Goal: Information Seeking & Learning: Learn about a topic

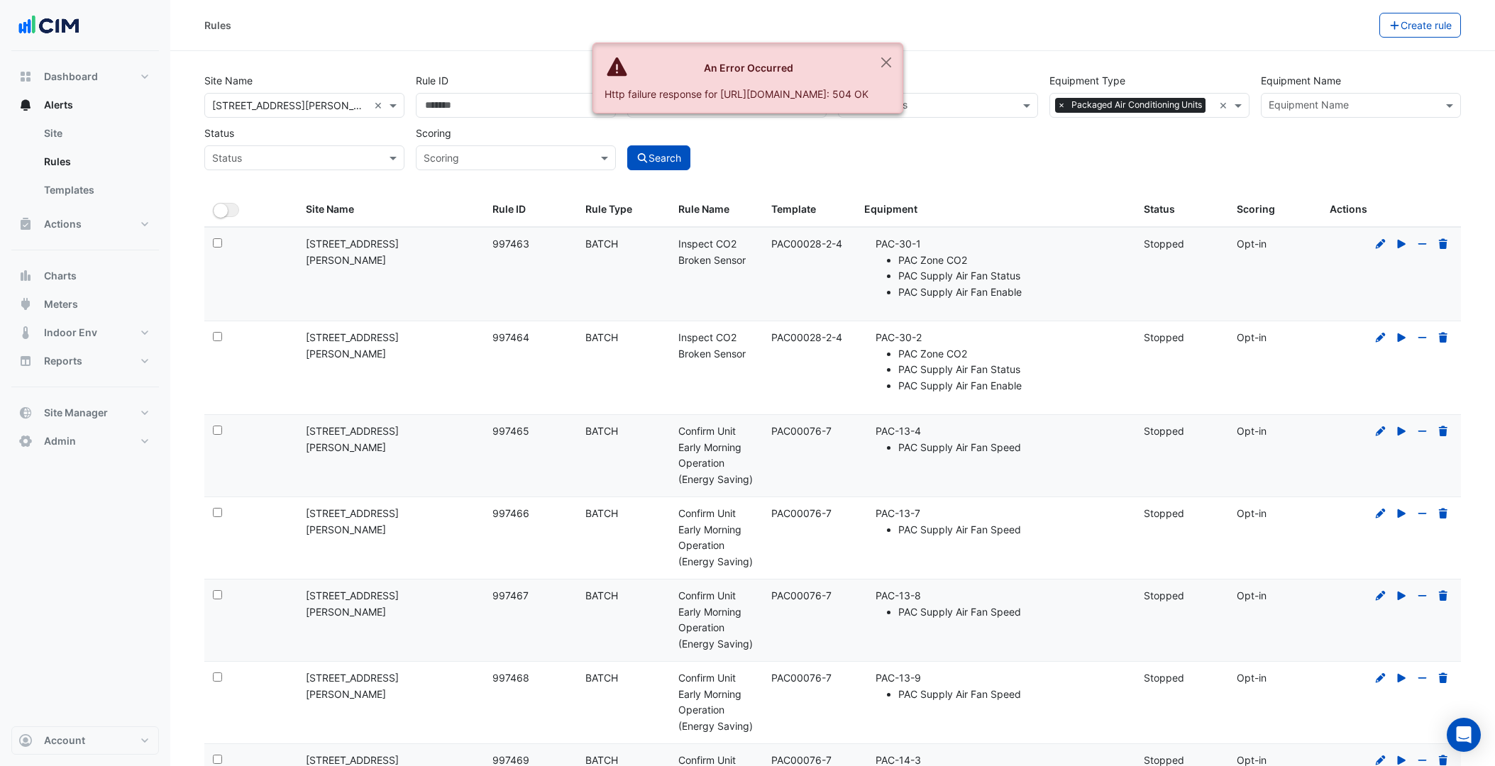
select select "***"
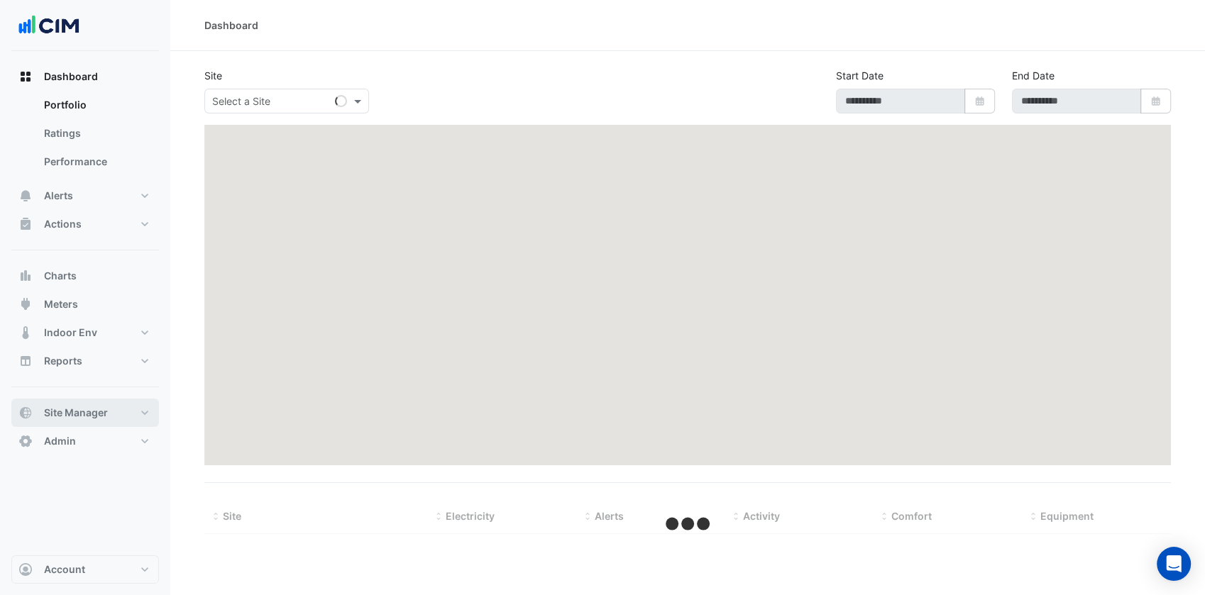
click at [111, 409] on button "Site Manager" at bounding box center [85, 413] width 148 height 28
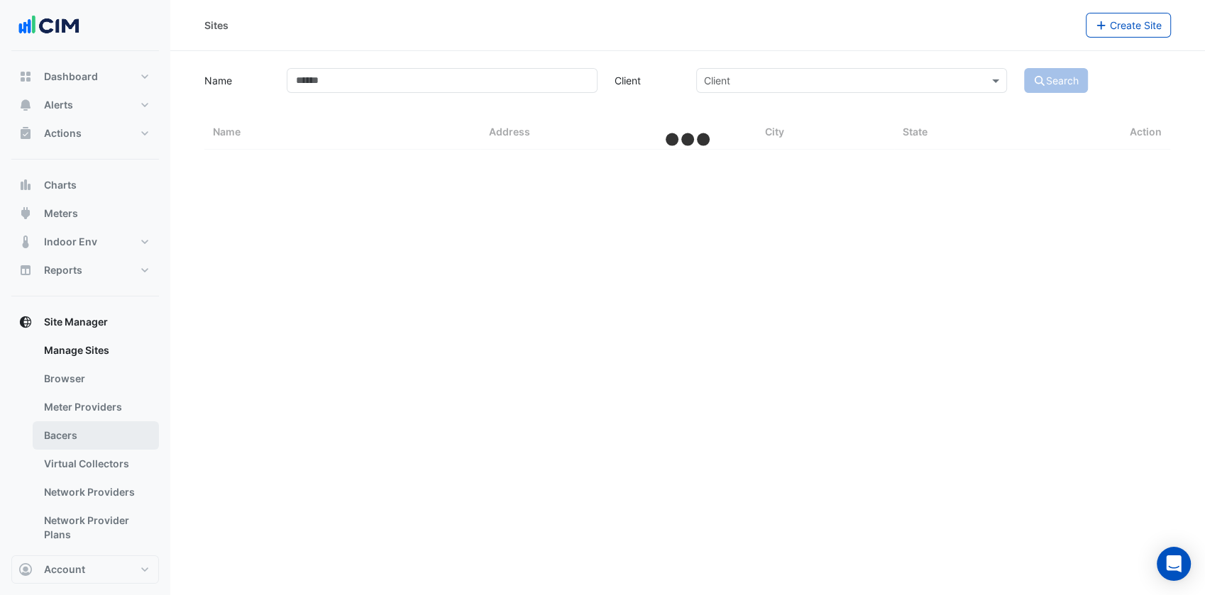
click at [71, 433] on link "Bacers" at bounding box center [96, 435] width 126 height 28
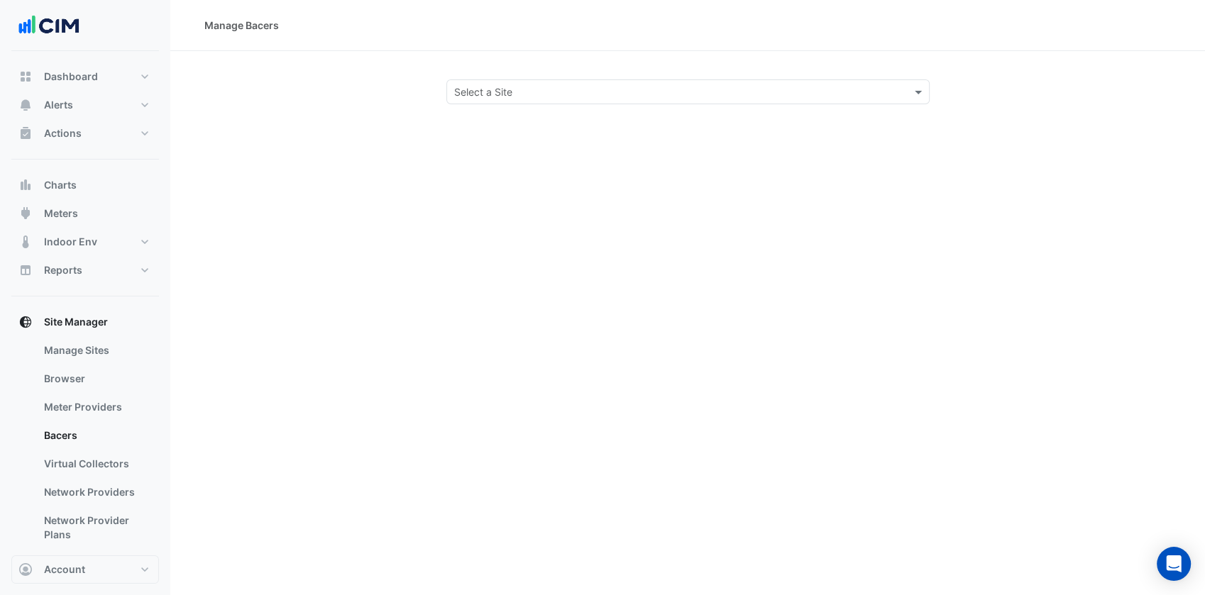
click at [594, 88] on input "text" at bounding box center [673, 92] width 439 height 15
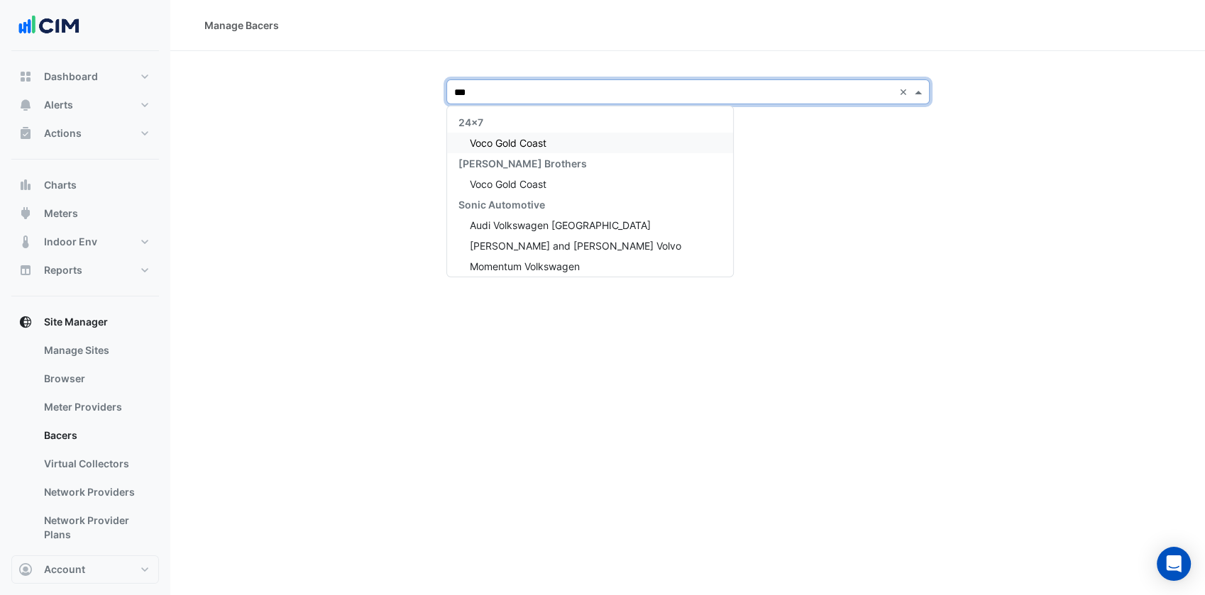
type input "****"
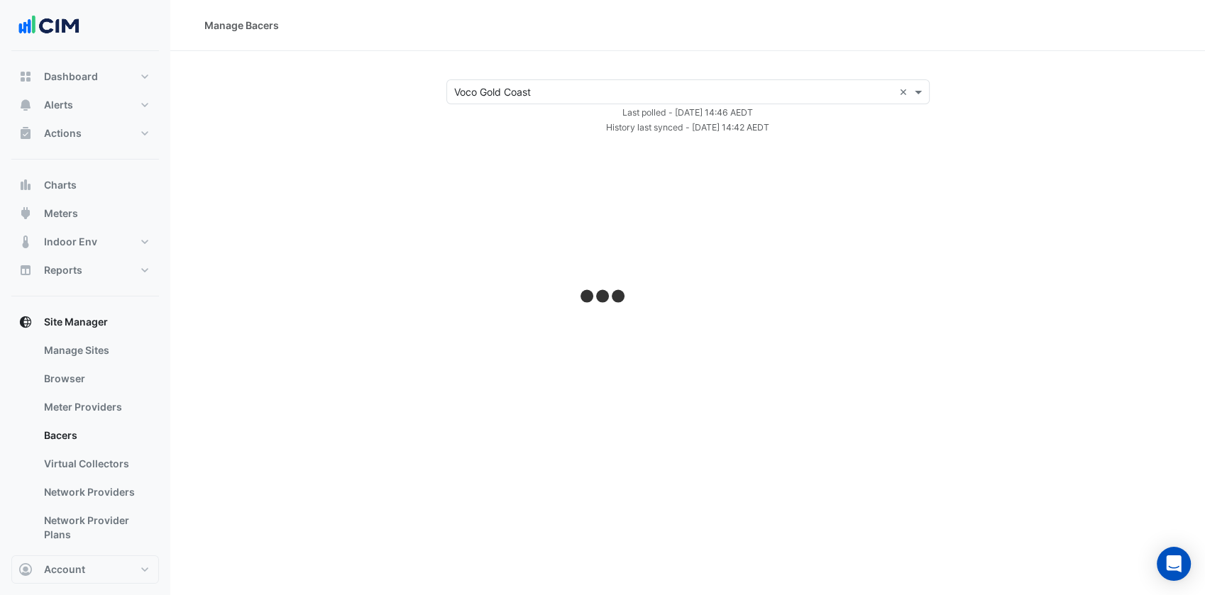
select select "***"
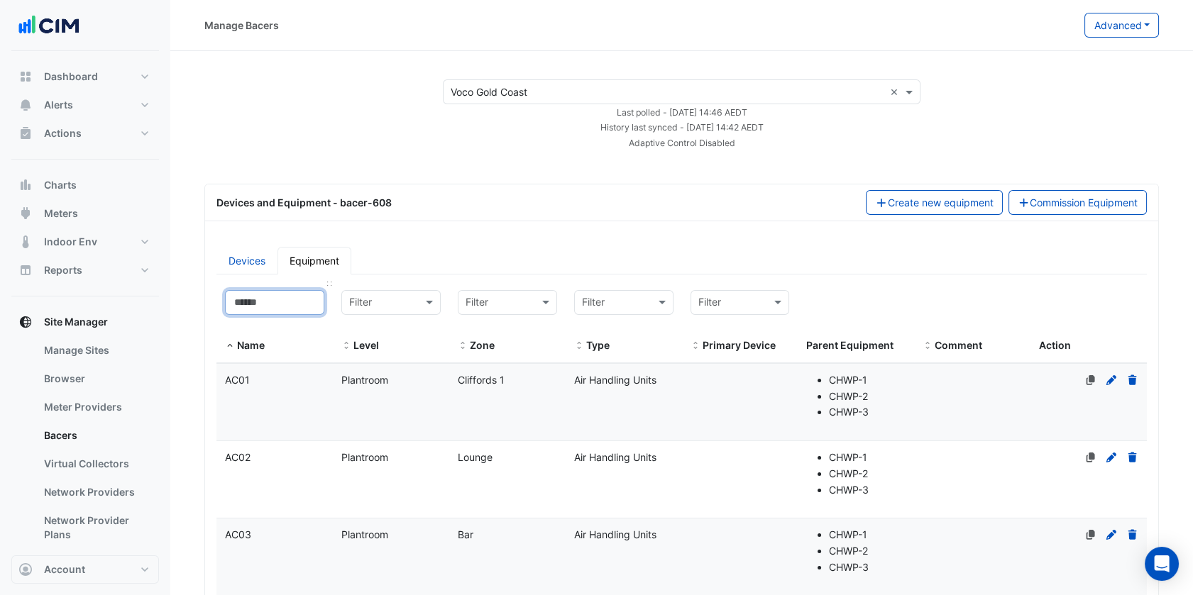
click at [258, 293] on input at bounding box center [274, 302] width 99 height 25
type input "*"
click at [622, 295] on input "text" at bounding box center [609, 303] width 55 height 16
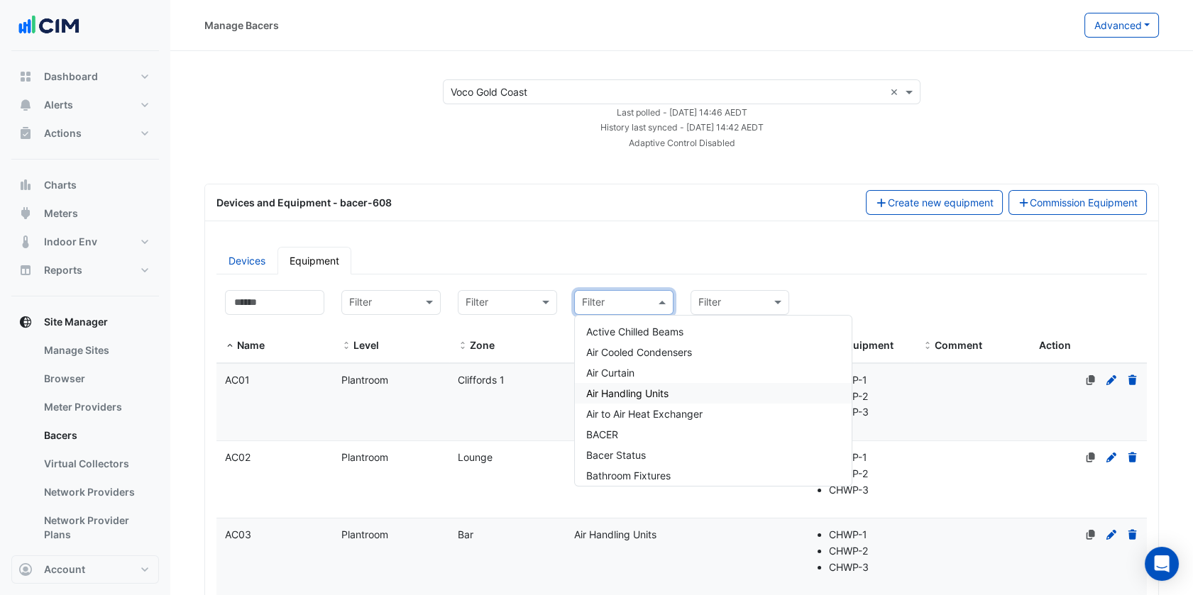
click at [639, 390] on span "Air Handling Units" at bounding box center [627, 393] width 82 height 12
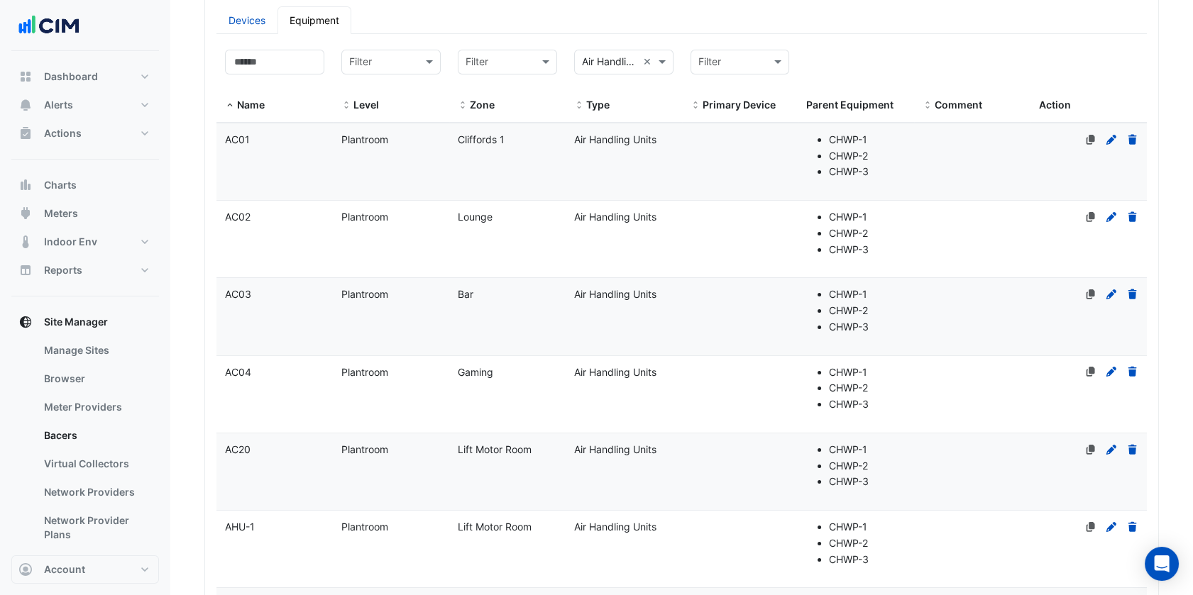
scroll to position [161, 0]
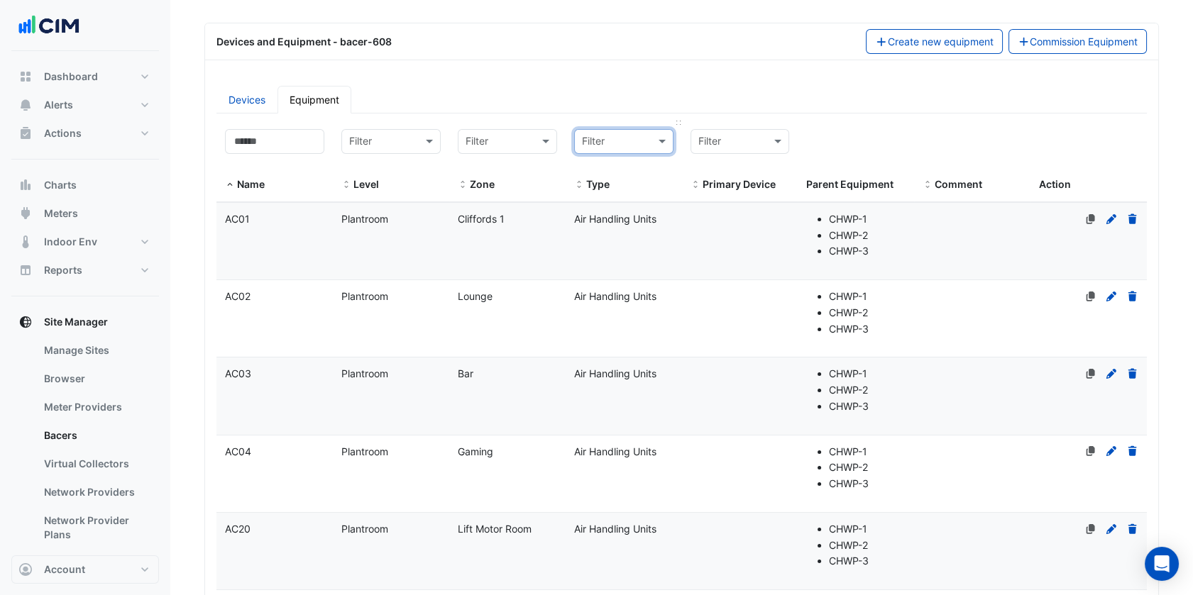
click at [631, 139] on input "text" at bounding box center [609, 142] width 55 height 16
type input "******"
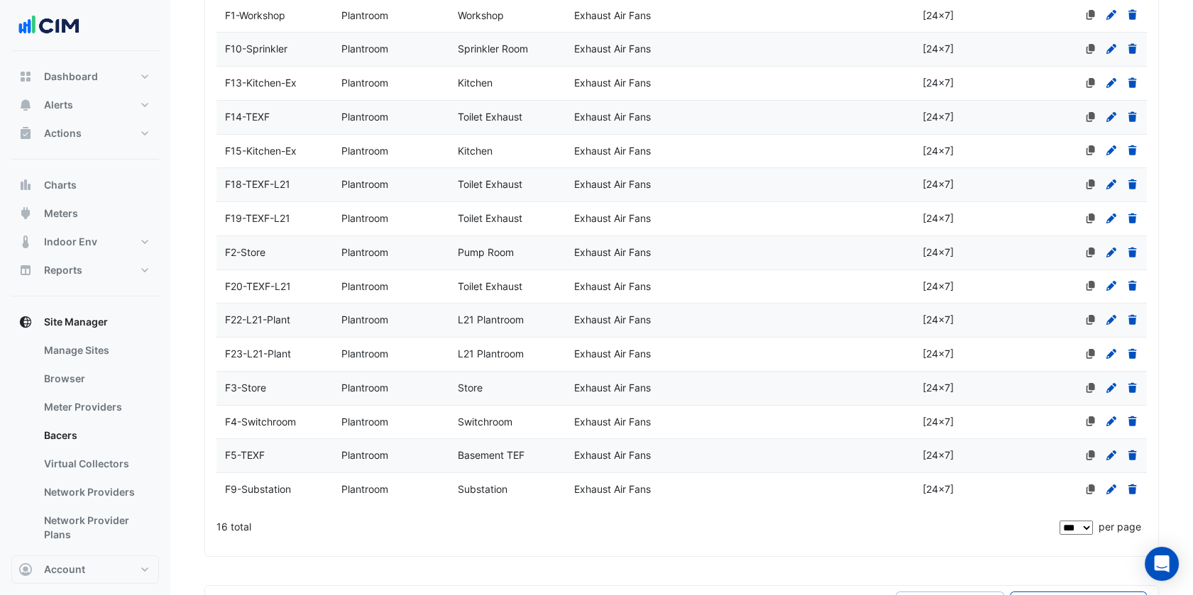
scroll to position [398, 0]
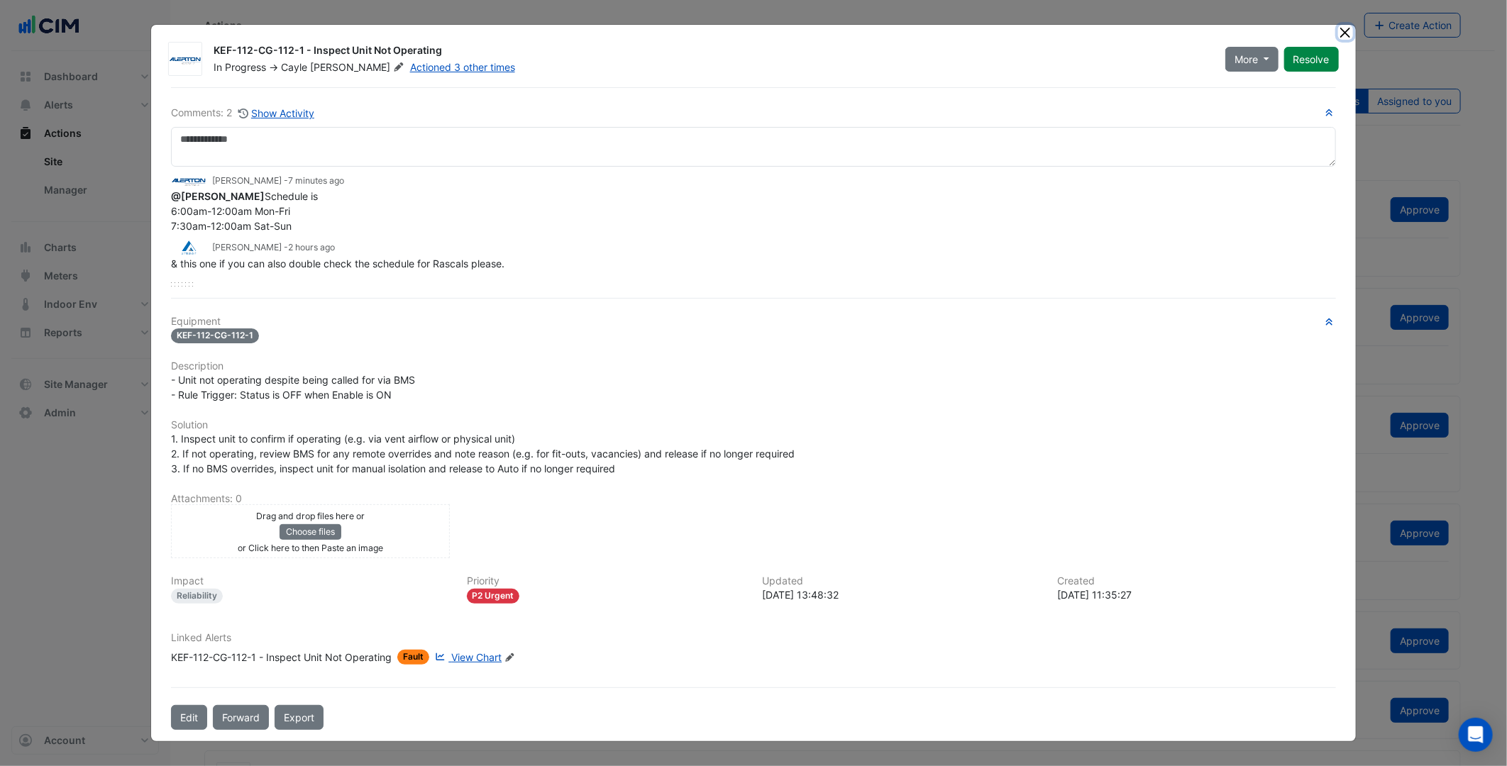
click at [1340, 30] on button "Close" at bounding box center [1345, 32] width 15 height 15
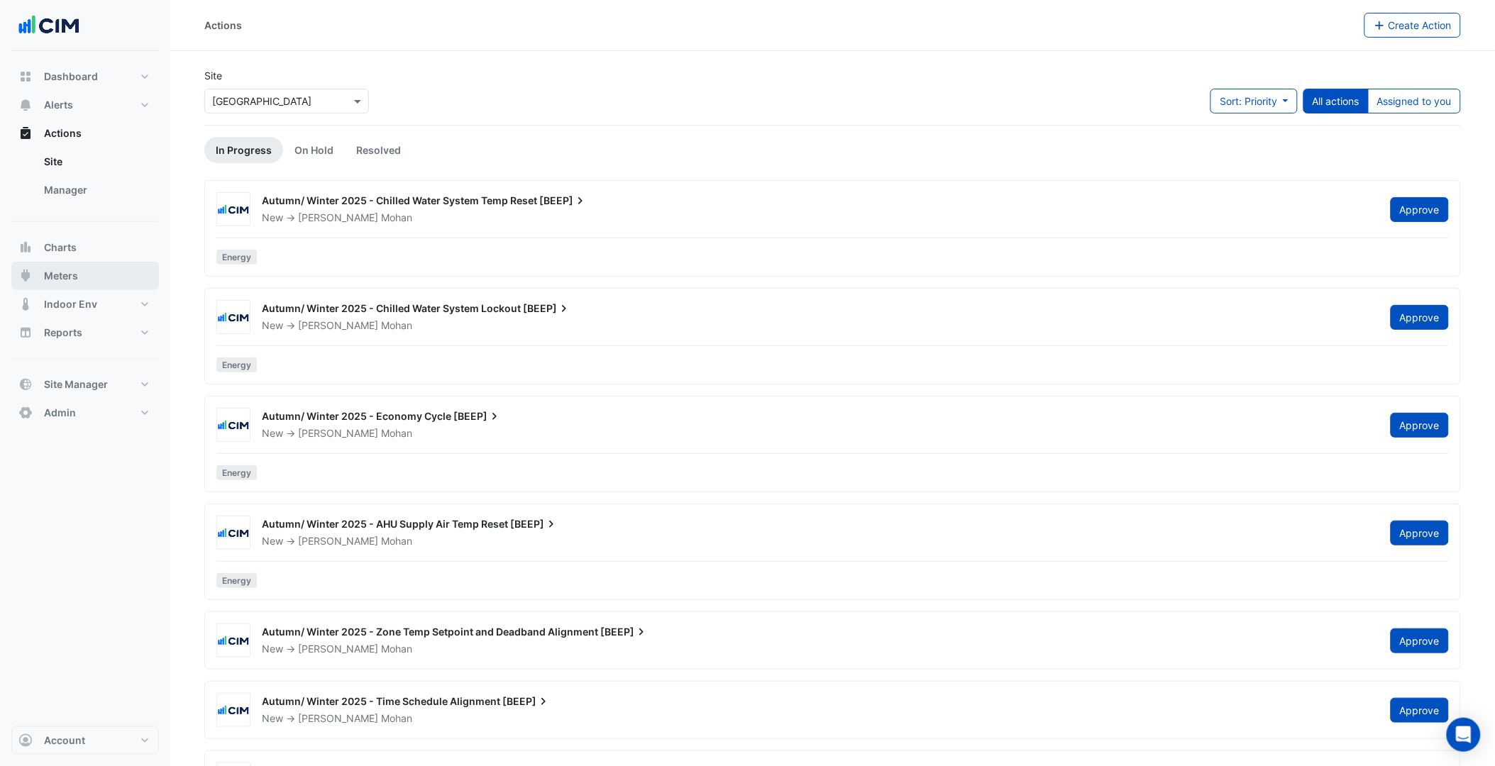
click at [82, 277] on button "Meters" at bounding box center [85, 276] width 148 height 28
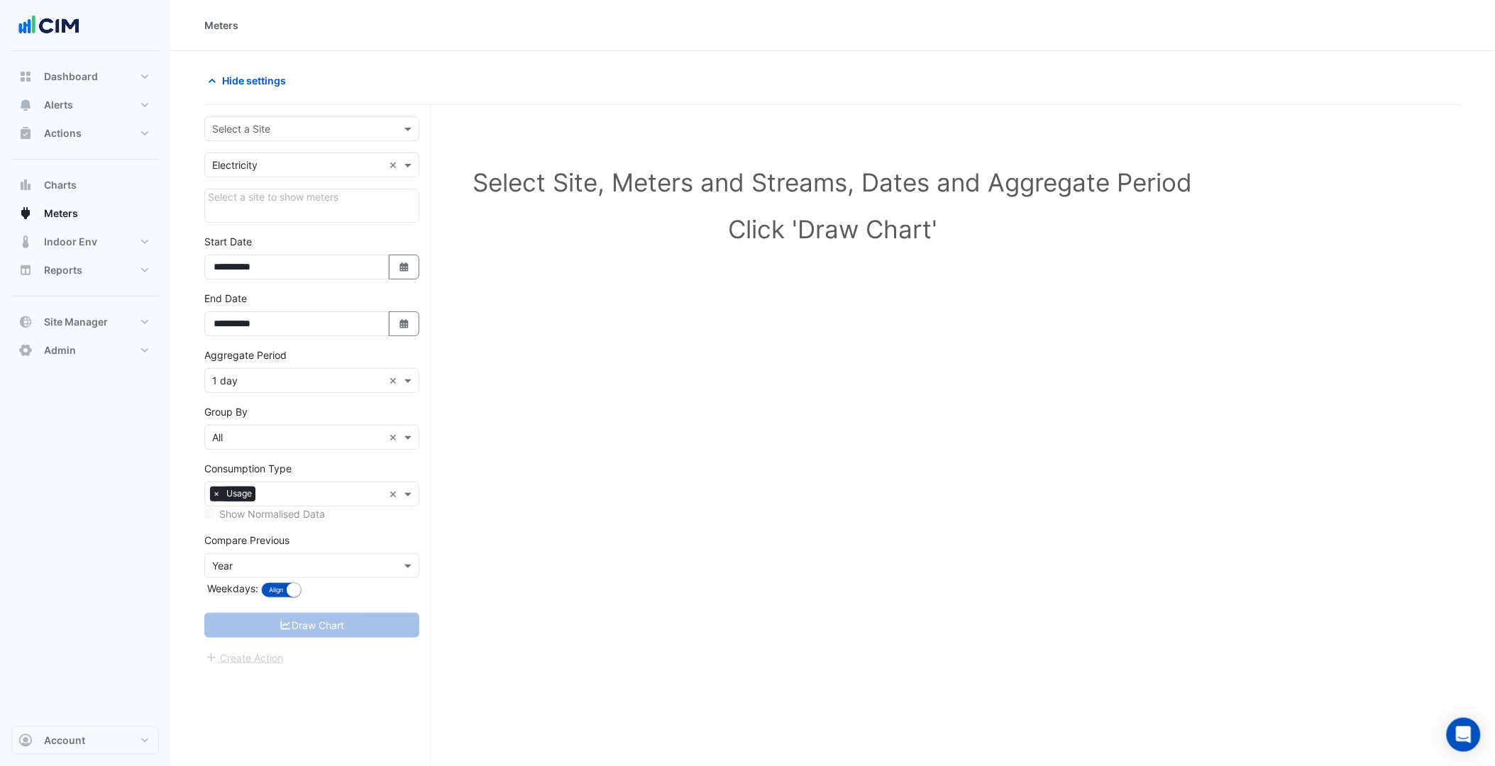
click at [304, 124] on input "text" at bounding box center [297, 129] width 171 height 15
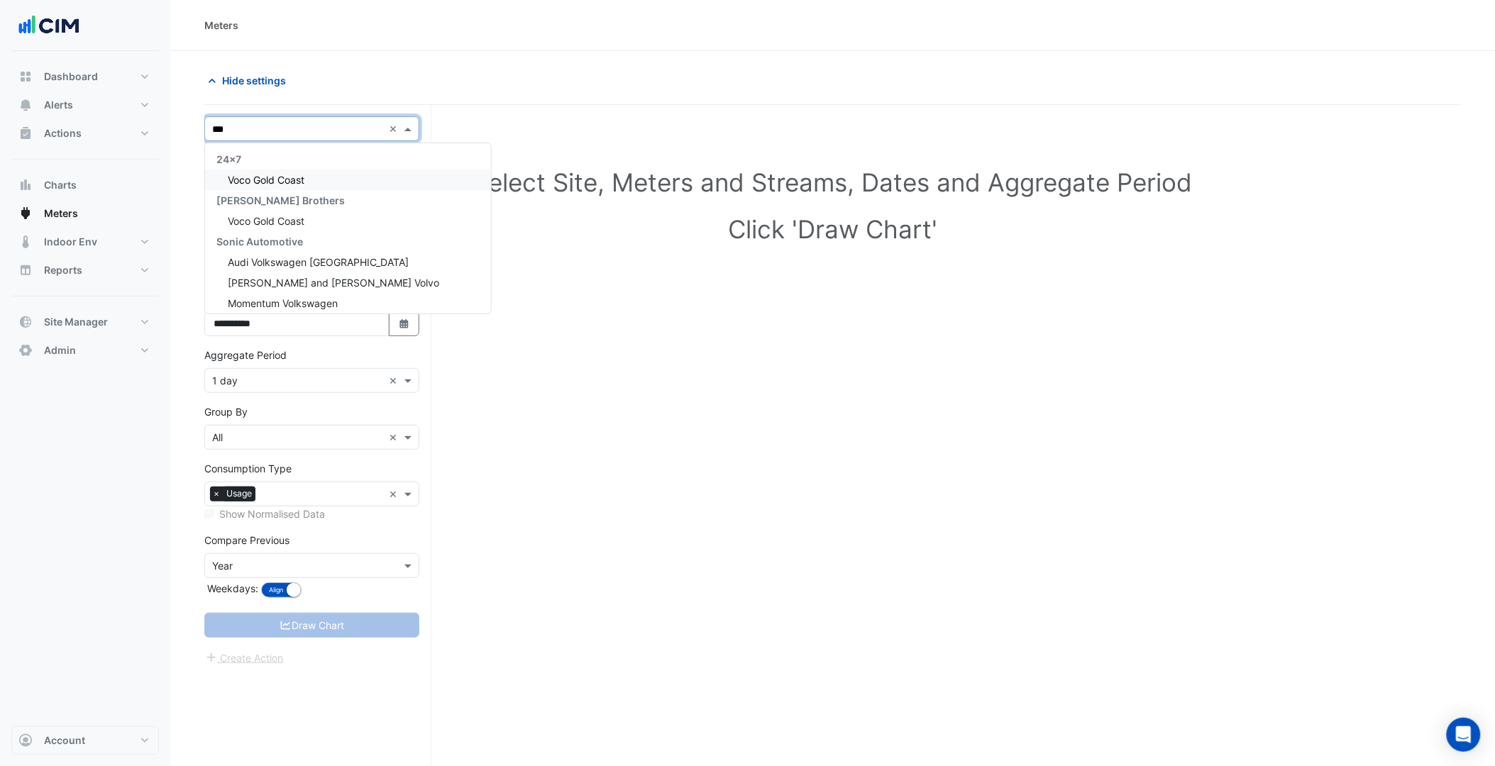
type input "****"
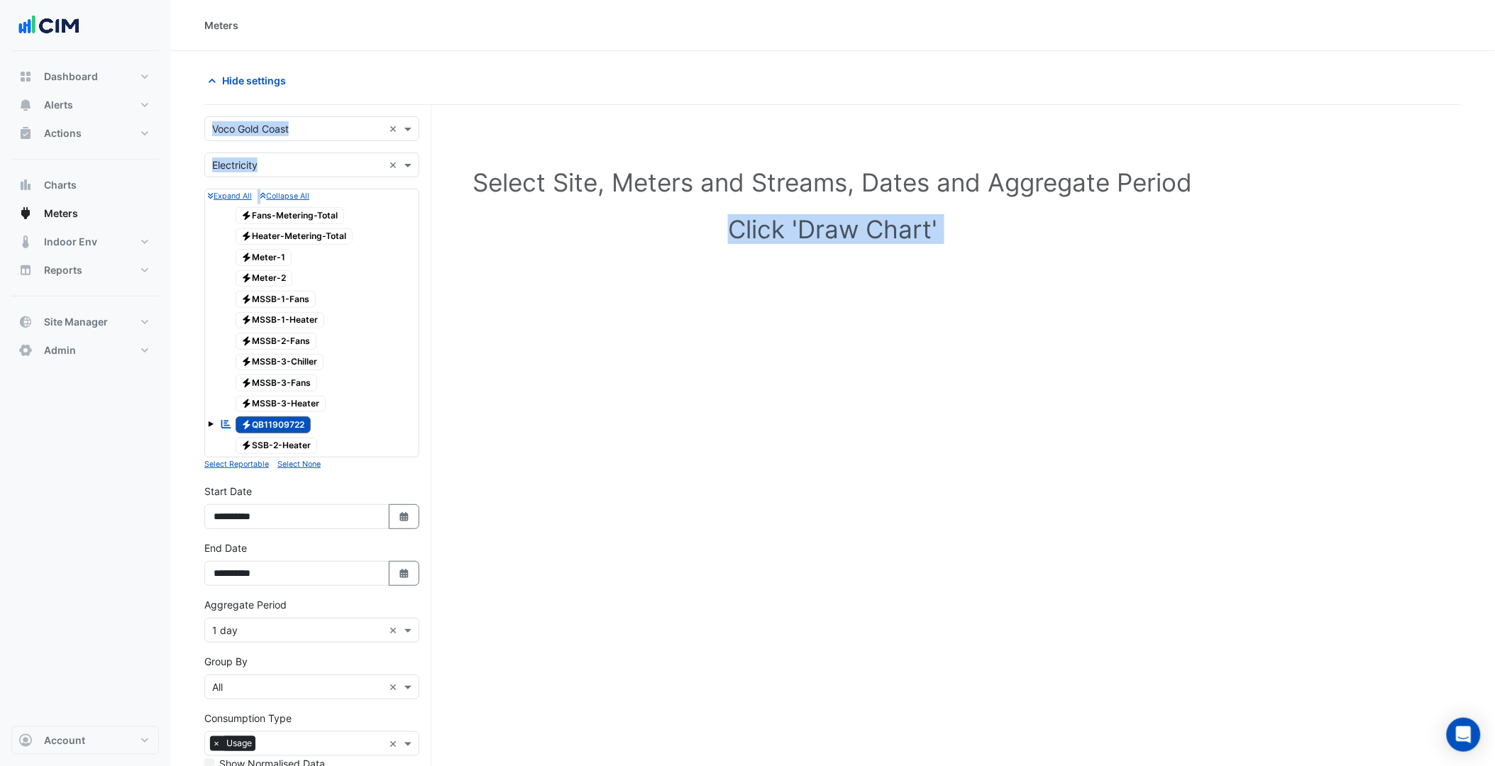
click at [202, 429] on section "Hide settings Select Site, Meters and Streams, Dates and Aggregate Period Click…" at bounding box center [832, 489] width 1325 height 876
drag, startPoint x: 202, startPoint y: 429, endPoint x: 209, endPoint y: 433, distance: 7.9
click at [209, 427] on span at bounding box center [211, 424] width 6 height 6
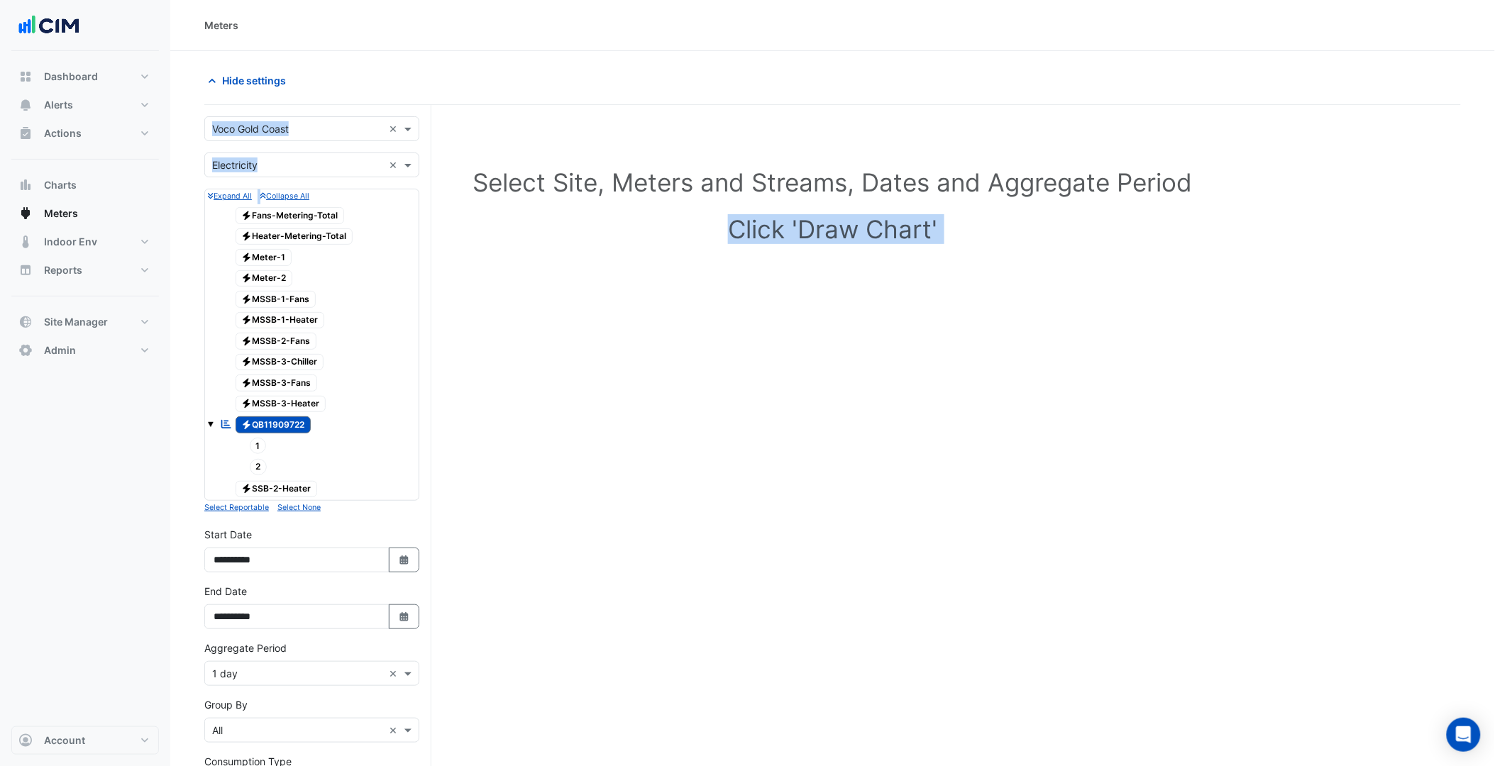
click at [267, 433] on span "Electricity QB11909722" at bounding box center [274, 424] width 76 height 17
click at [261, 454] on span "1" at bounding box center [258, 446] width 17 height 16
click at [261, 475] on span "2" at bounding box center [259, 467] width 18 height 16
click at [188, 495] on section "Hide settings Select Site, Meters and Streams, Dates and Aggregate Period Click…" at bounding box center [832, 510] width 1325 height 919
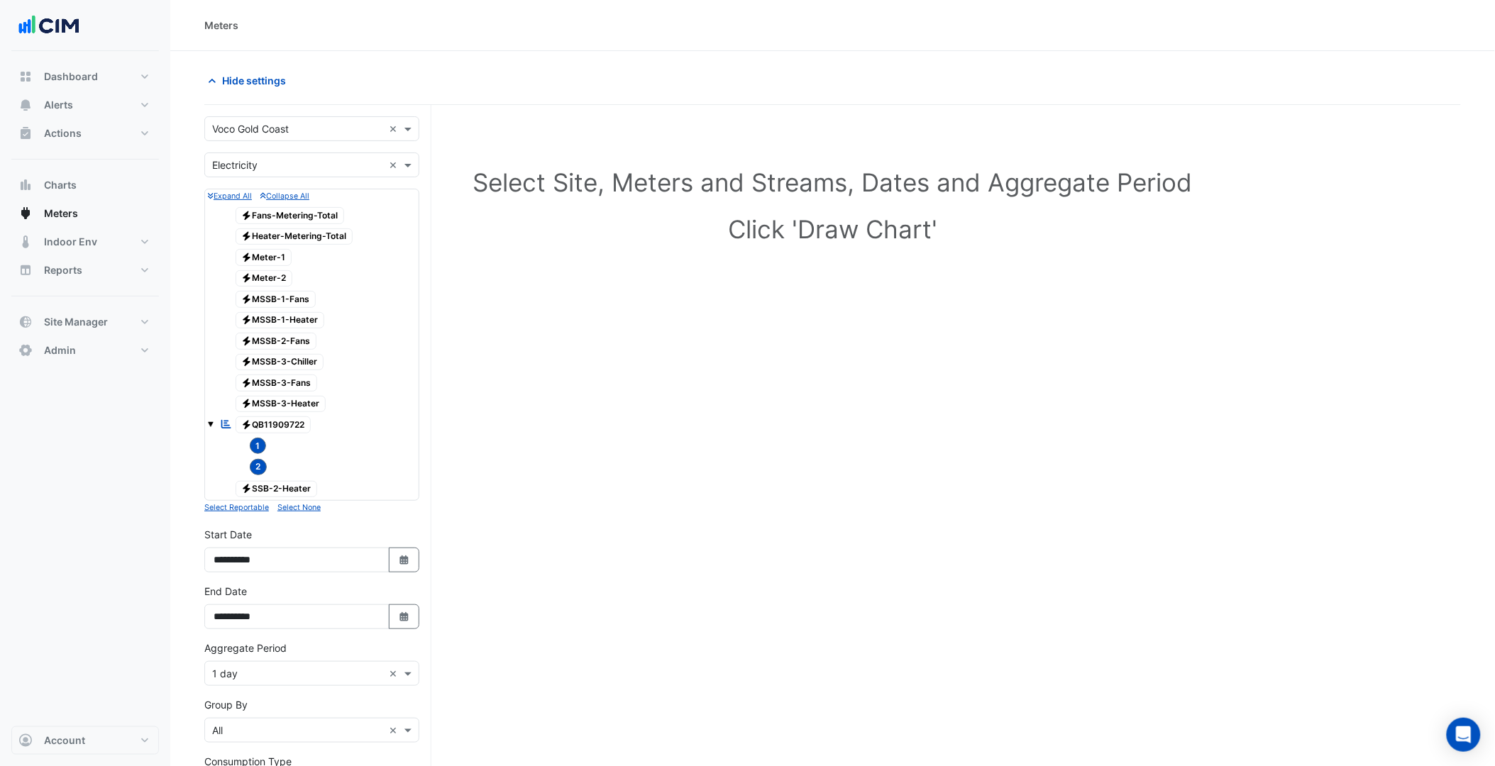
scroll to position [215, 0]
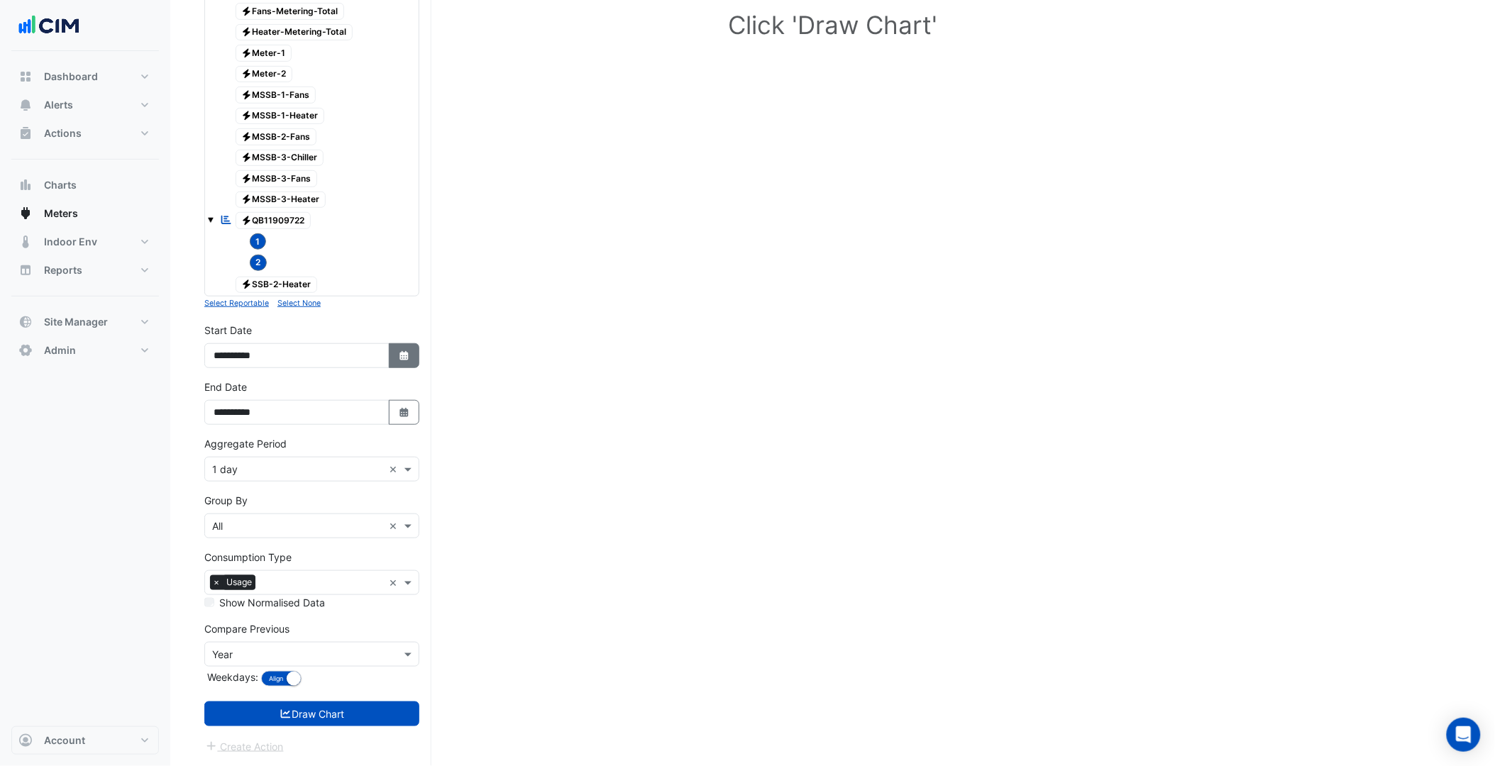
click at [406, 351] on icon "button" at bounding box center [403, 355] width 9 height 9
select select "*"
select select "****"
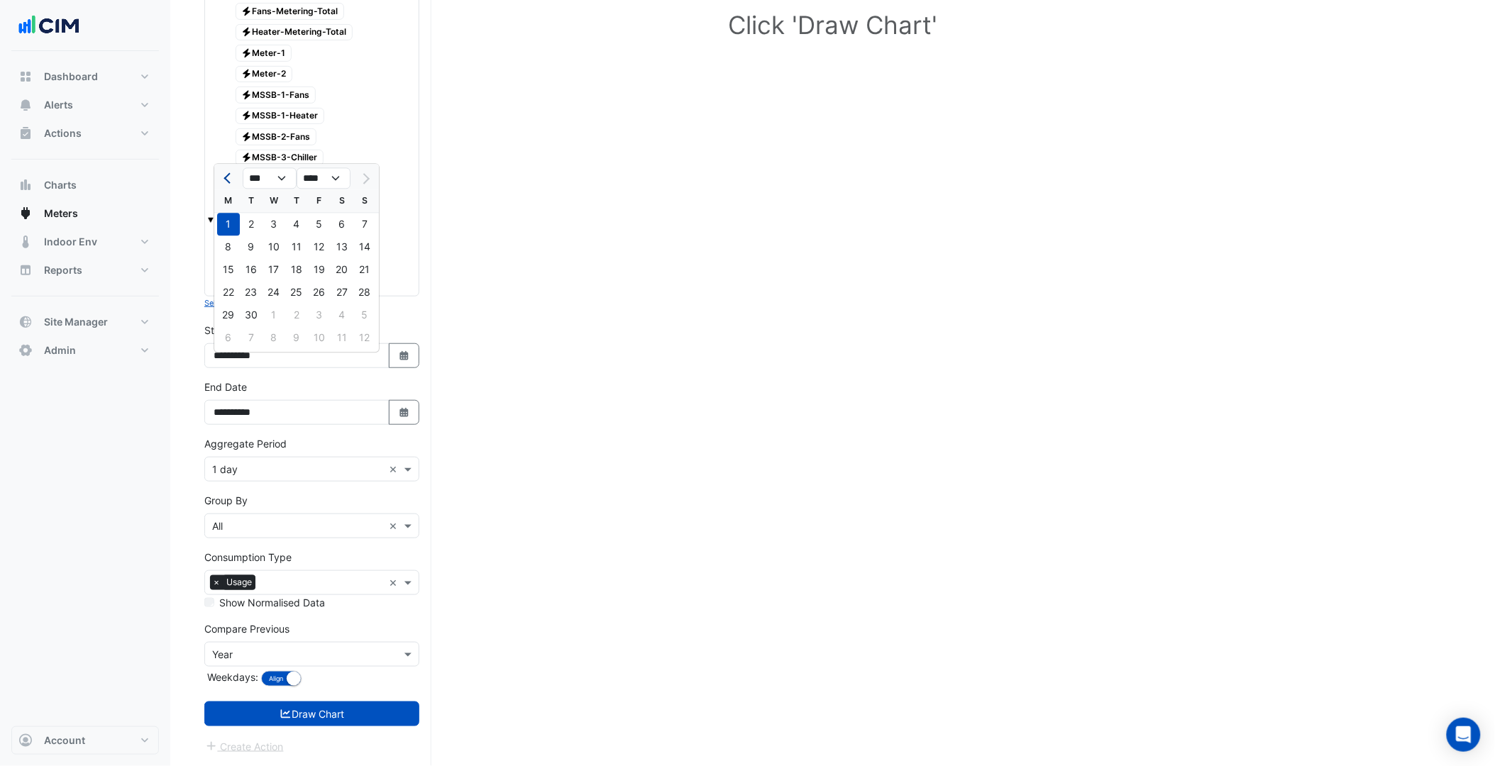
click at [234, 167] on button "Previous month" at bounding box center [228, 178] width 17 height 23
click at [233, 173] on span "Previous month" at bounding box center [228, 178] width 11 height 11
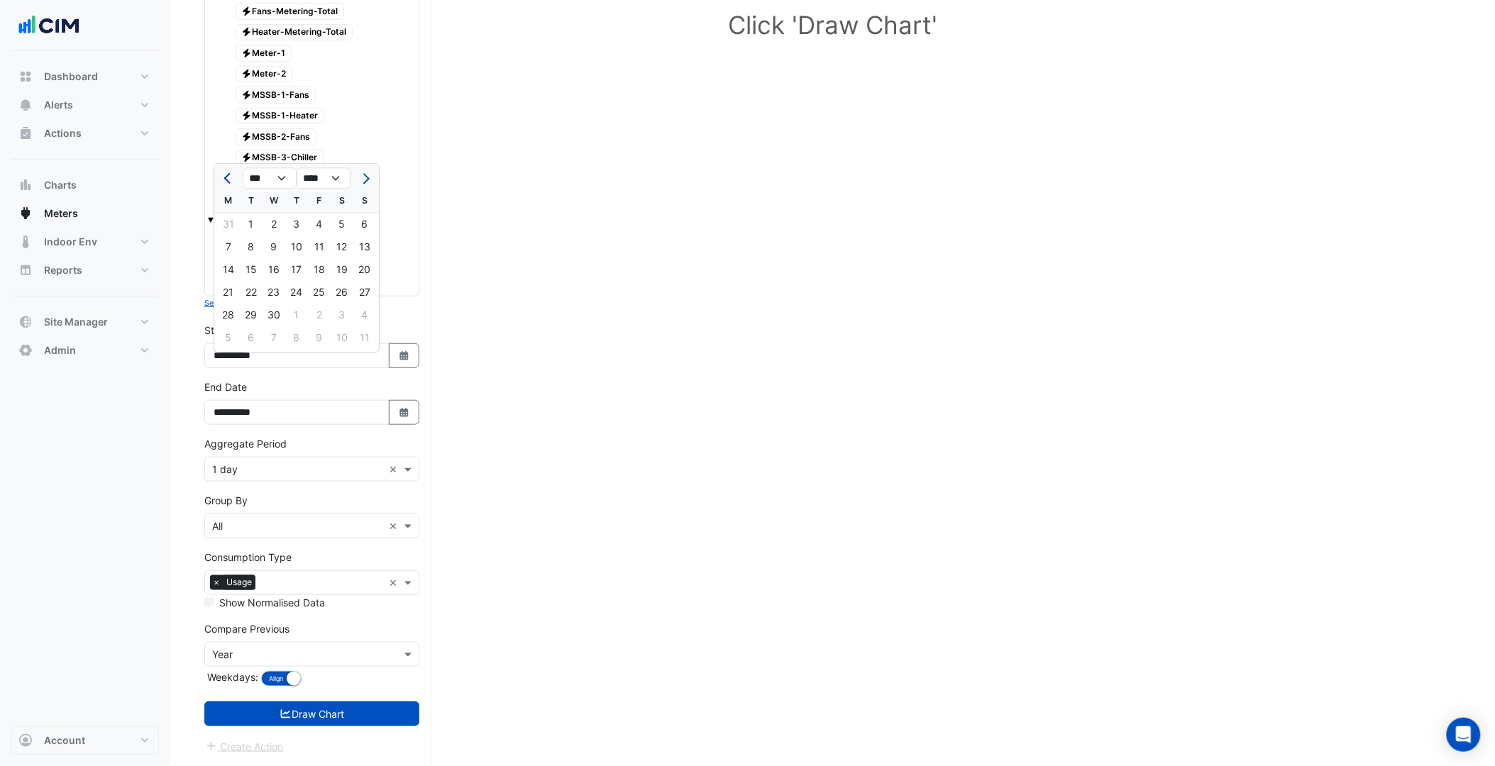
click at [233, 173] on span "Previous month" at bounding box center [228, 178] width 11 height 11
select select "**"
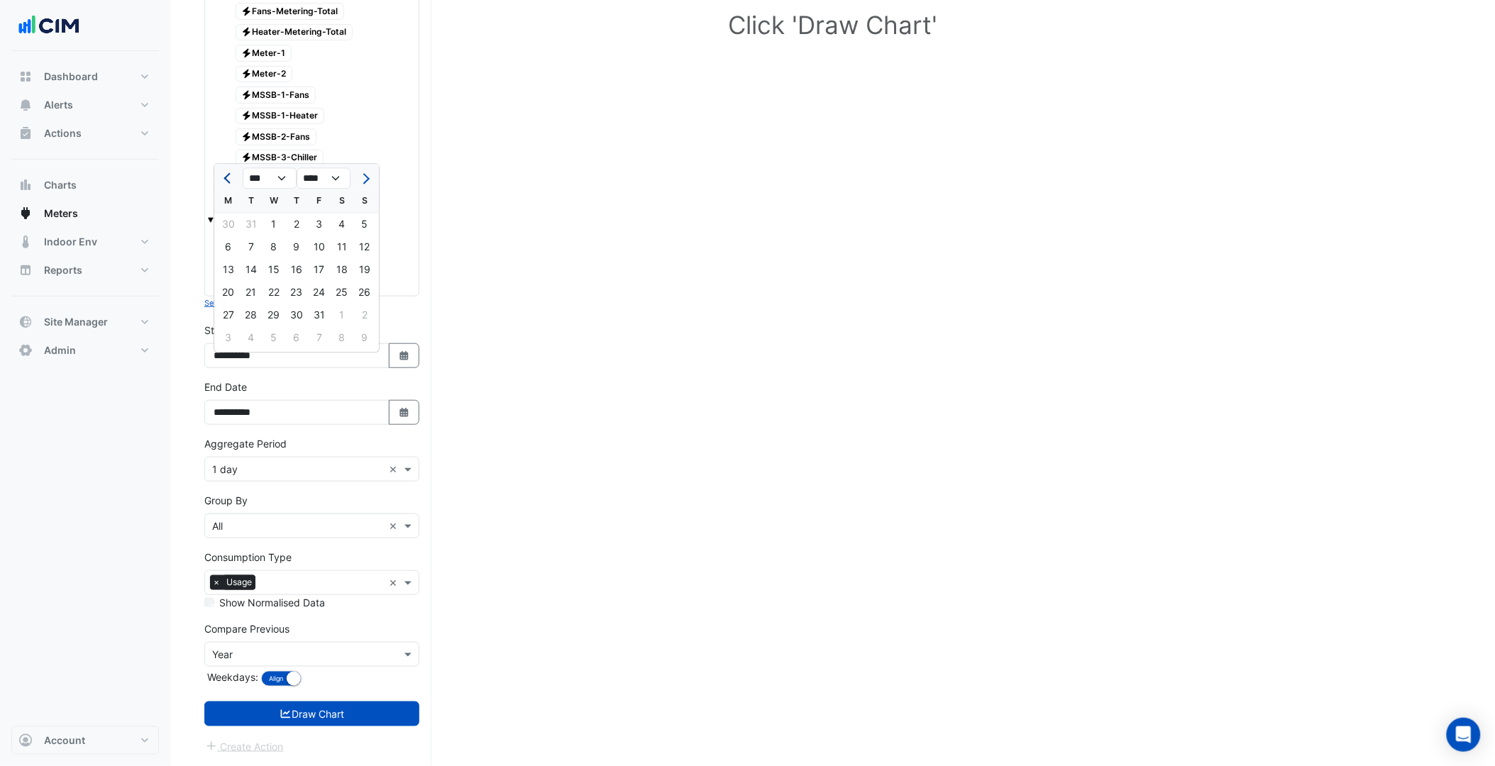
select select "****"
click at [233, 173] on span "Previous month" at bounding box center [228, 178] width 11 height 11
select select "**"
click at [253, 217] on div "1" at bounding box center [251, 225] width 23 height 23
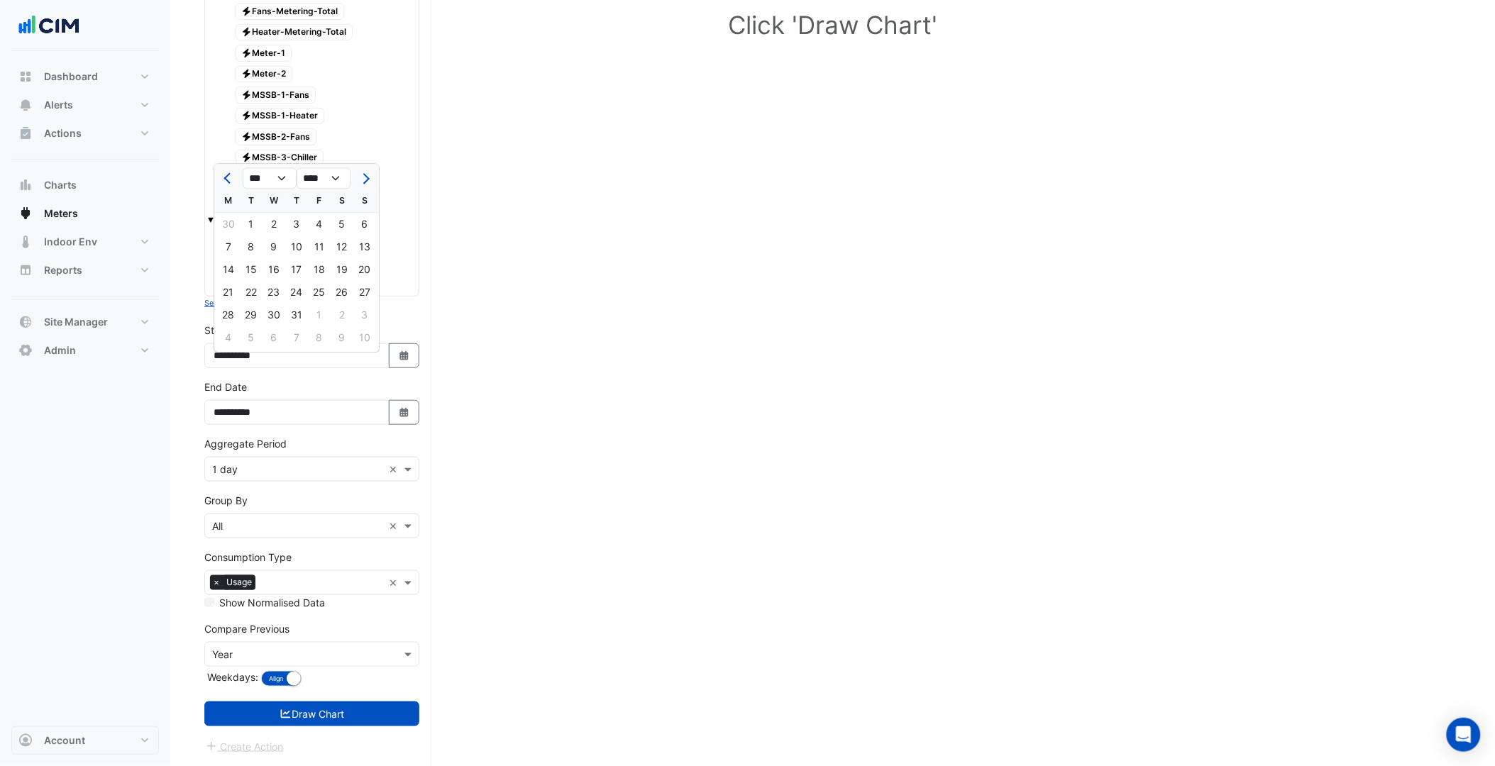
type input "**********"
click at [272, 464] on input "text" at bounding box center [297, 470] width 171 height 15
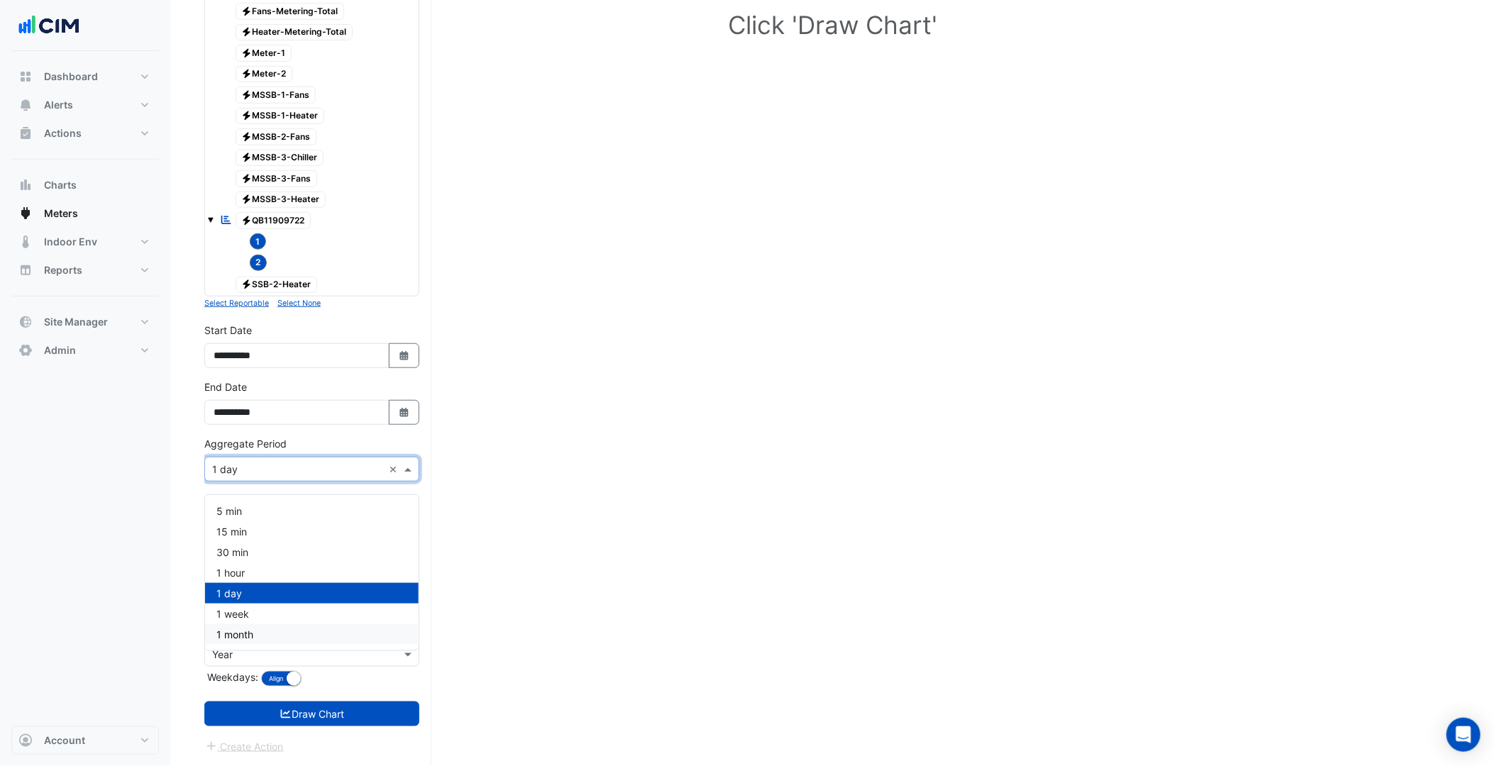
click at [251, 624] on div "1 month" at bounding box center [312, 634] width 214 height 21
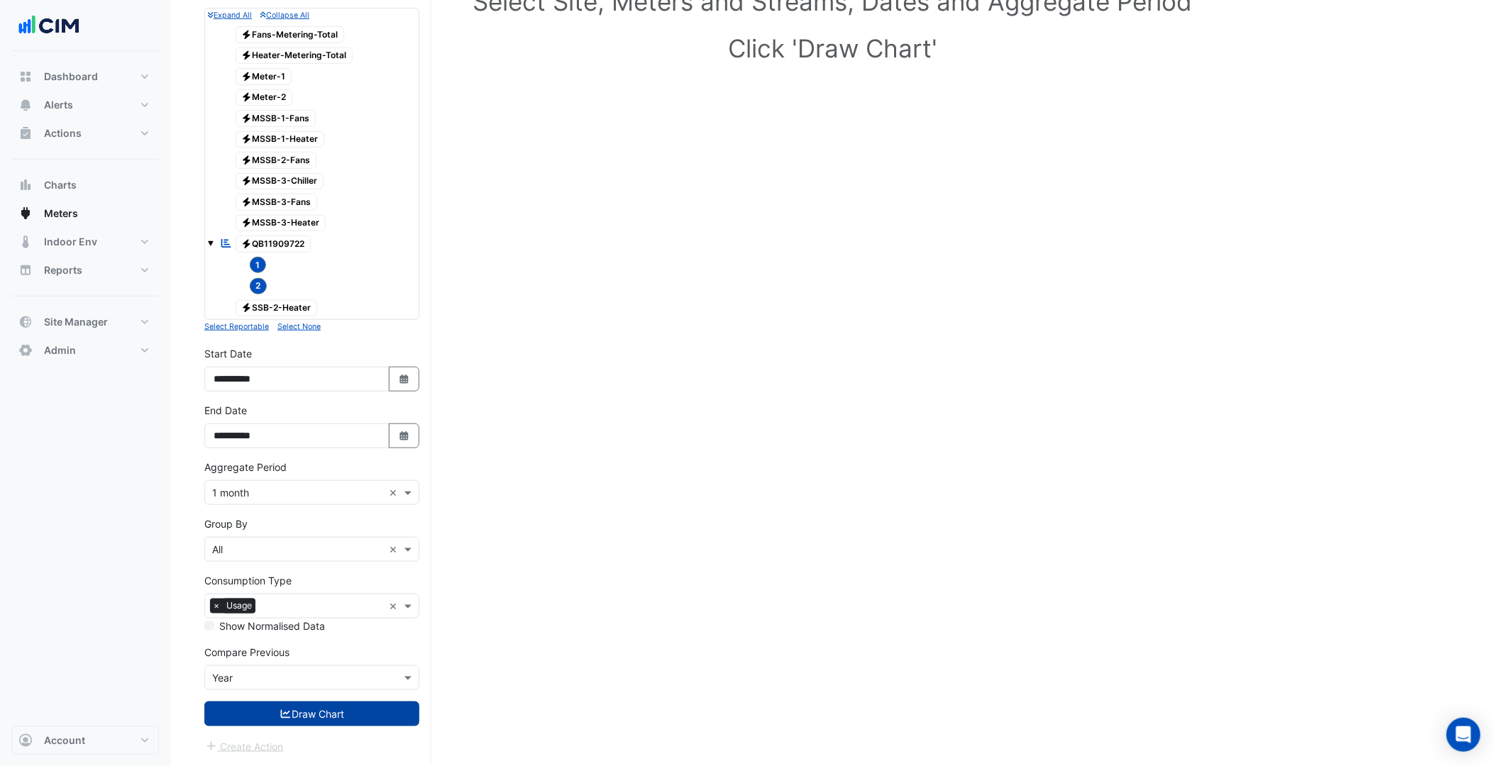
click at [316, 712] on button "Draw Chart" at bounding box center [311, 714] width 215 height 25
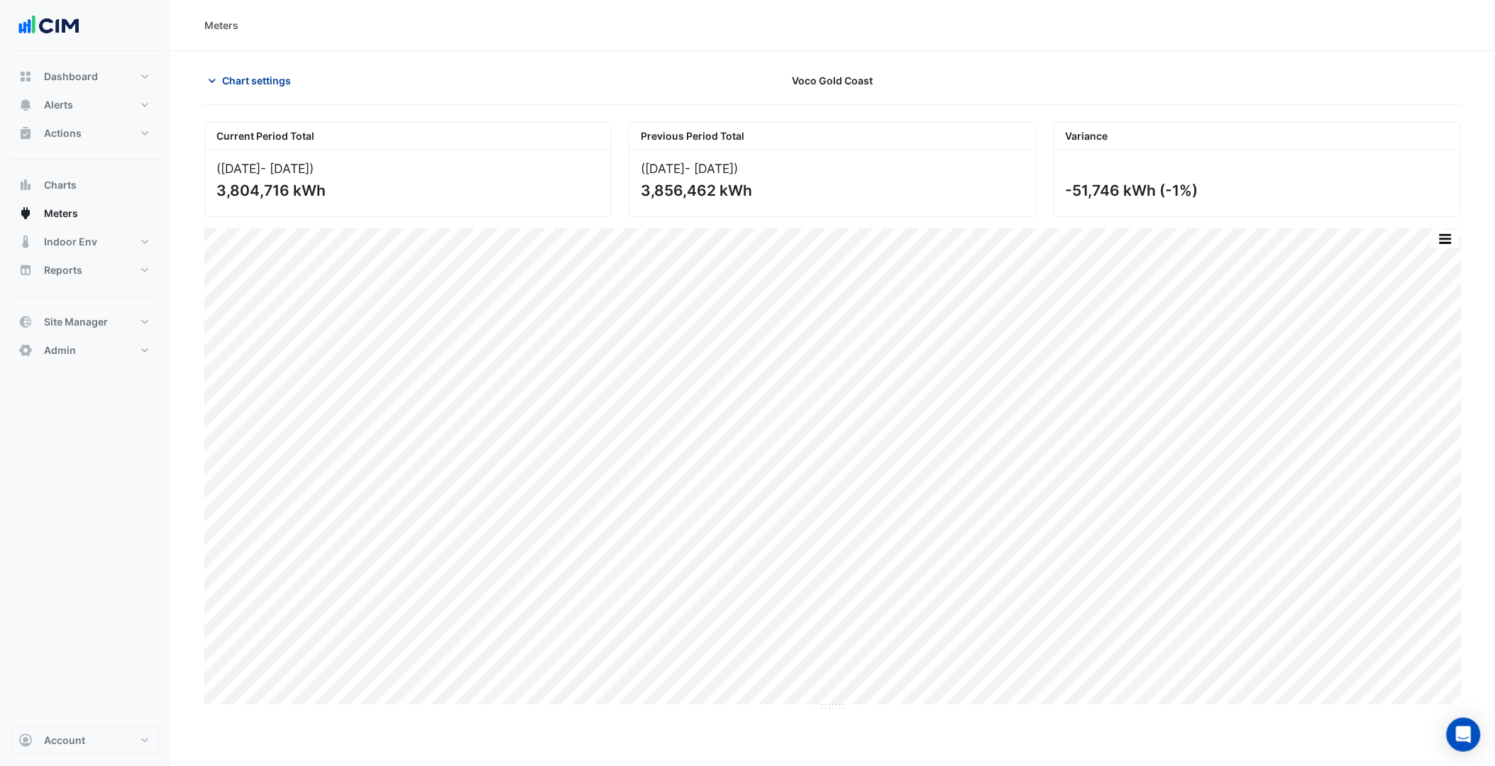
click at [258, 84] on span "Chart settings" at bounding box center [256, 80] width 69 height 15
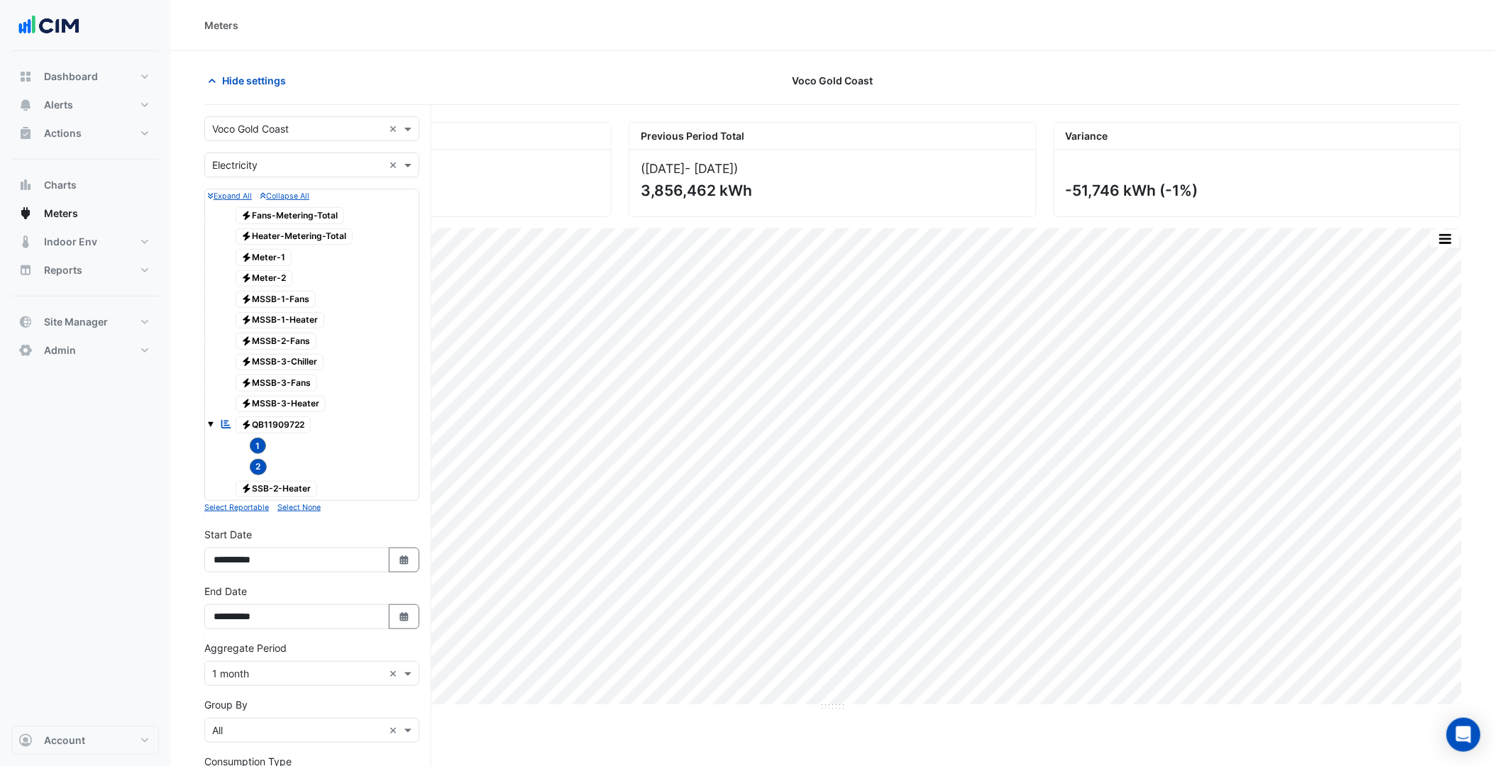
scroll to position [192, 0]
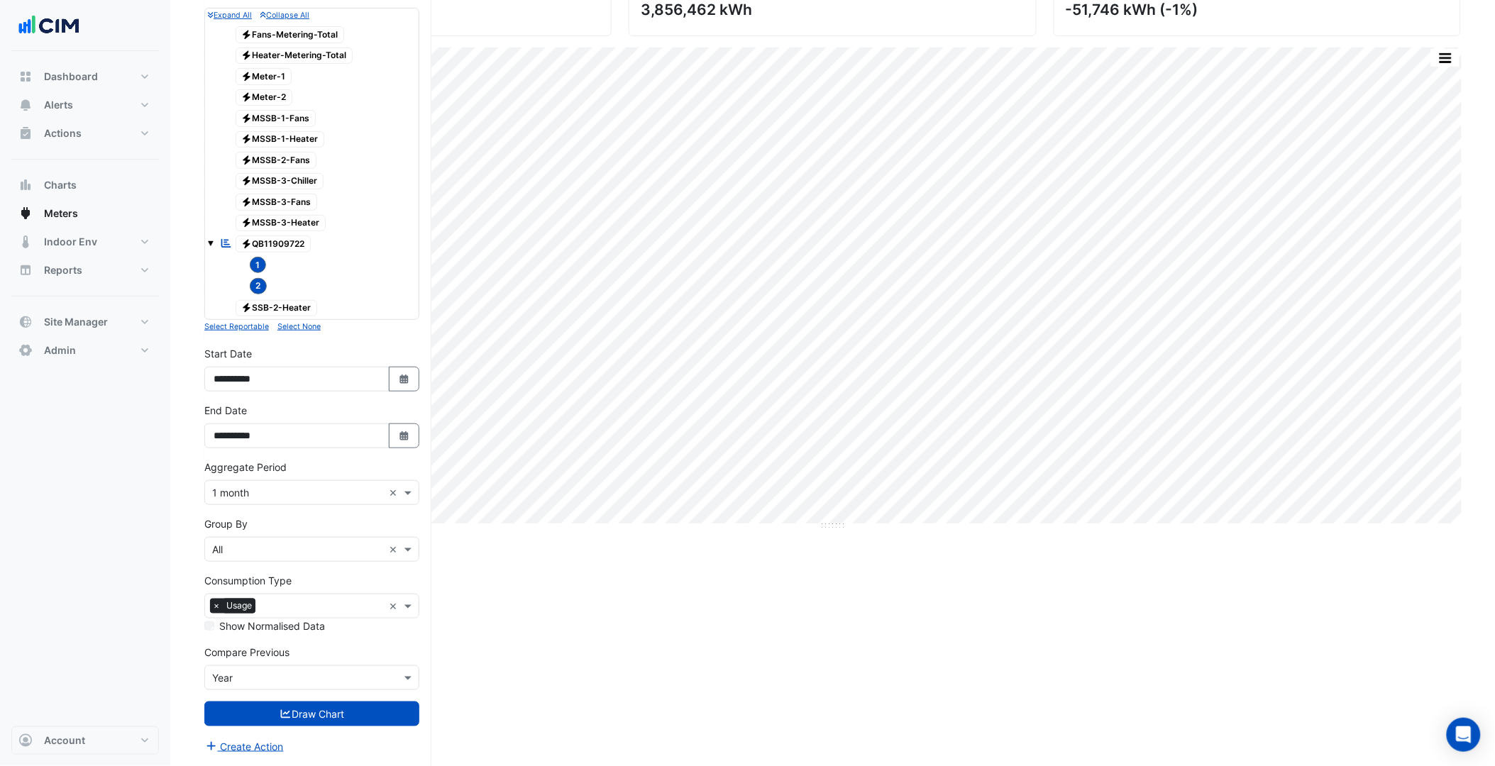
click at [266, 499] on input "text" at bounding box center [297, 493] width 171 height 15
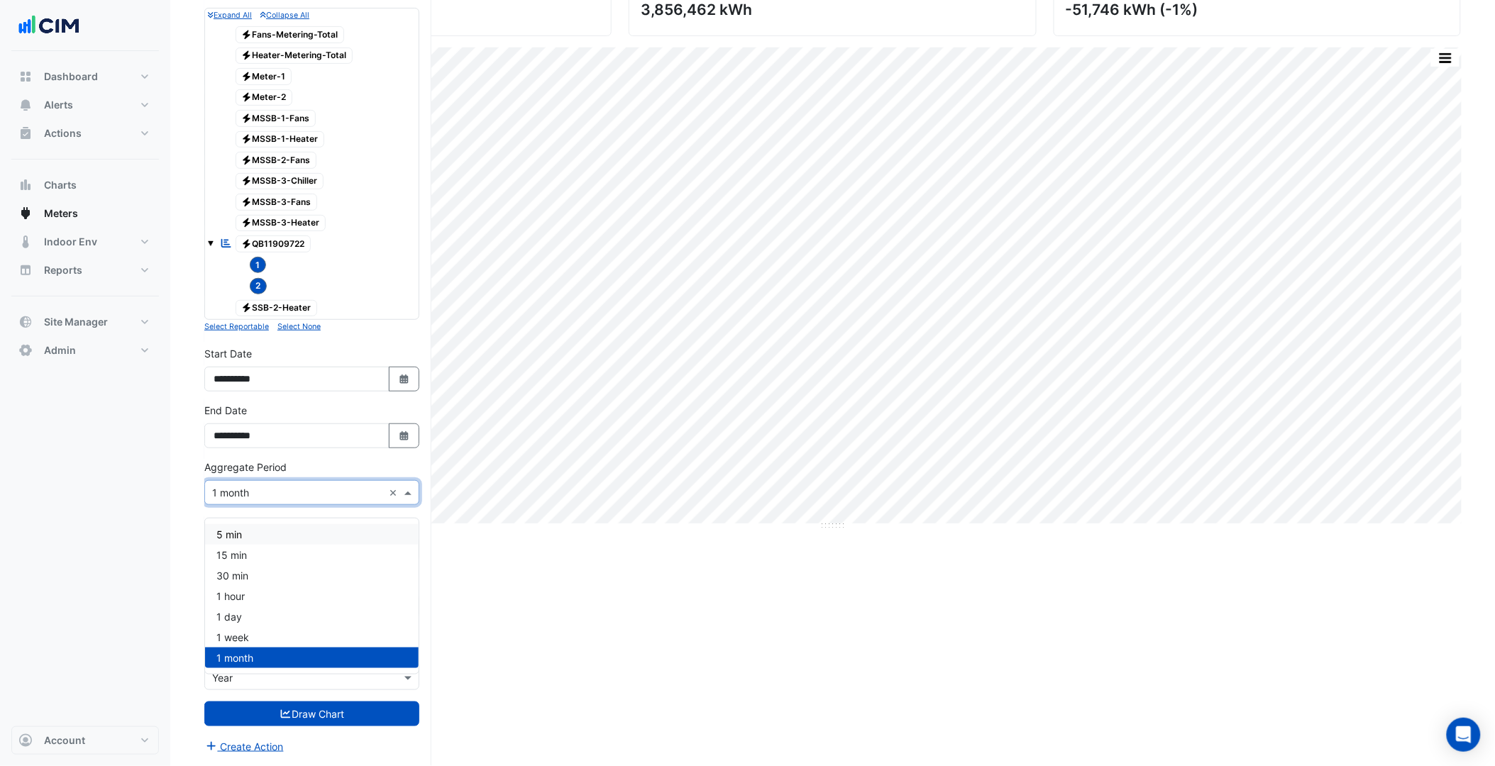
click at [135, 543] on div "Dashboard Portfolio Ratings Performance Alerts Site Rules Templates Actions Sit…" at bounding box center [85, 388] width 148 height 675
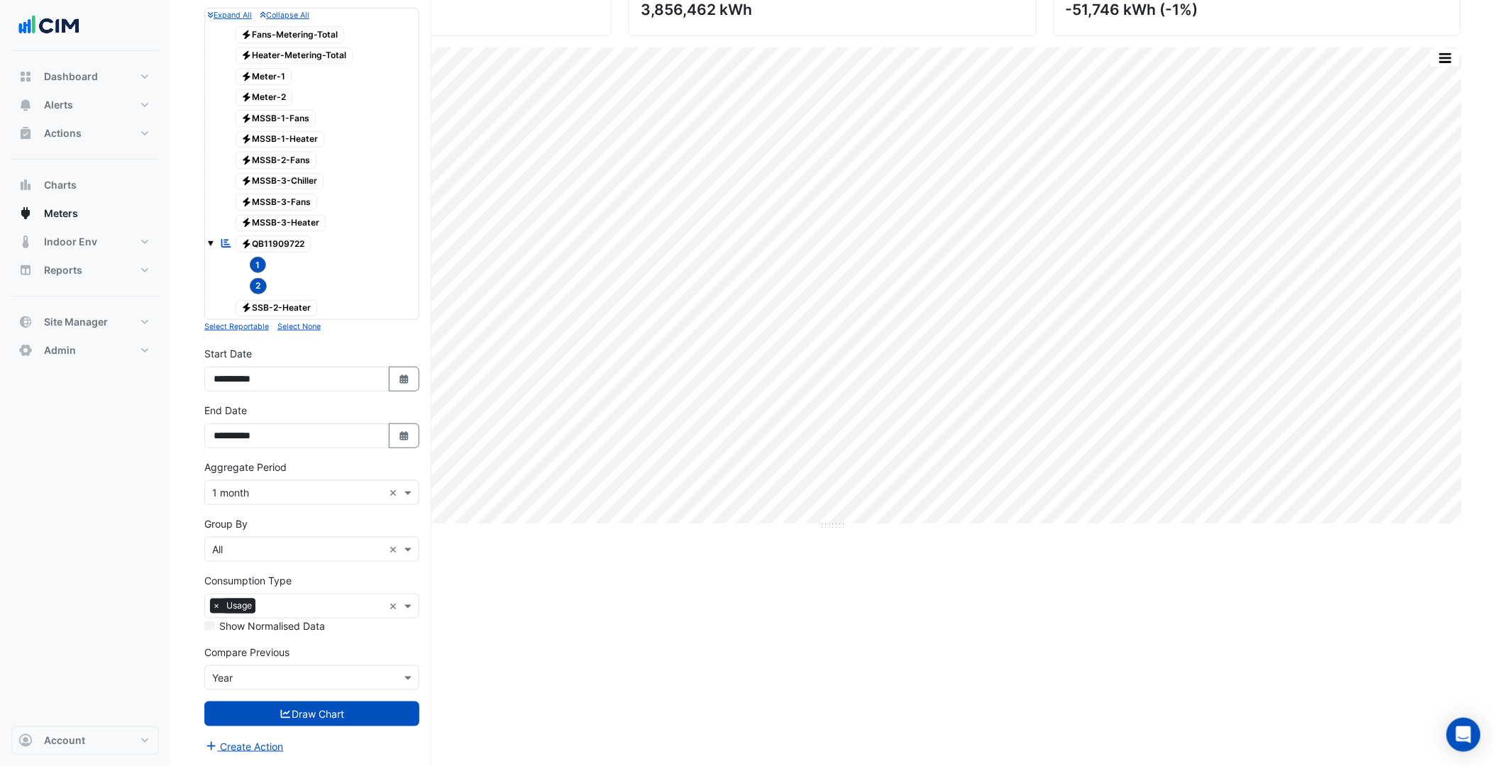
click at [270, 549] on input "text" at bounding box center [297, 550] width 171 height 15
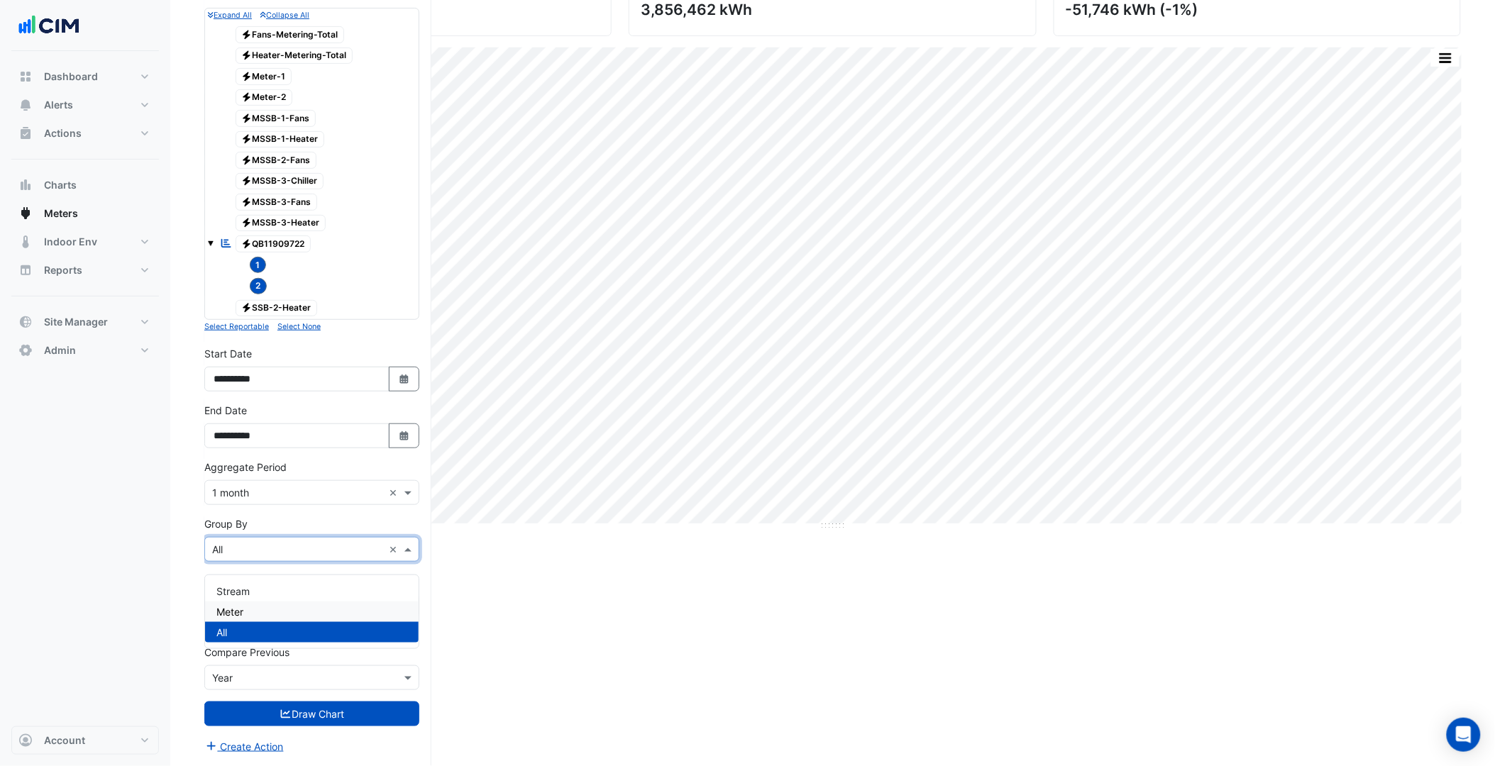
click at [256, 604] on div "Meter" at bounding box center [312, 612] width 214 height 21
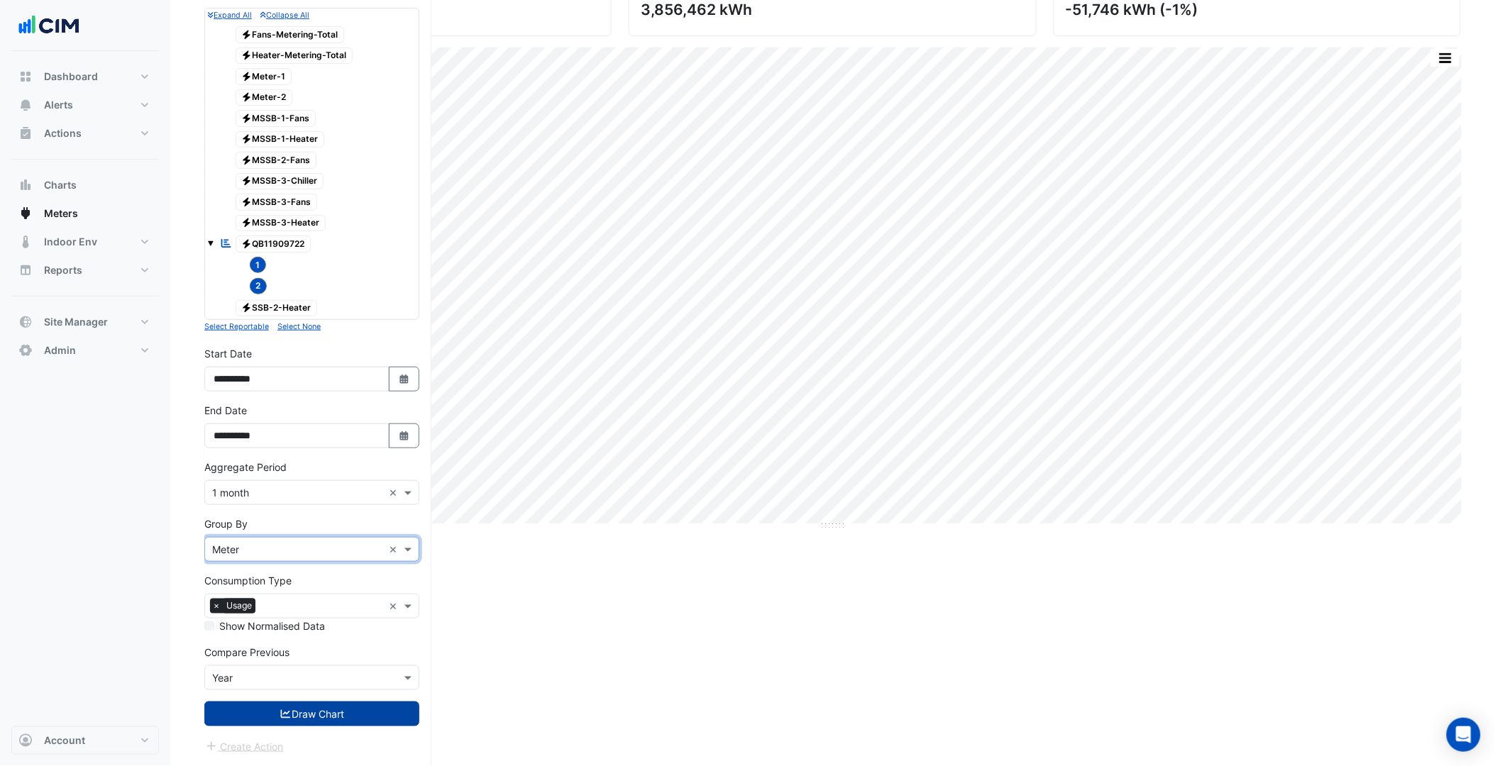
click at [317, 708] on button "Draw Chart" at bounding box center [311, 714] width 215 height 25
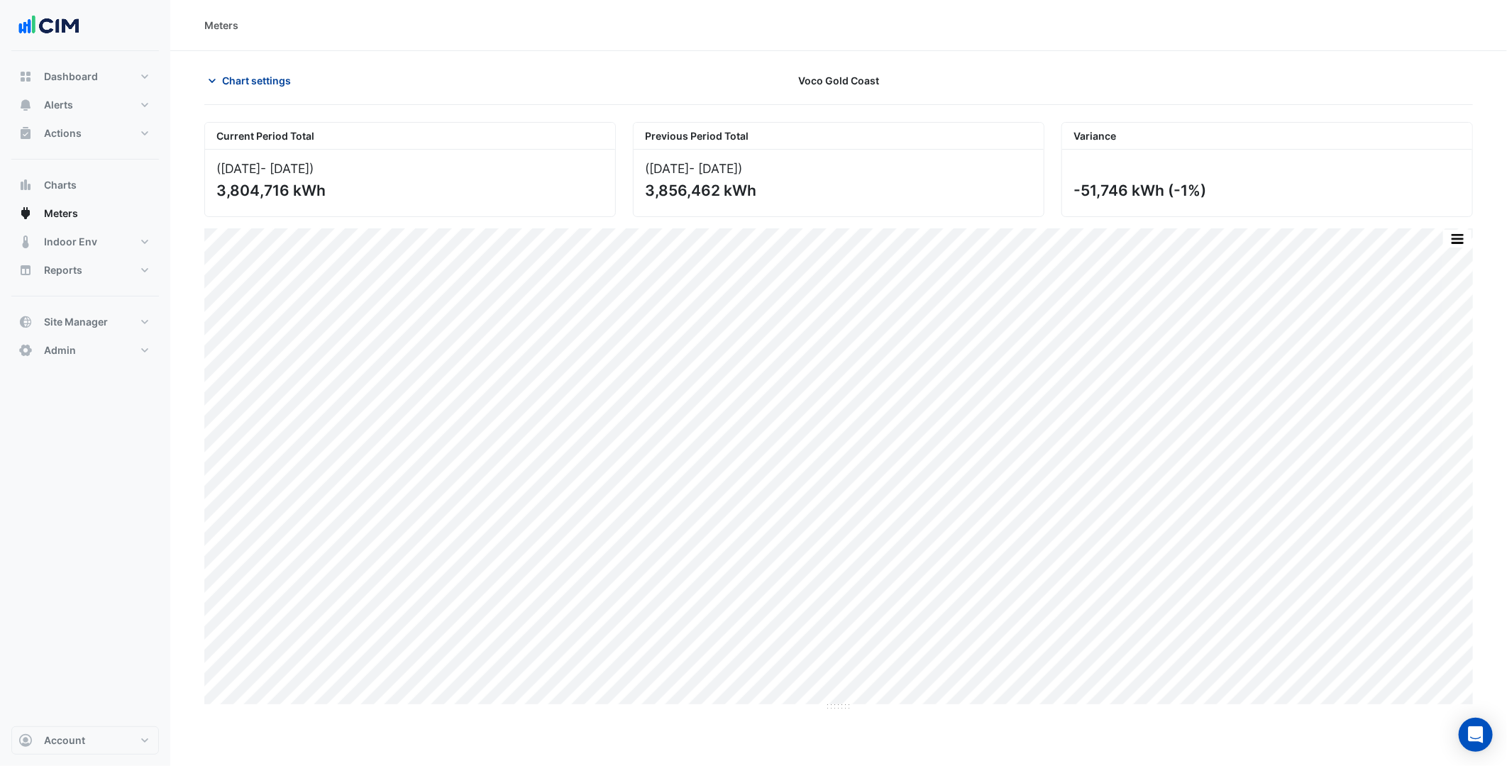
click at [231, 73] on button "Chart settings" at bounding box center [252, 80] width 96 height 25
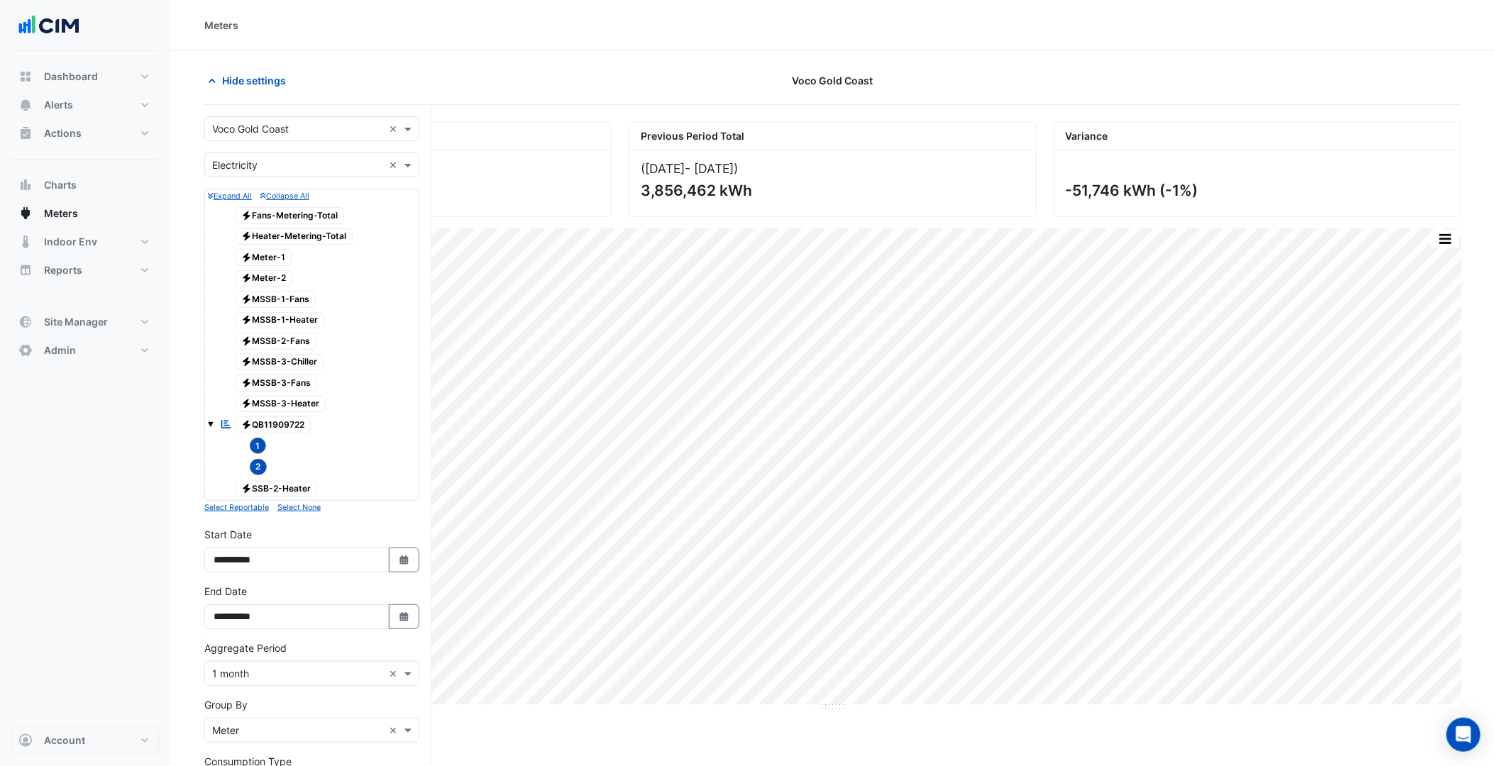
scroll to position [192, 0]
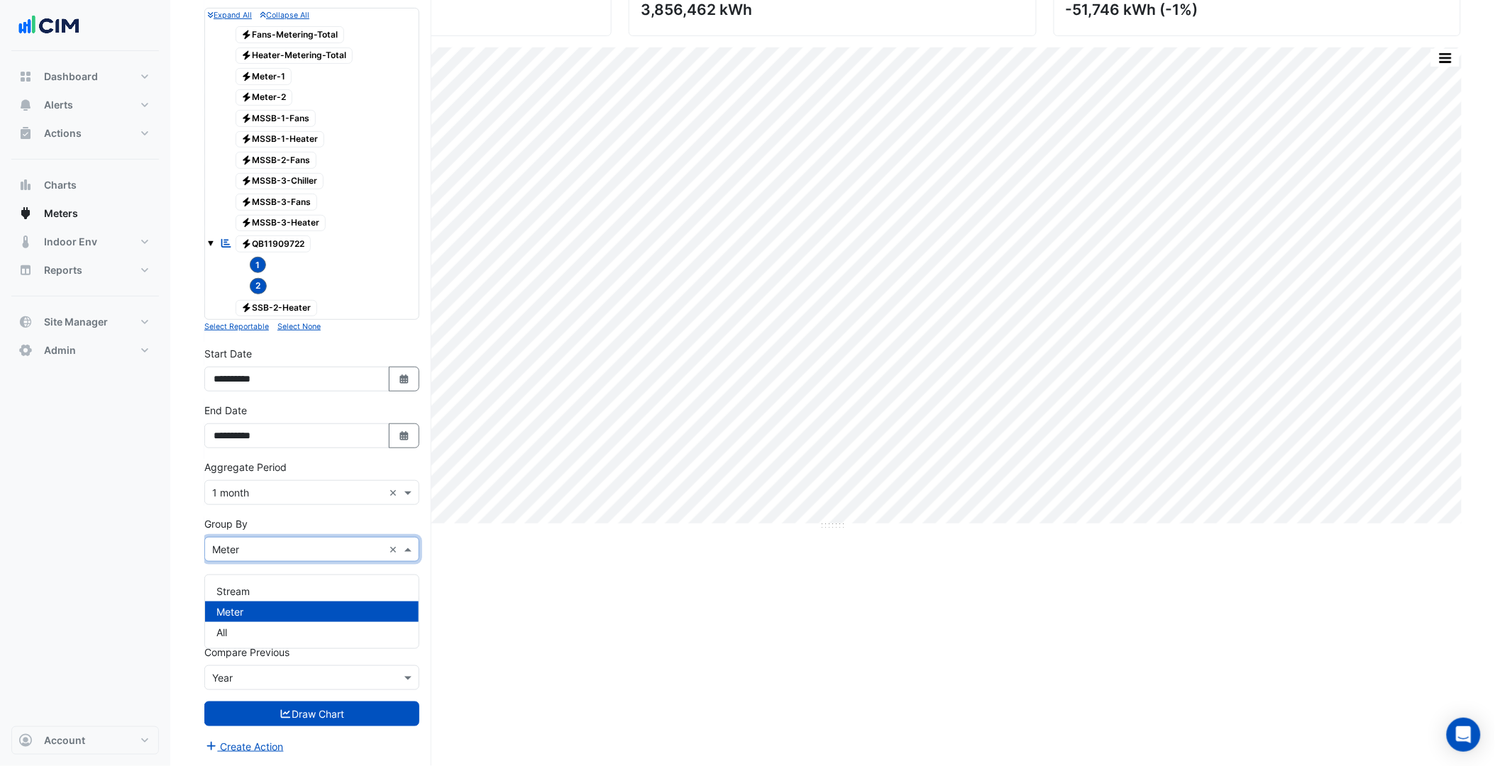
click at [279, 549] on input "text" at bounding box center [297, 550] width 171 height 15
click at [258, 581] on div "Stream" at bounding box center [312, 591] width 214 height 21
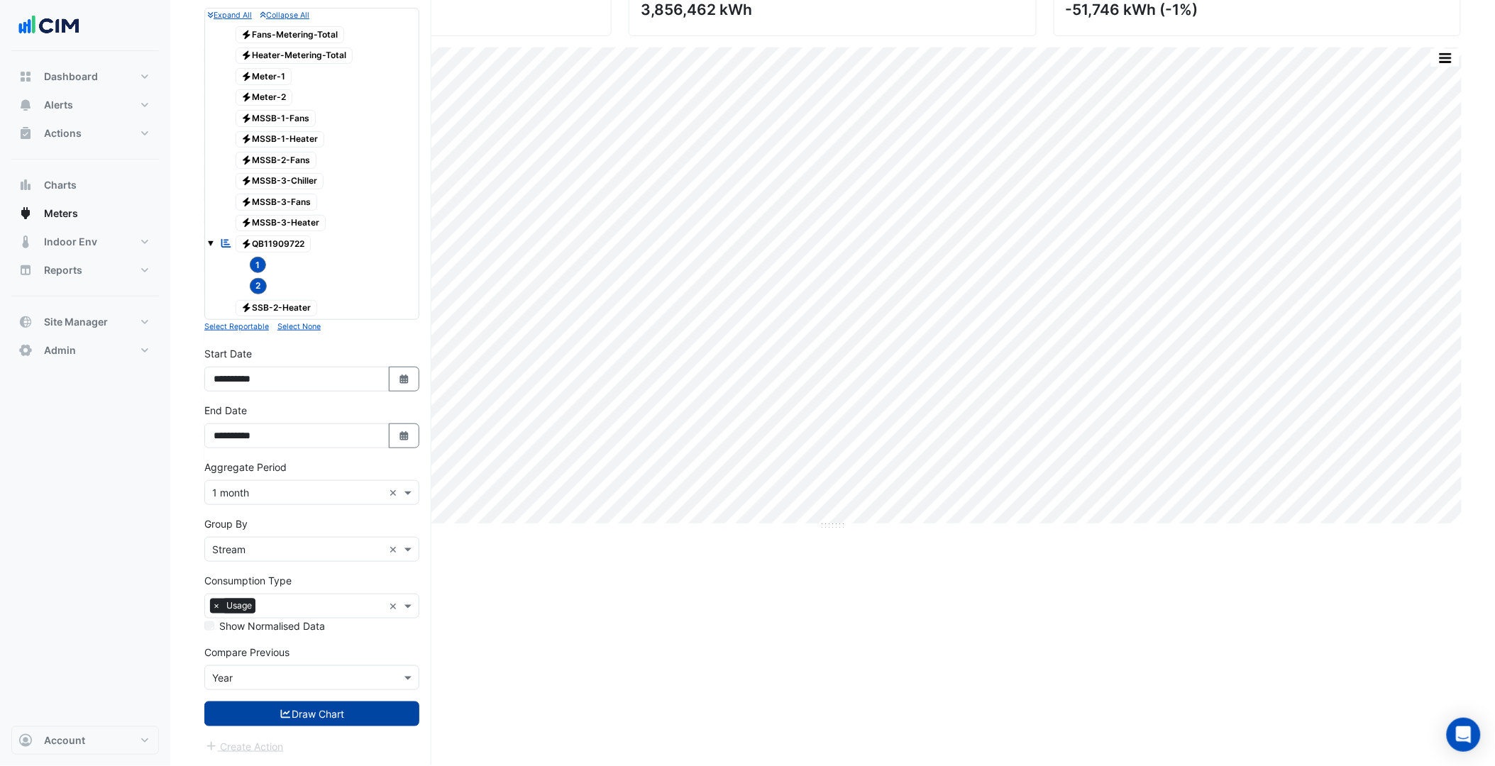
click at [337, 718] on button "Draw Chart" at bounding box center [311, 714] width 215 height 25
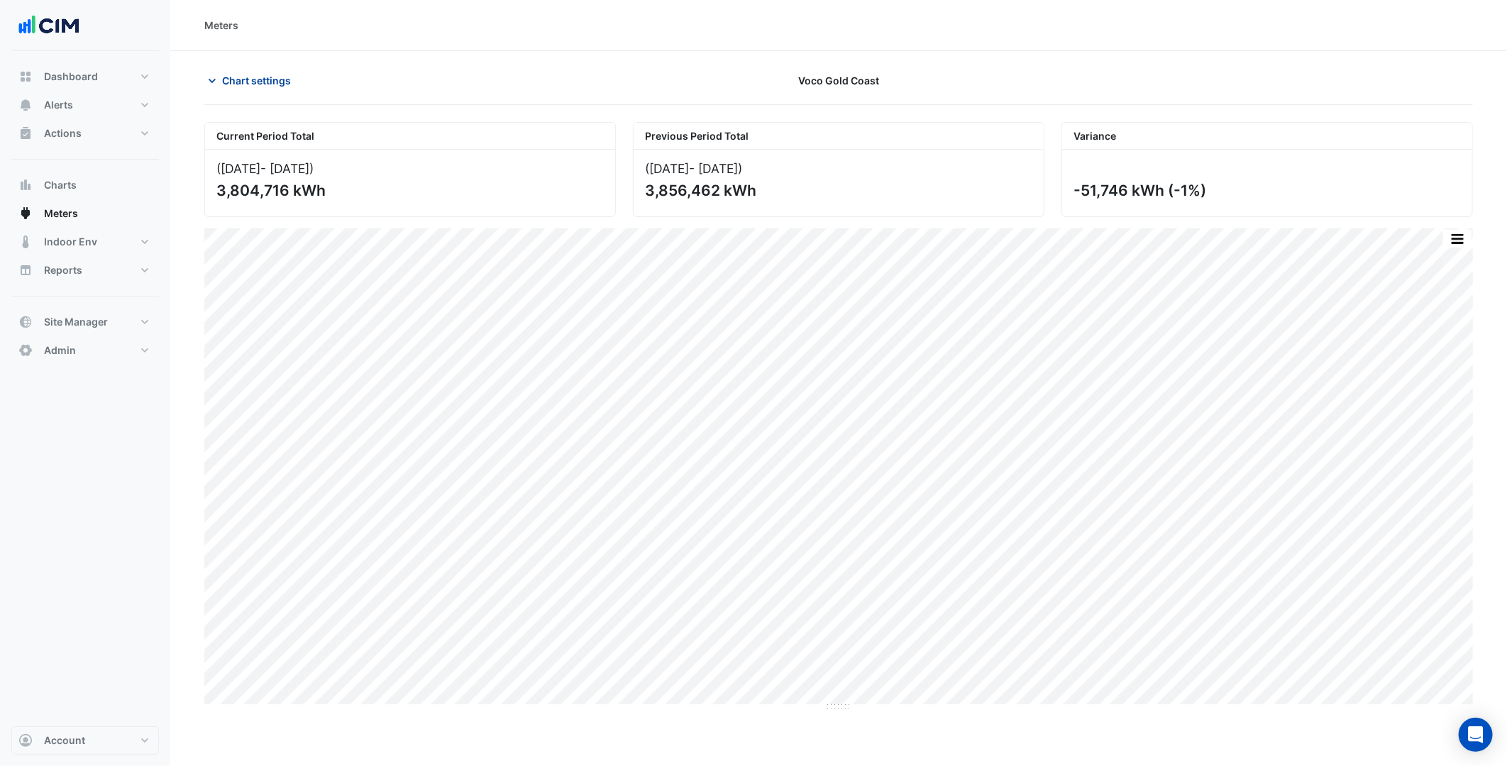
click at [272, 83] on span "Chart settings" at bounding box center [256, 80] width 69 height 15
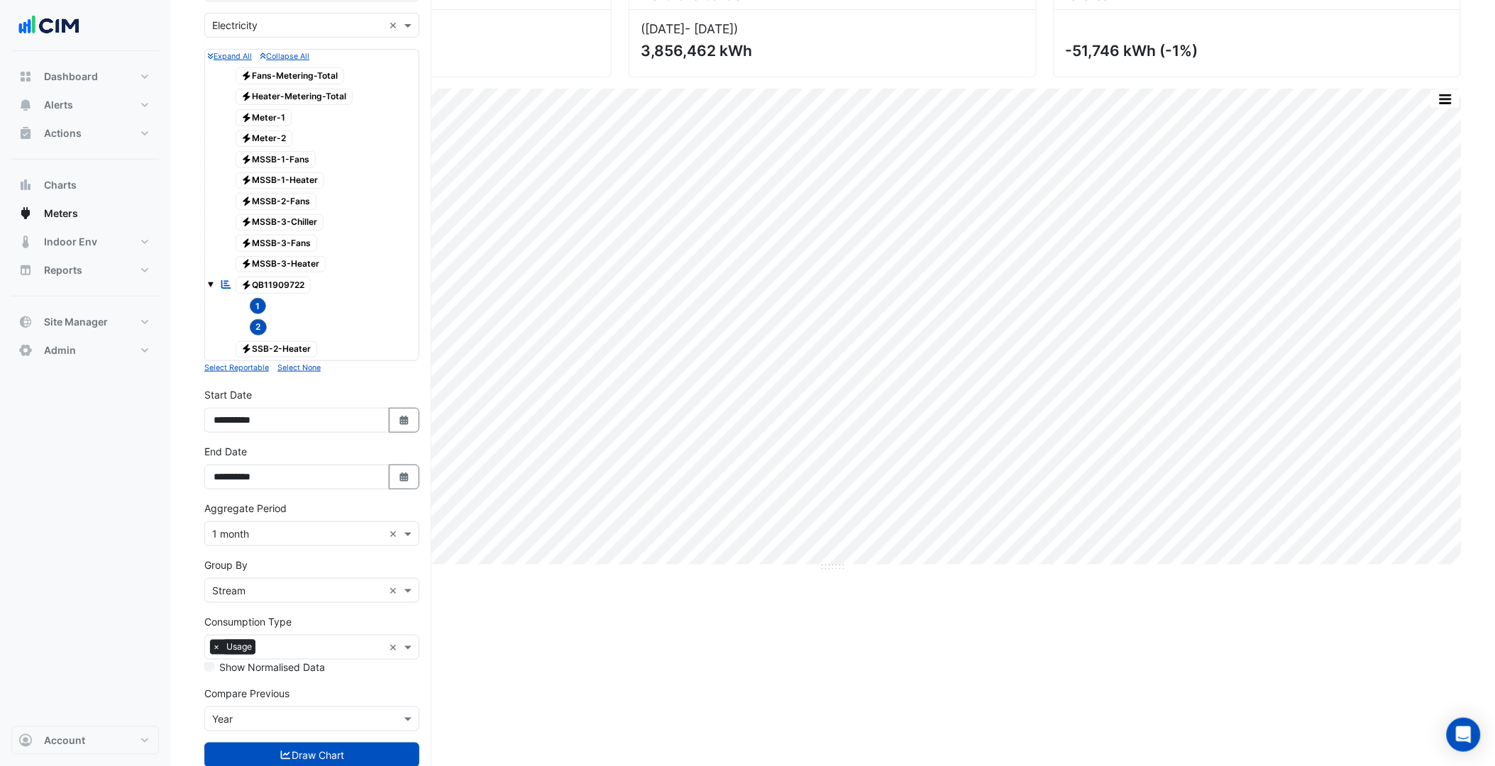
scroll to position [140, 0]
click at [268, 541] on input "text" at bounding box center [297, 533] width 171 height 15
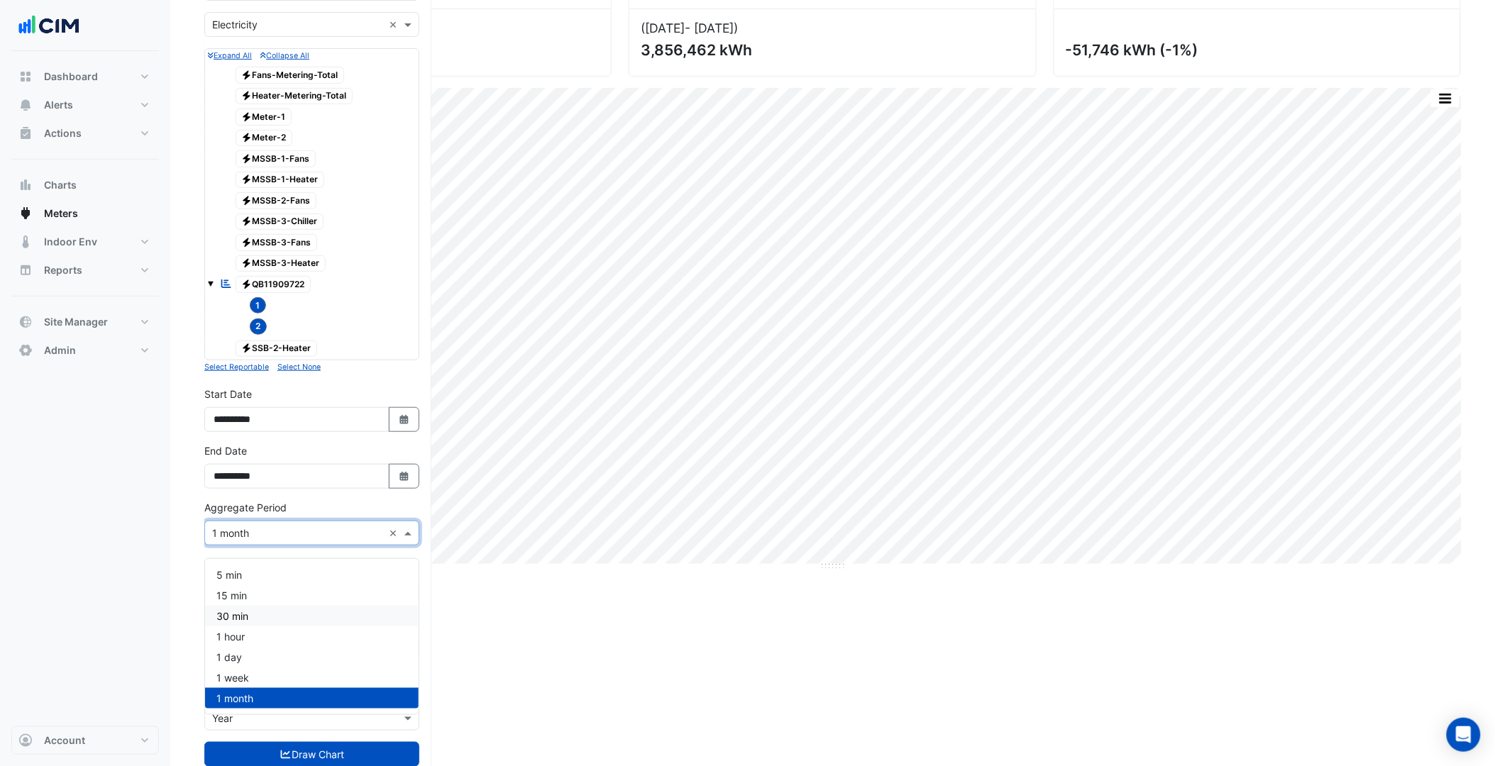
scroll to position [192, 0]
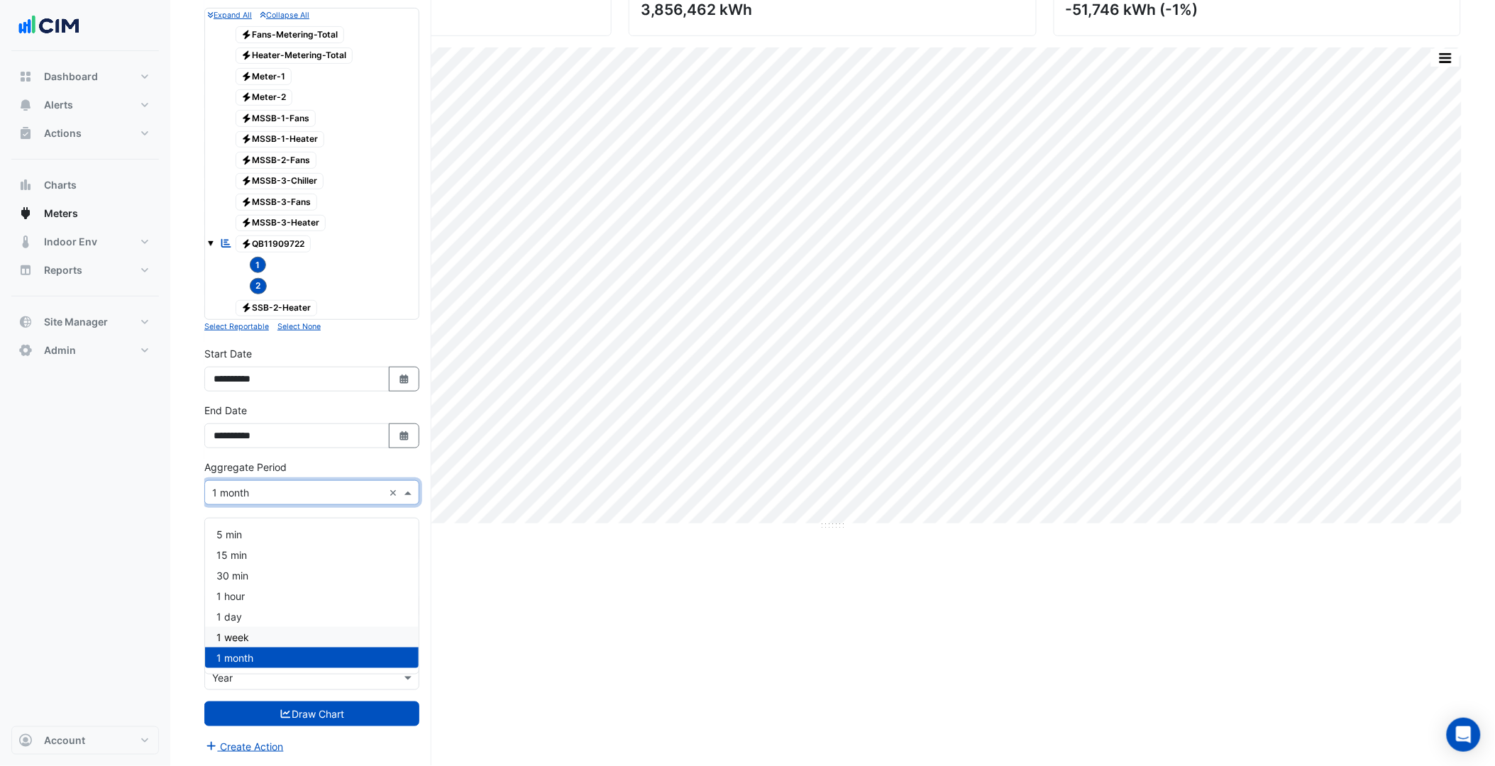
click at [148, 628] on div "Dashboard Portfolio Ratings Performance Alerts Site Rules Templates Actions Sit…" at bounding box center [85, 388] width 148 height 675
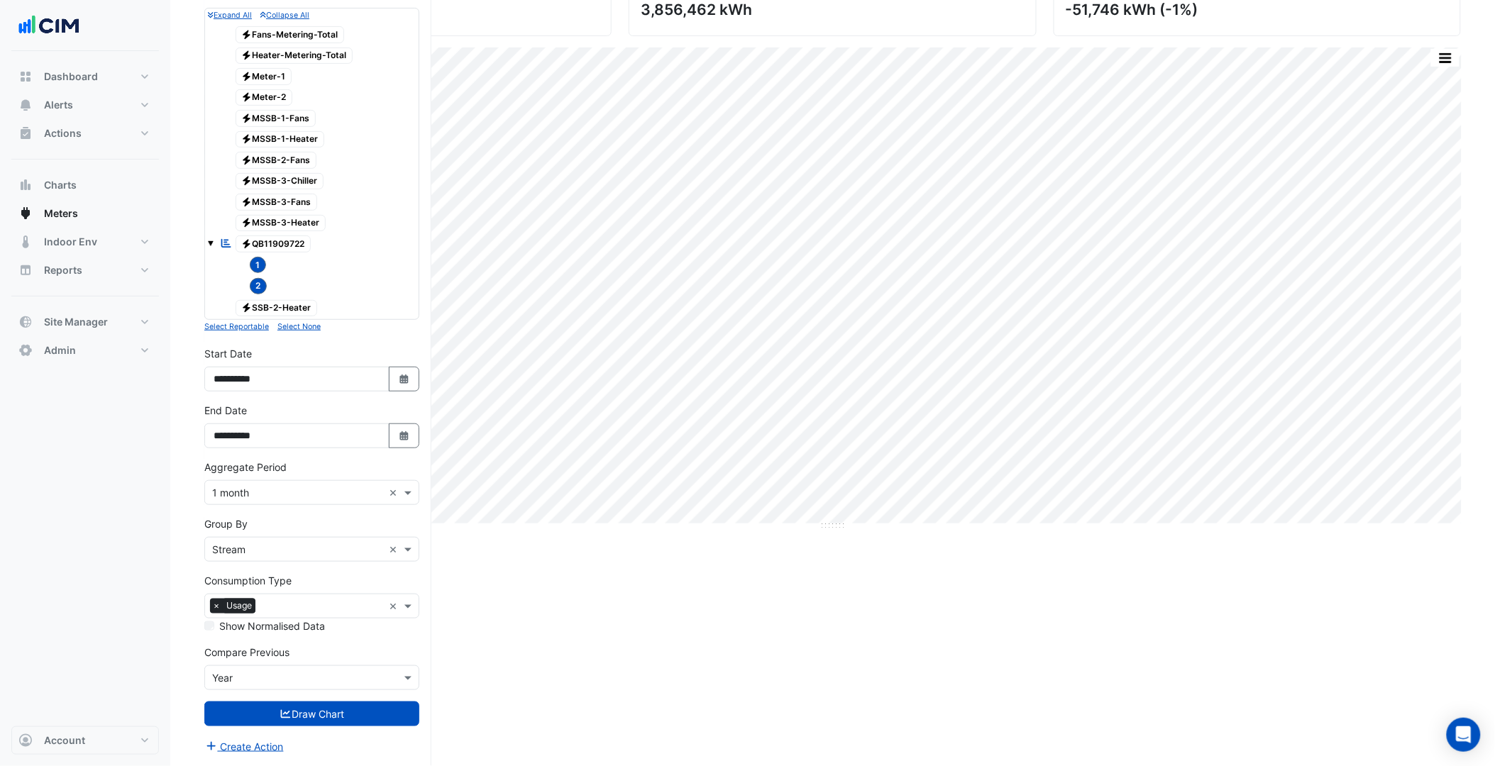
scroll to position [0, 0]
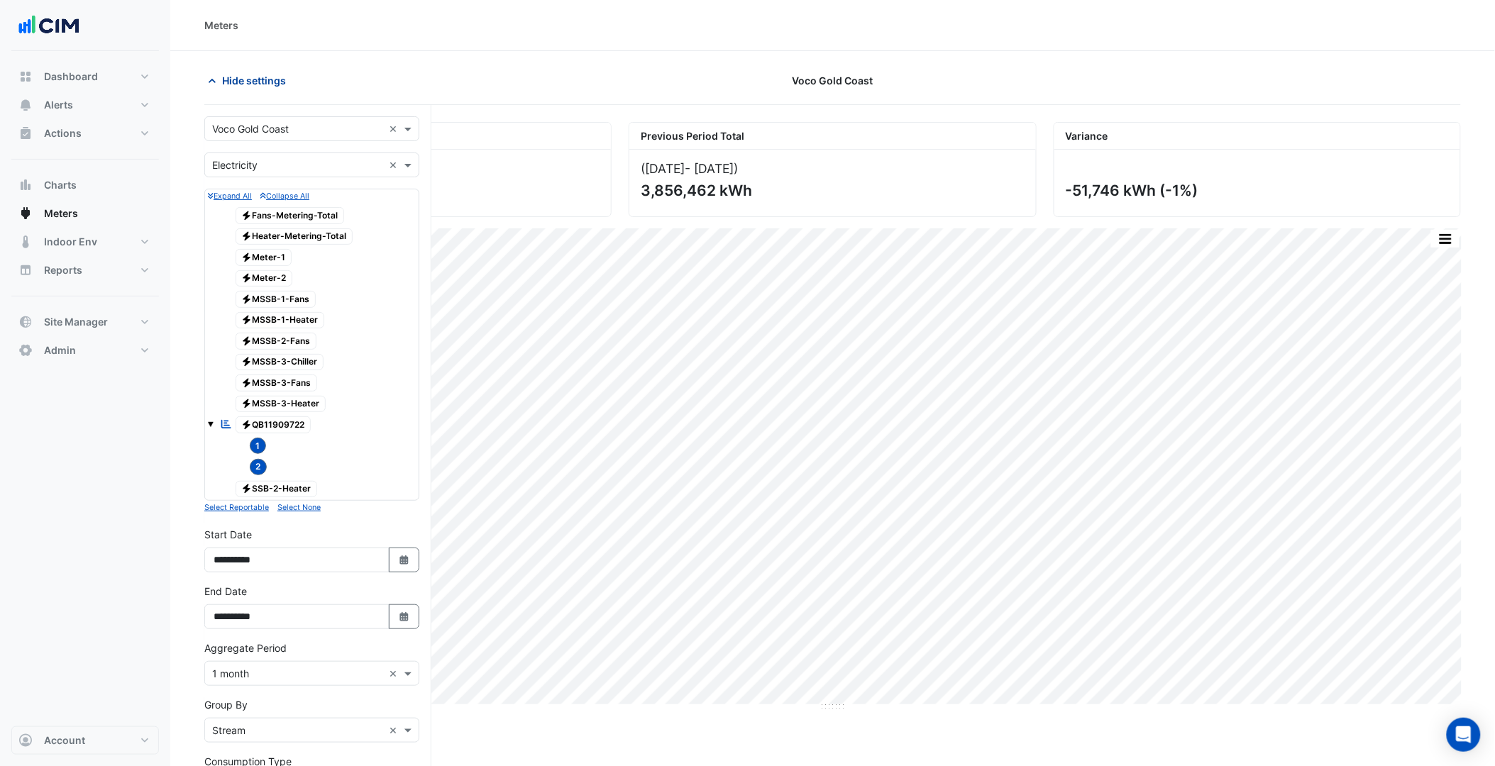
drag, startPoint x: 242, startPoint y: 72, endPoint x: 292, endPoint y: 87, distance: 52.1
click at [242, 73] on button "Hide settings" at bounding box center [249, 80] width 91 height 25
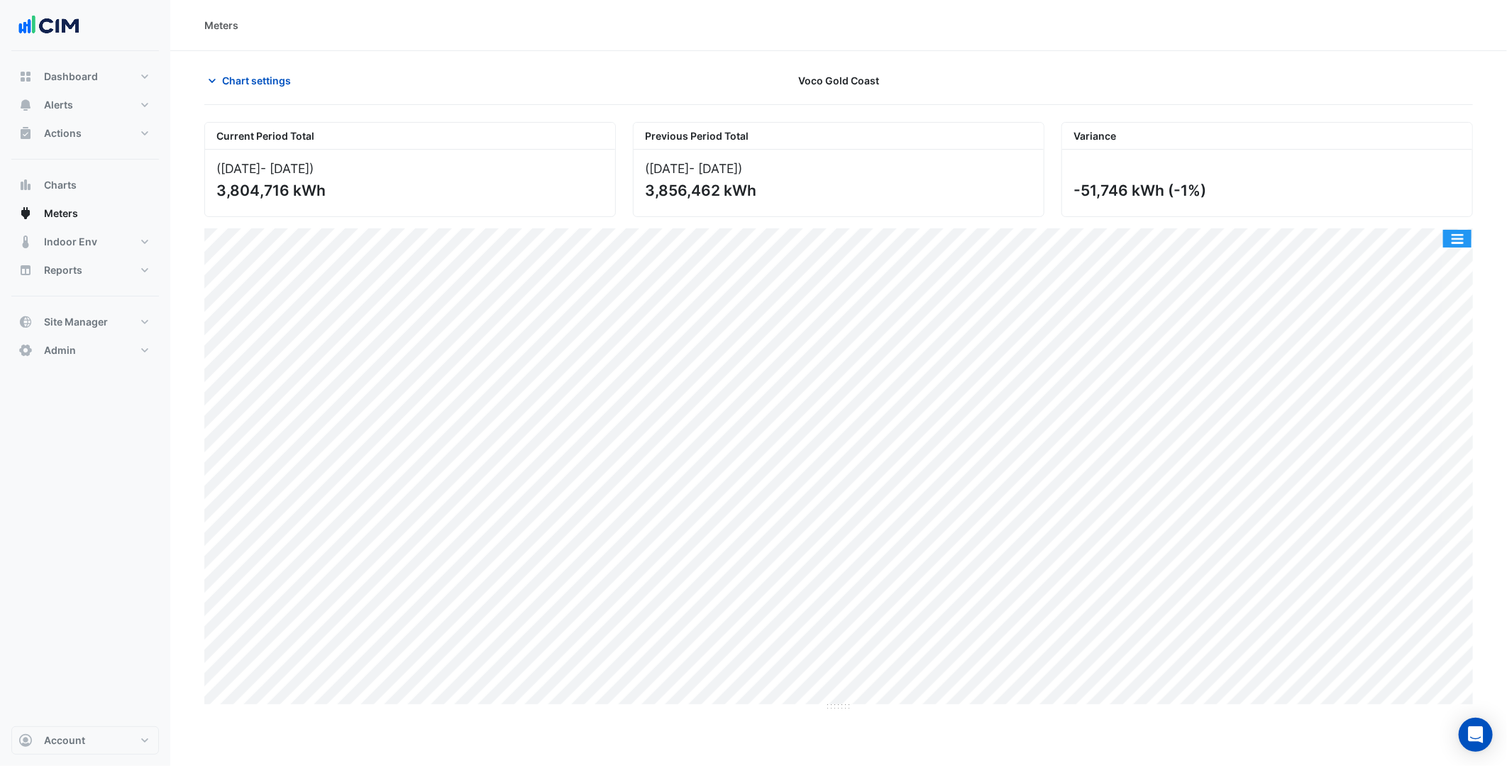
click at [1462, 239] on button "button" at bounding box center [1457, 239] width 28 height 18
click at [1438, 267] on div "Split by Stream" at bounding box center [1428, 264] width 85 height 26
drag, startPoint x: 833, startPoint y: 679, endPoint x: 837, endPoint y: 758, distance: 78.9
drag, startPoint x: 834, startPoint y: 442, endPoint x: 824, endPoint y: 544, distance: 102.6
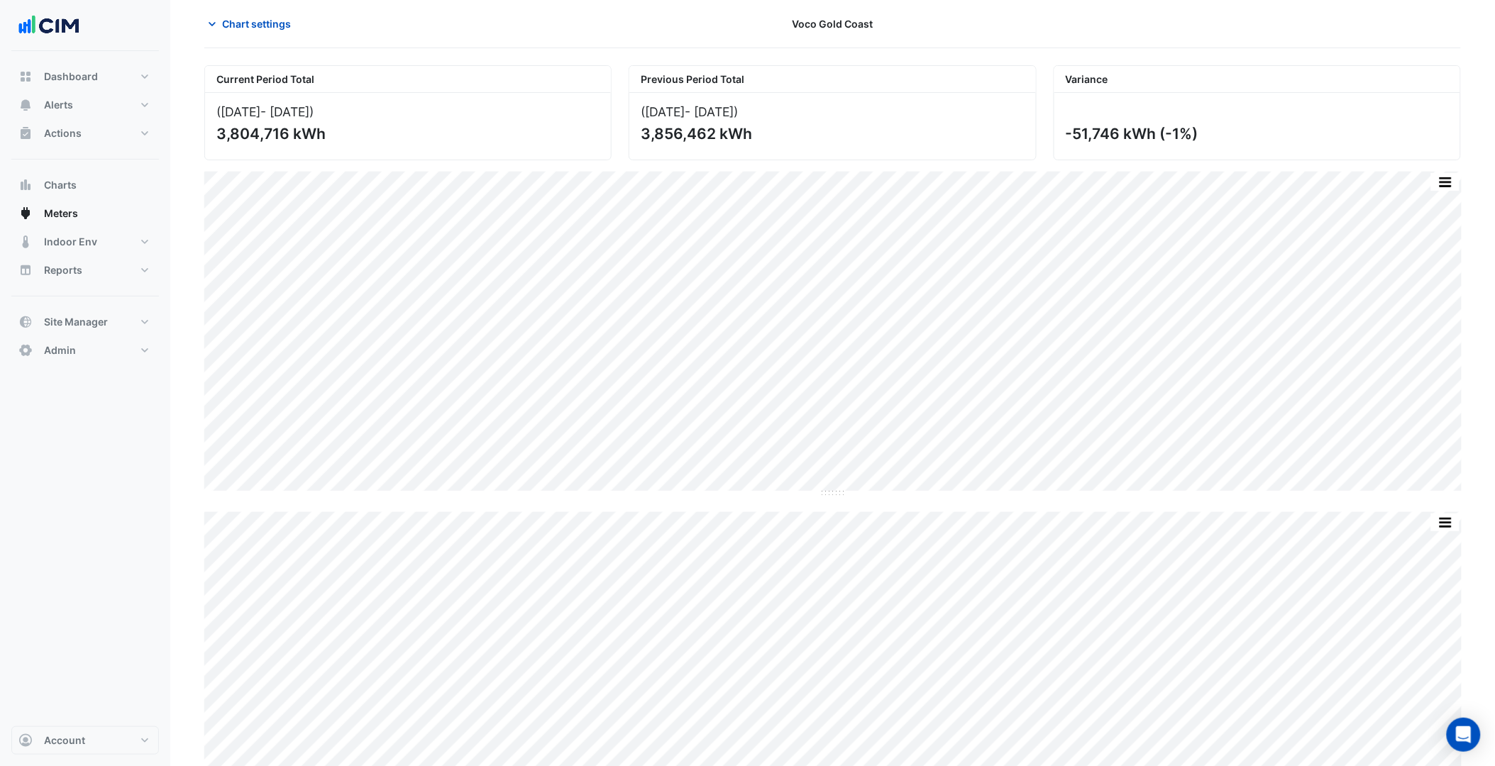
scroll to position [57, 0]
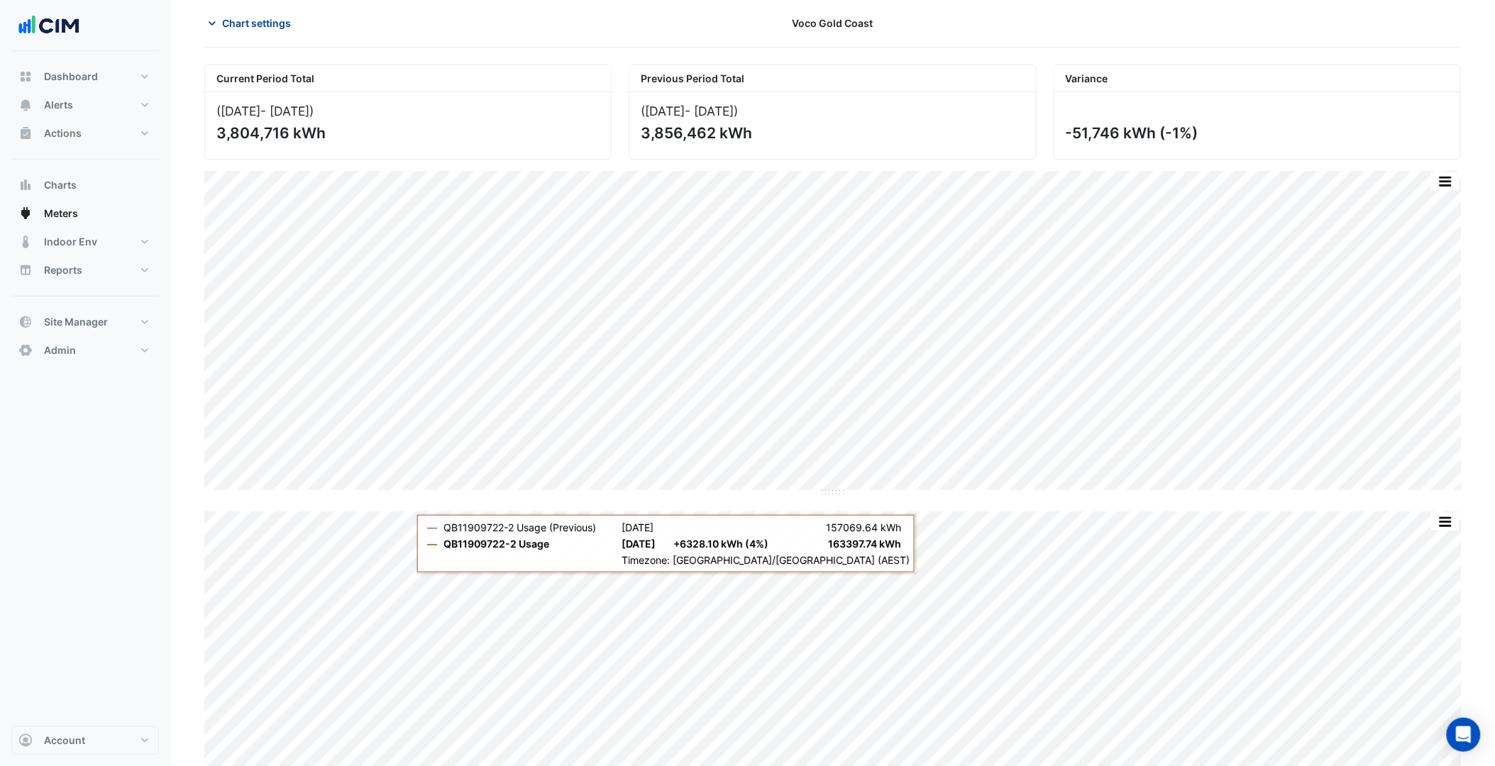
click at [260, 23] on span "Chart settings" at bounding box center [256, 23] width 69 height 15
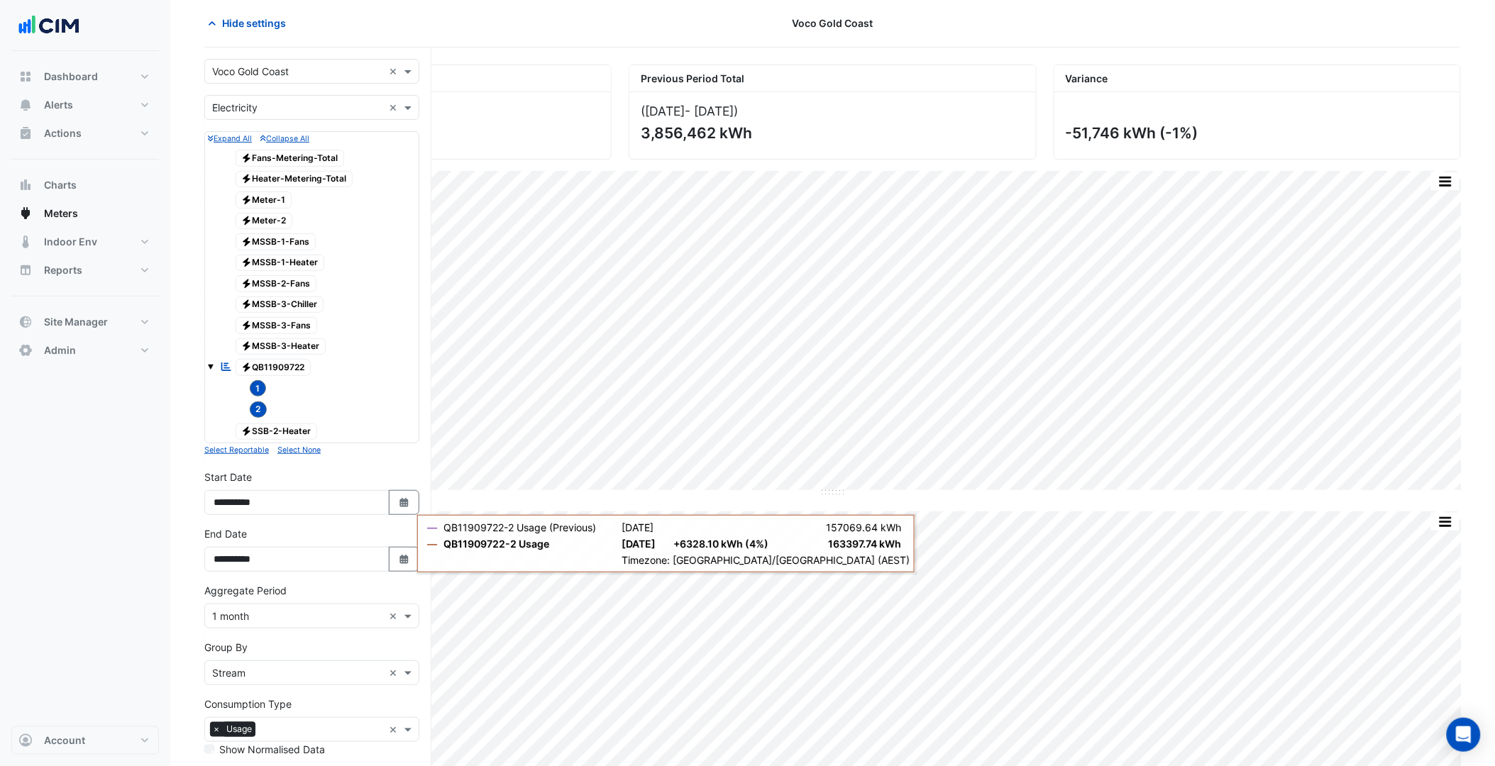
click at [258, 418] on span "2" at bounding box center [259, 410] width 18 height 16
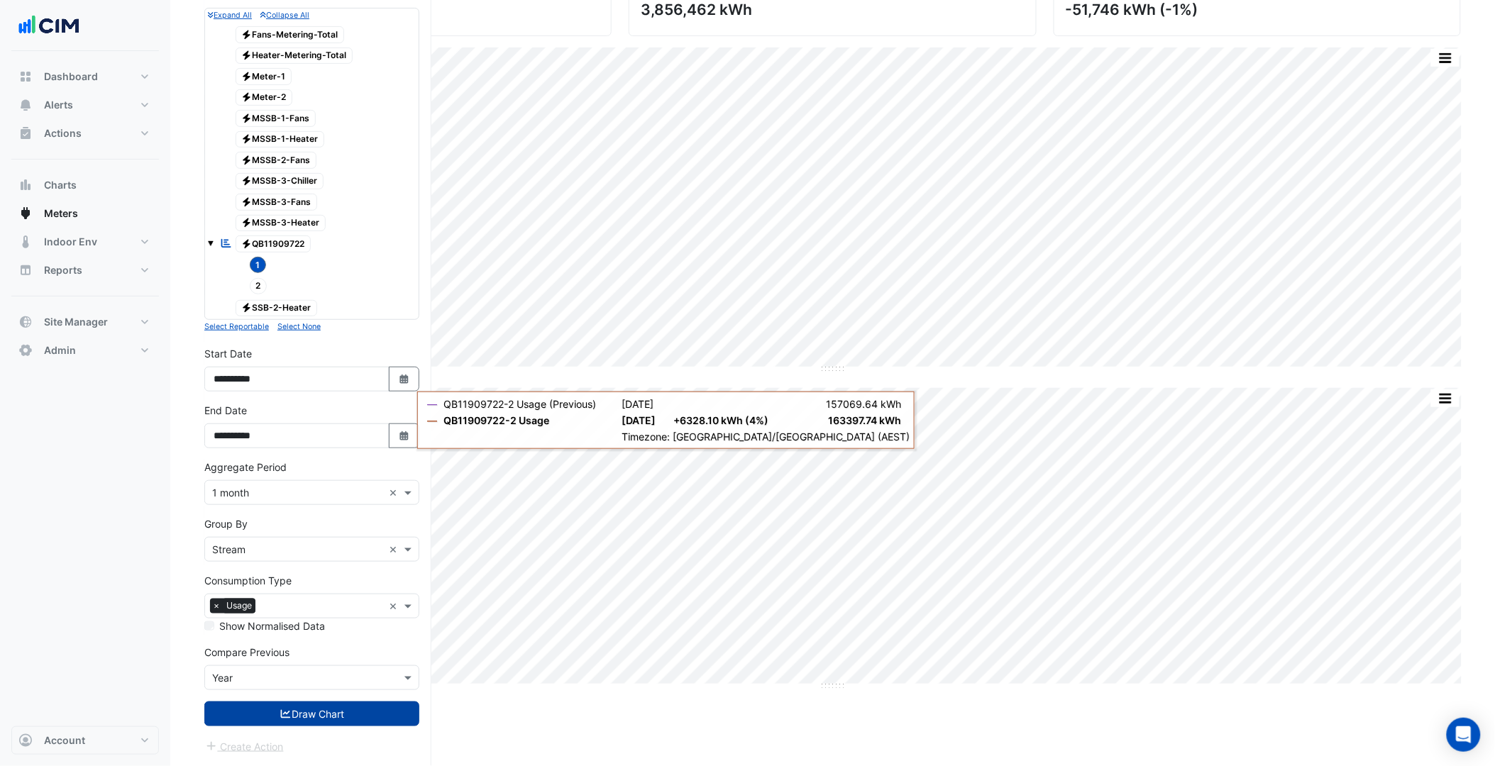
click at [313, 707] on button "Draw Chart" at bounding box center [311, 714] width 215 height 25
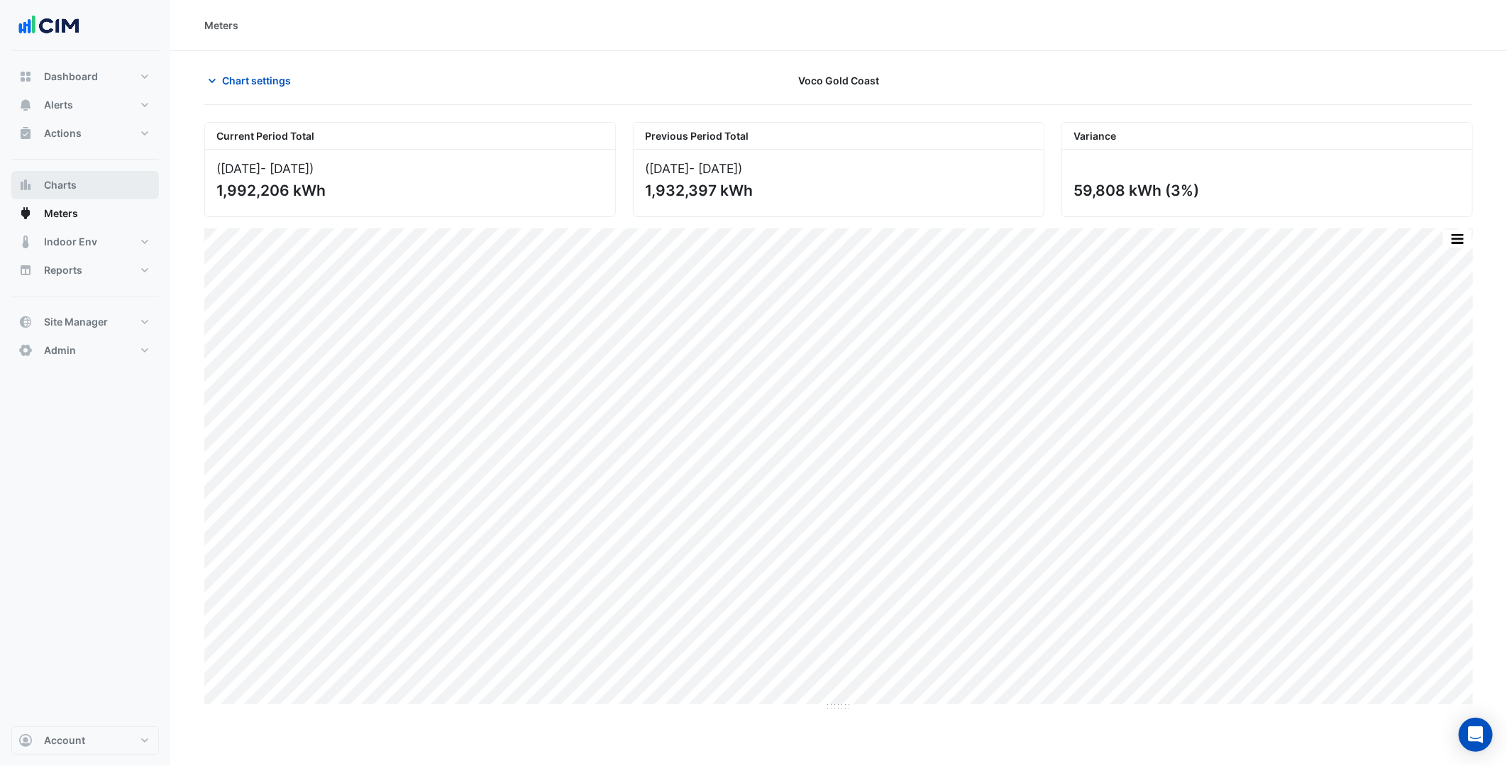
click at [88, 189] on button "Charts" at bounding box center [85, 185] width 148 height 28
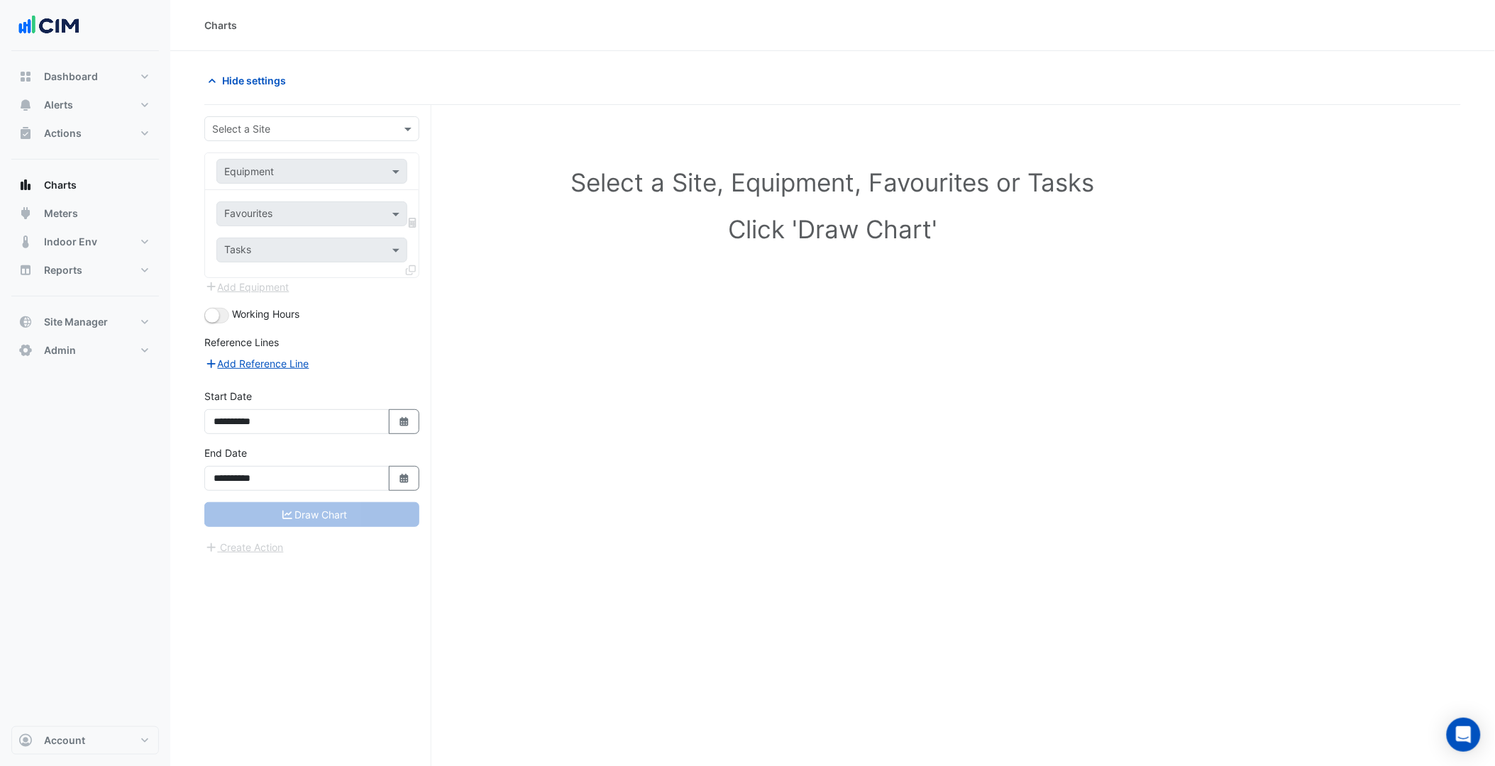
click at [285, 125] on input "text" at bounding box center [297, 129] width 171 height 15
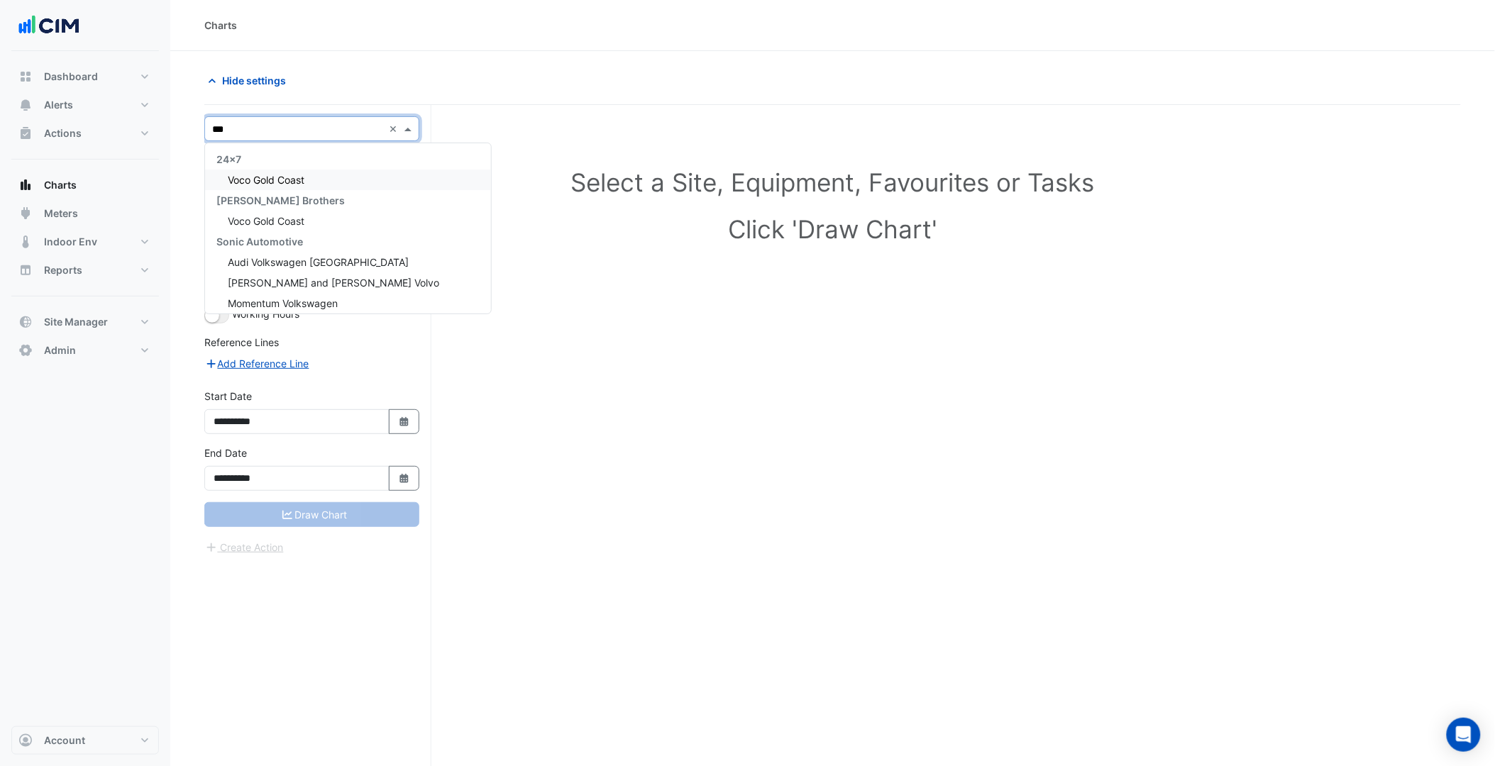
type input "****"
type input "***"
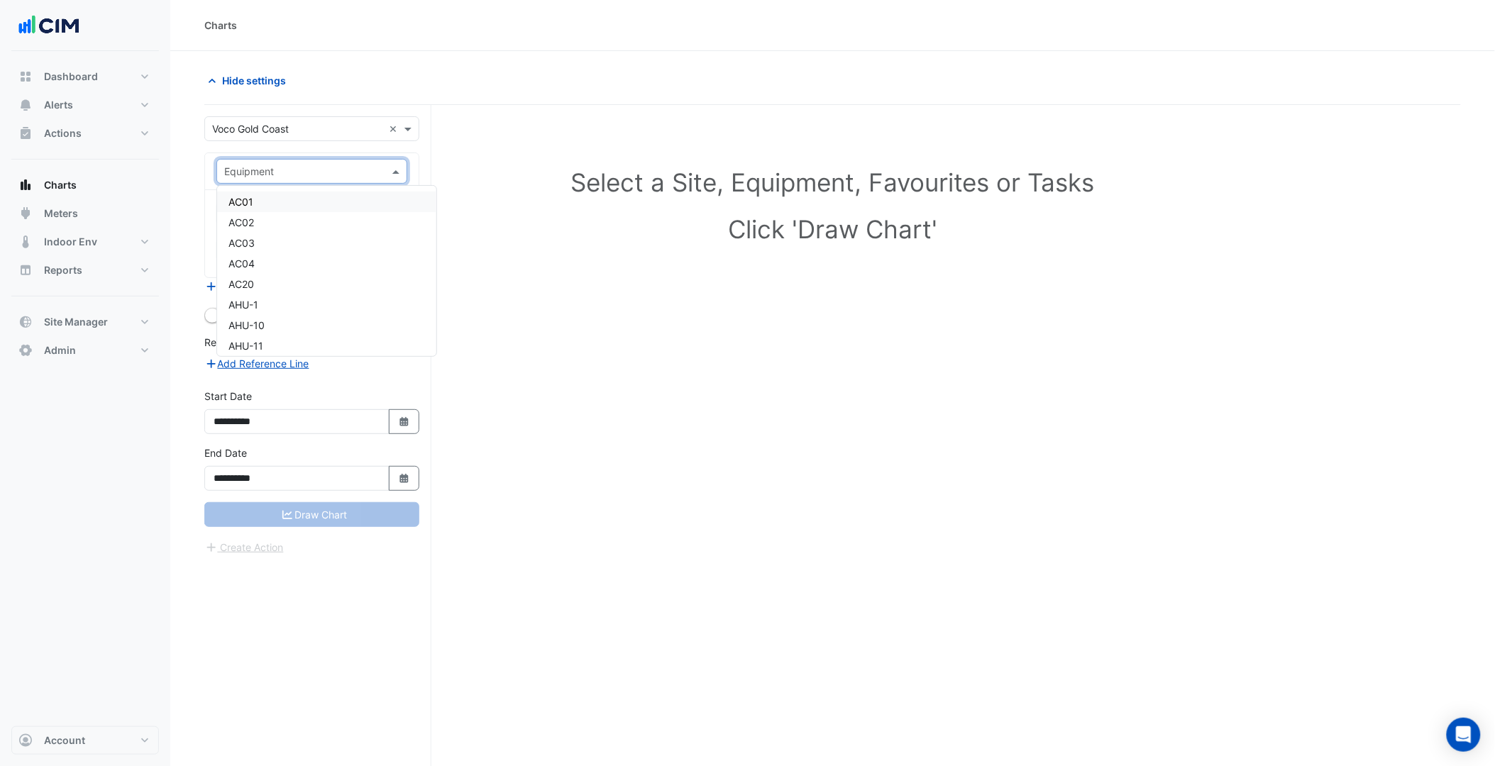
click at [309, 167] on input "text" at bounding box center [297, 172] width 147 height 15
type input "***"
click at [295, 313] on div "PRECON-AHU-21" at bounding box center [311, 320] width 189 height 21
click at [350, 214] on input "text" at bounding box center [295, 215] width 143 height 15
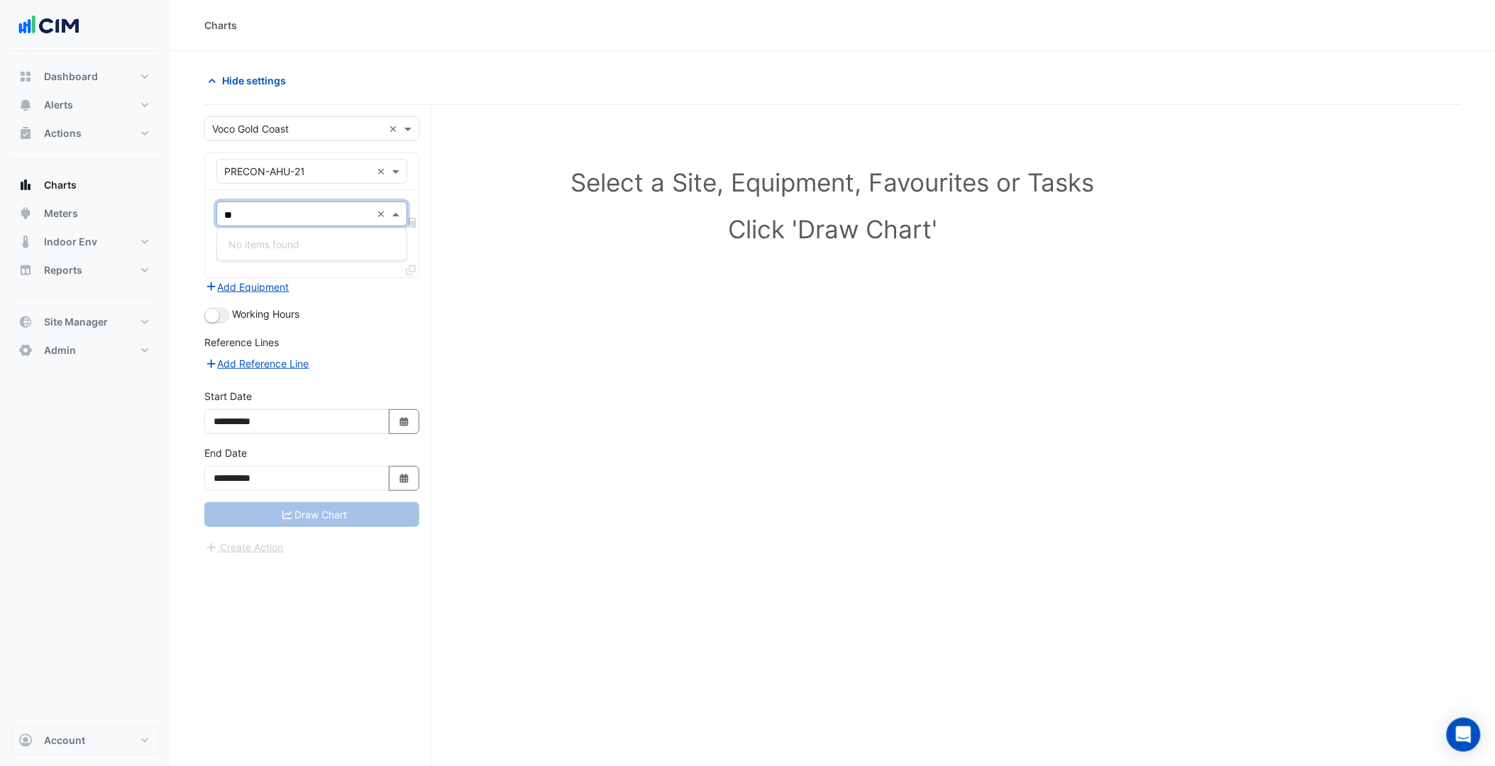
type input "*"
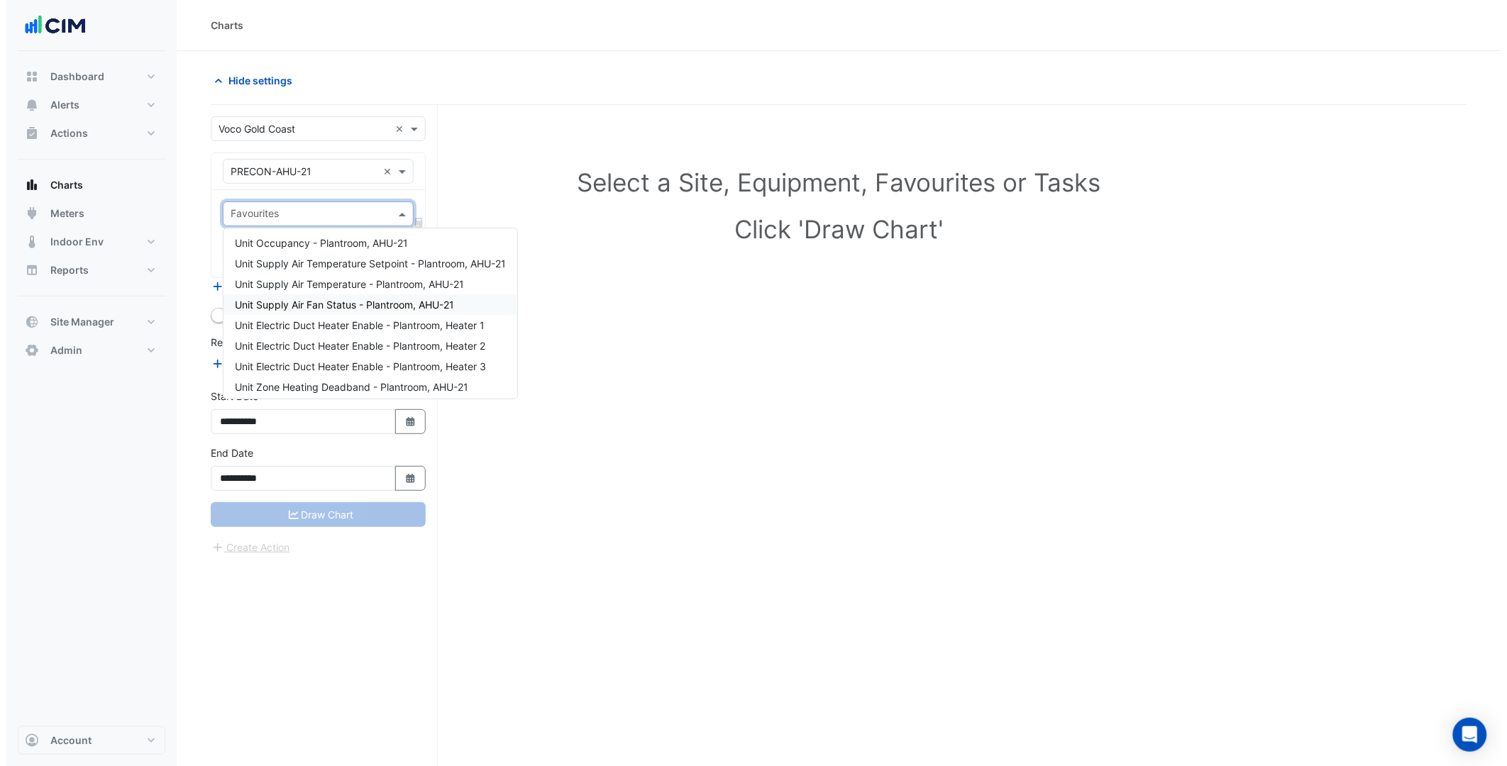
scroll to position [0, 0]
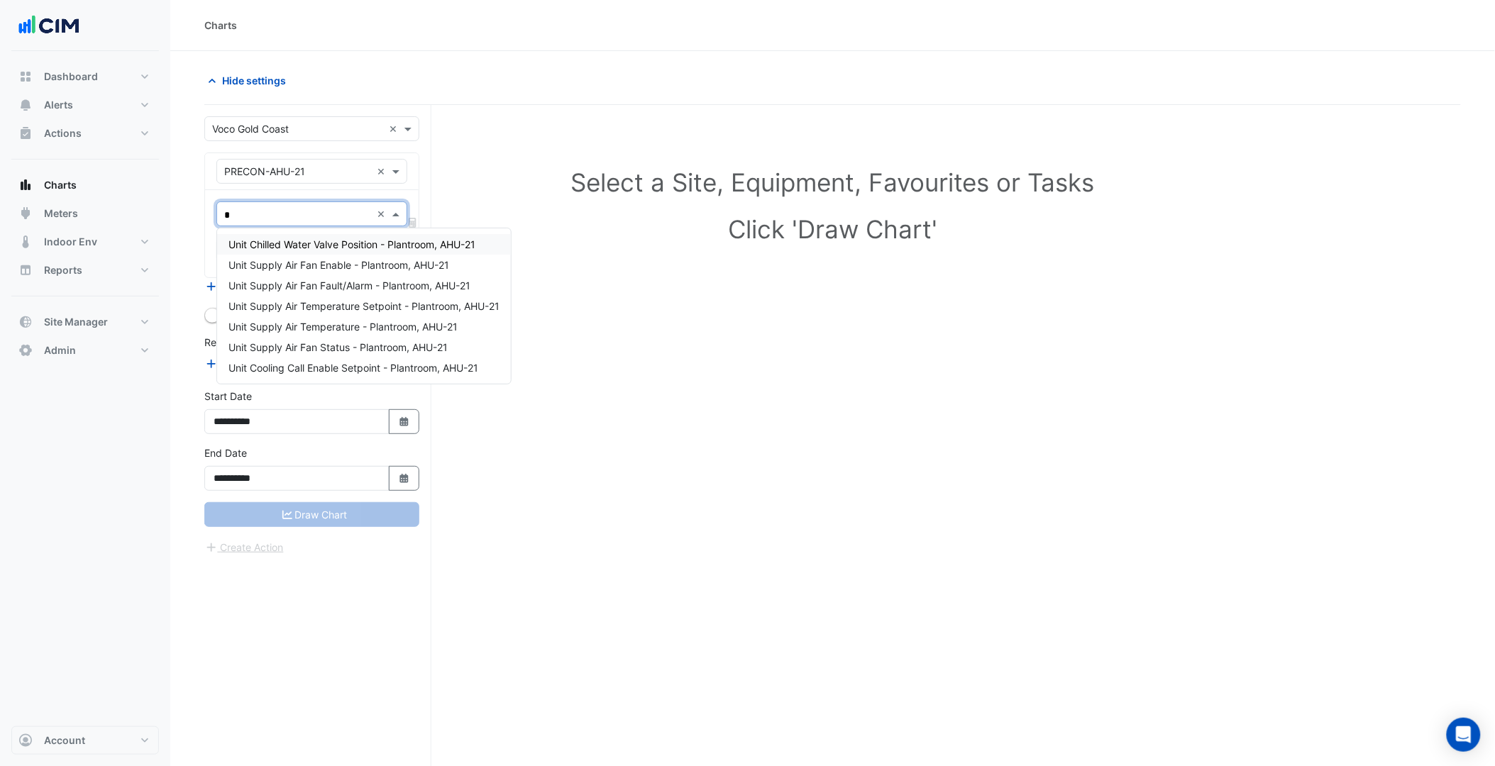
type input "**"
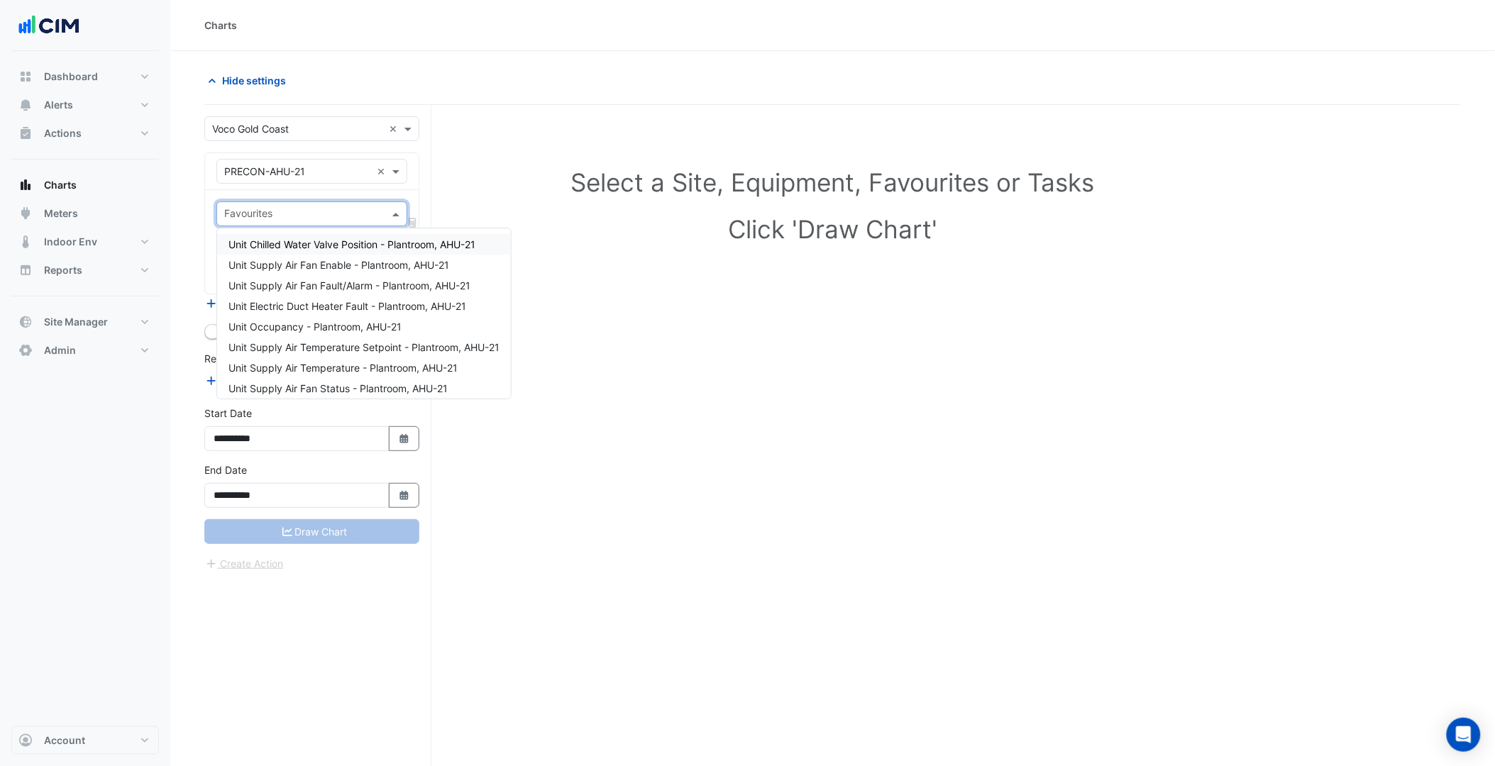
click at [341, 214] on input "text" at bounding box center [303, 215] width 159 height 15
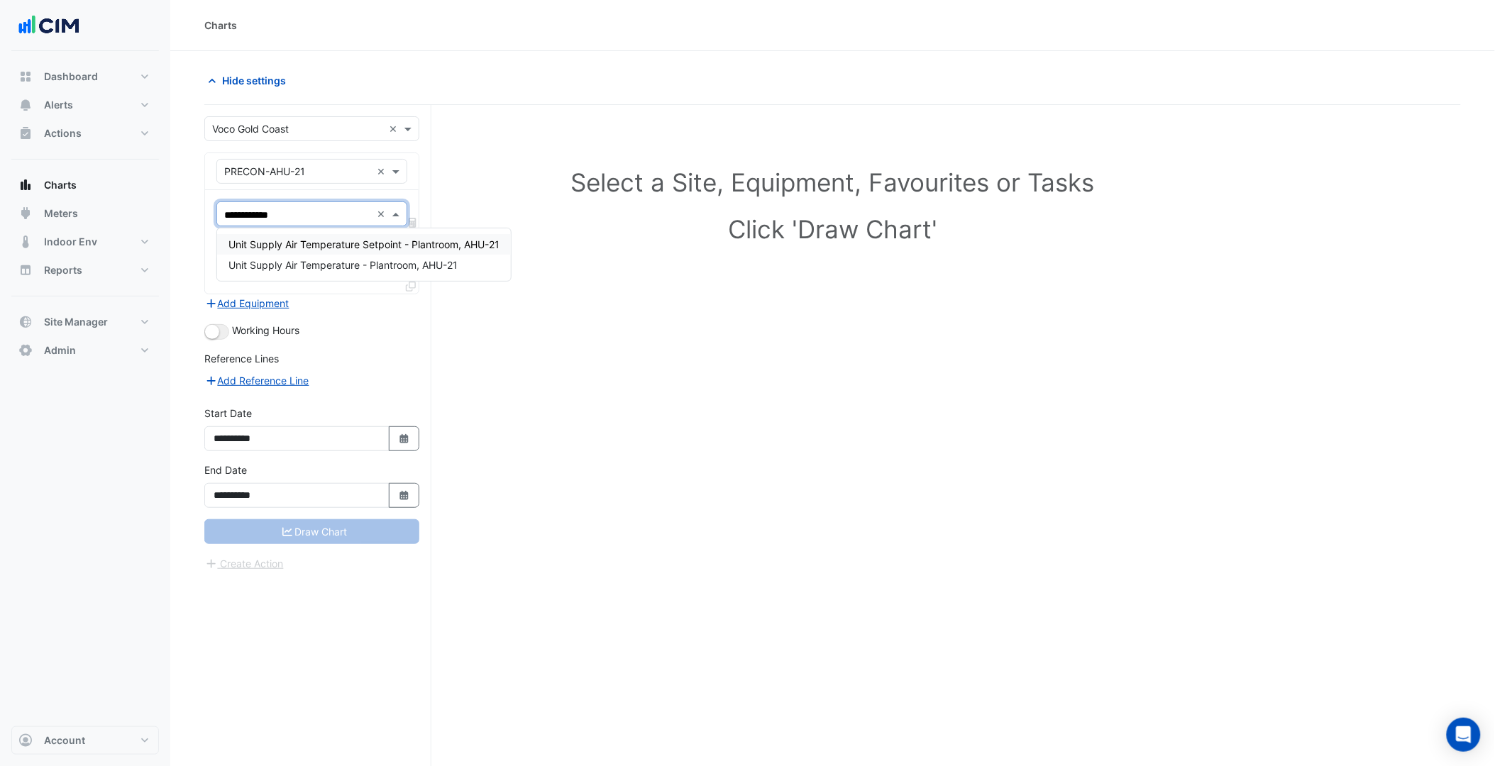
type input "**********"
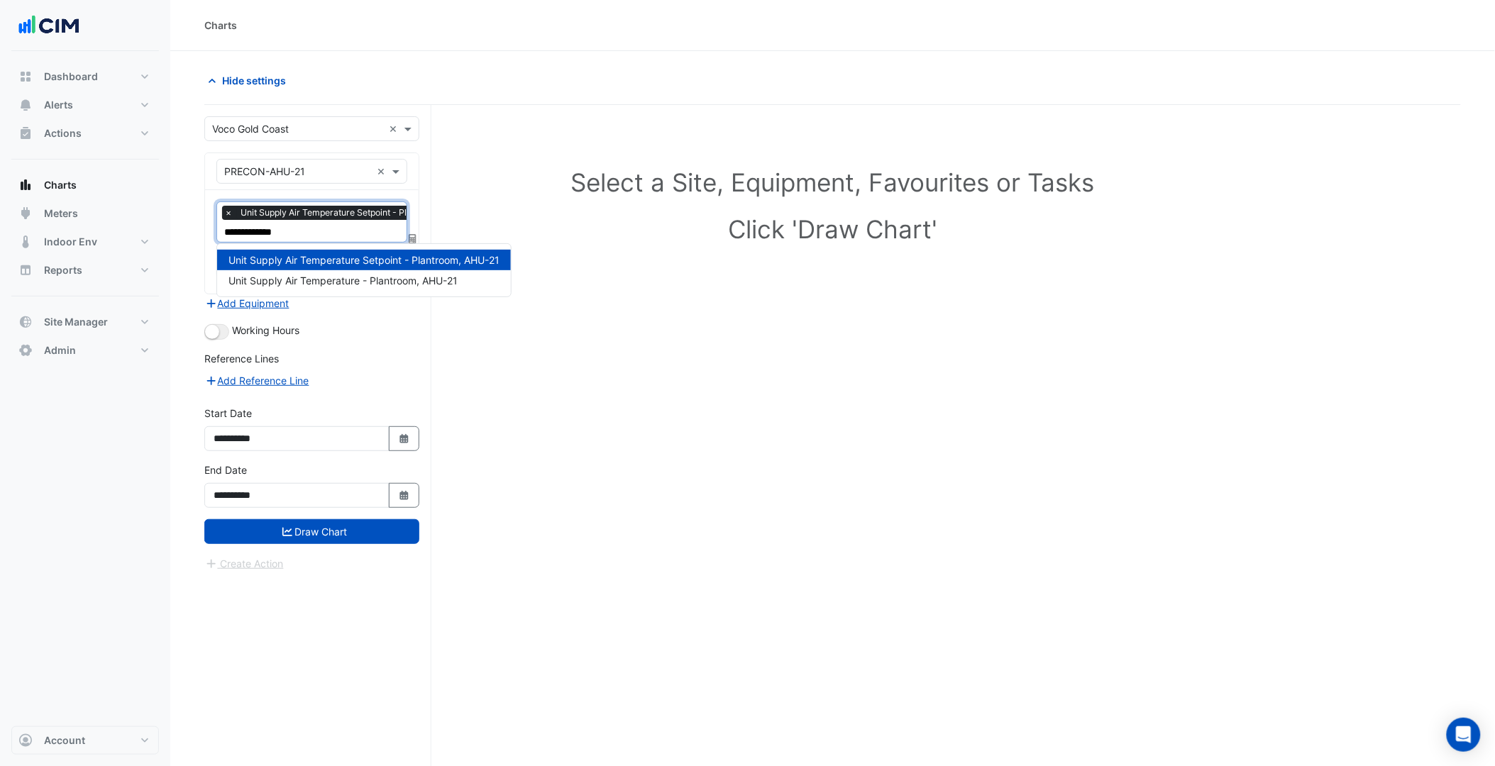
type input "**********"
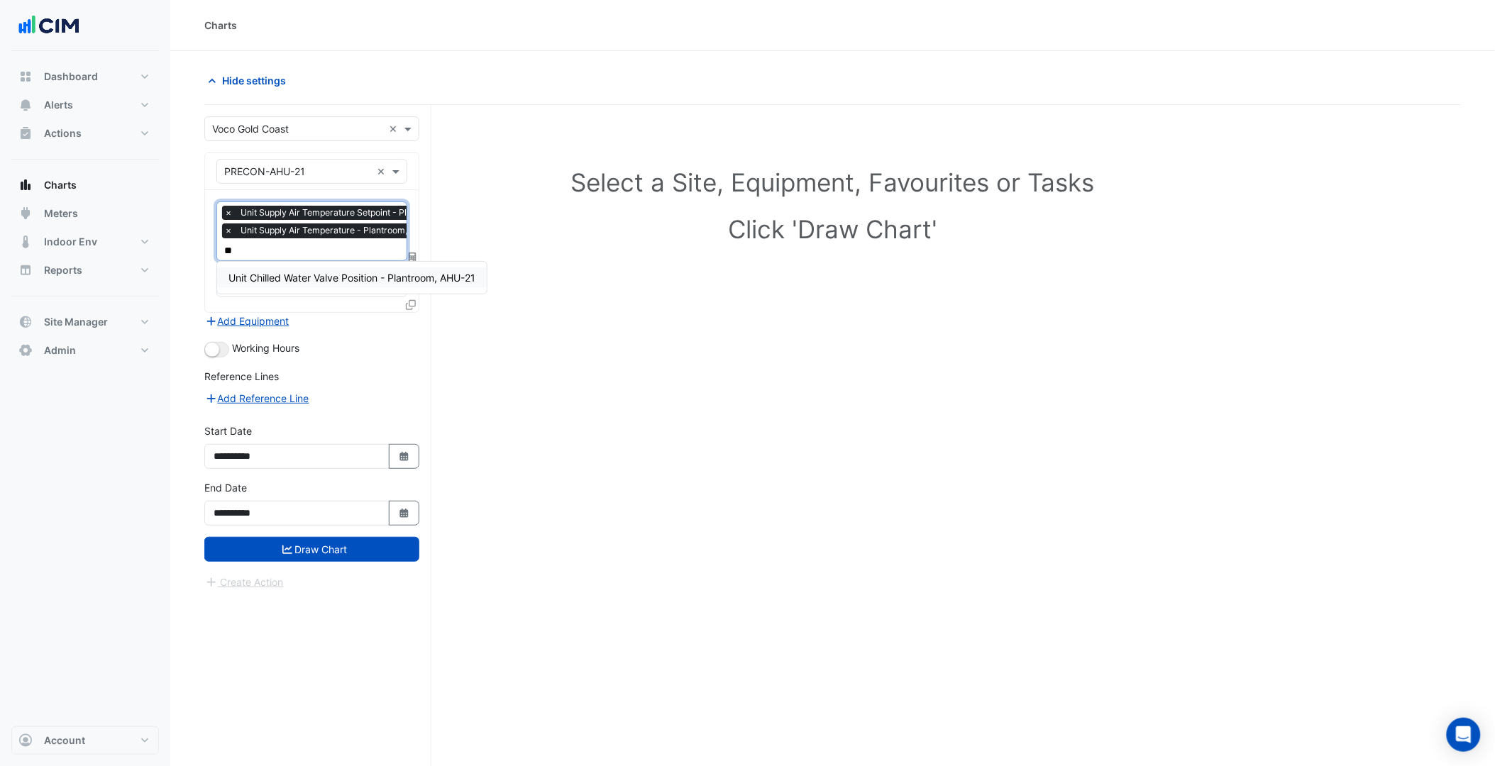
type input "***"
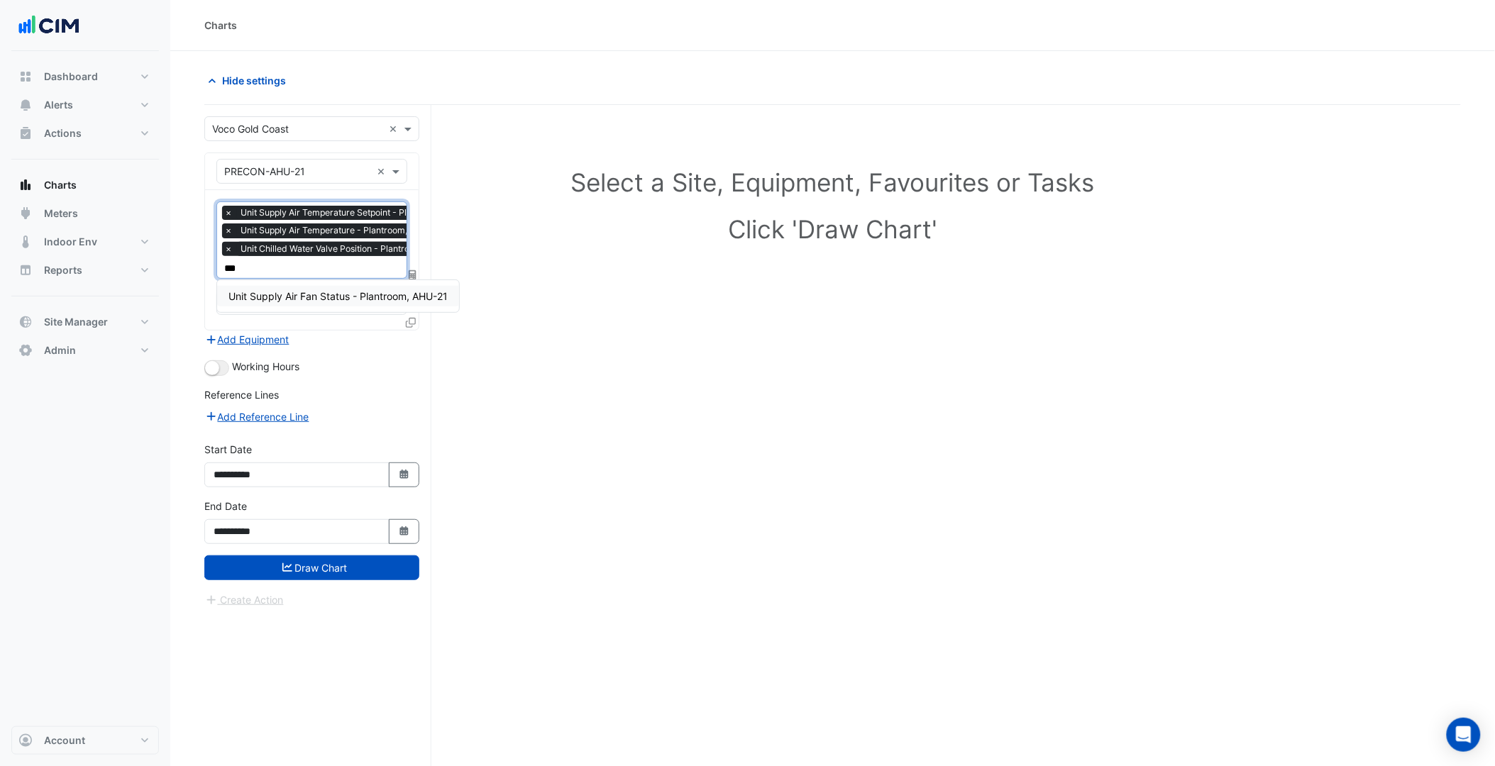
type input "****"
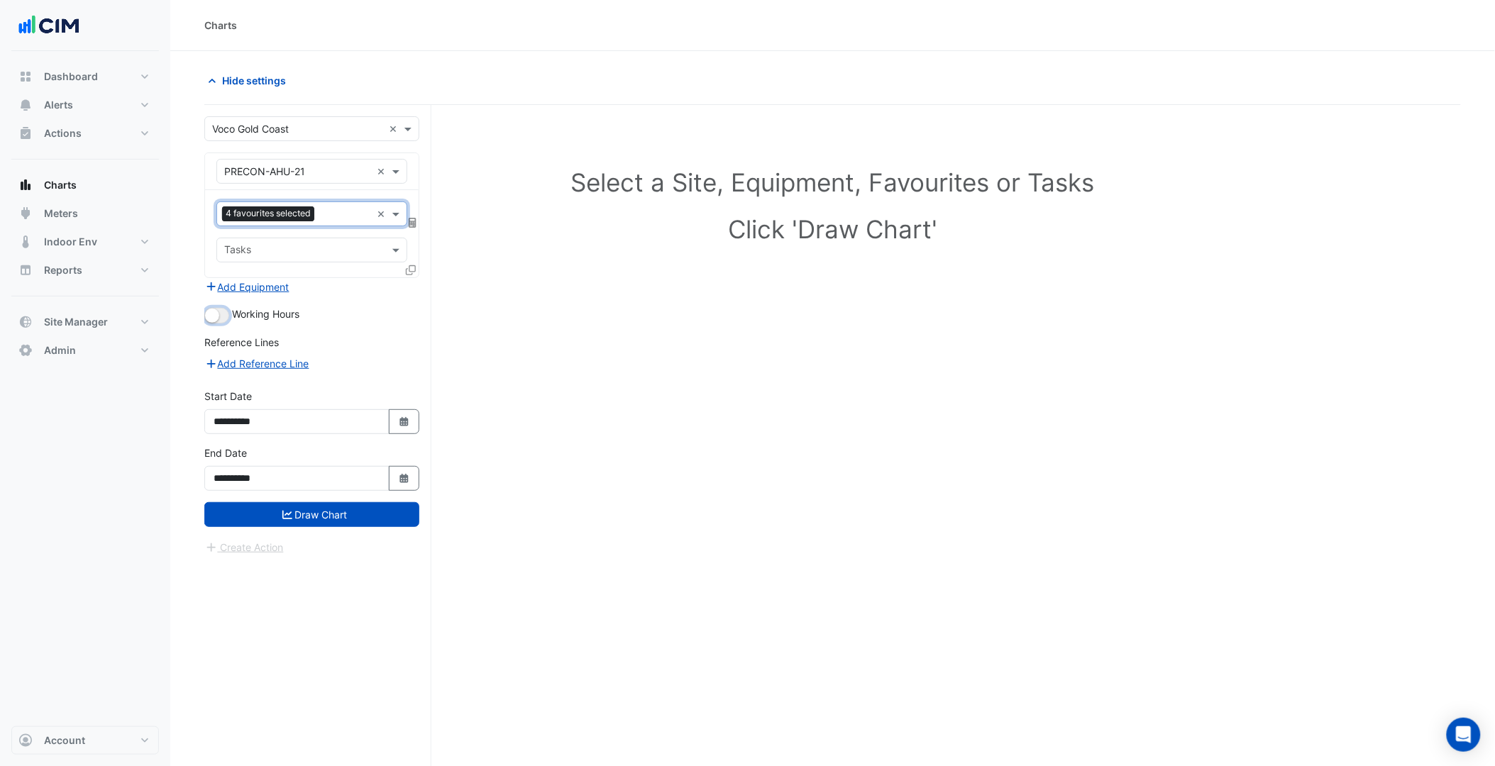
click at [216, 309] on small "button" at bounding box center [212, 316] width 14 height 14
click at [404, 270] on div "4 favourites selected × Tasks" at bounding box center [312, 233] width 214 height 87
click at [410, 270] on icon at bounding box center [411, 270] width 10 height 10
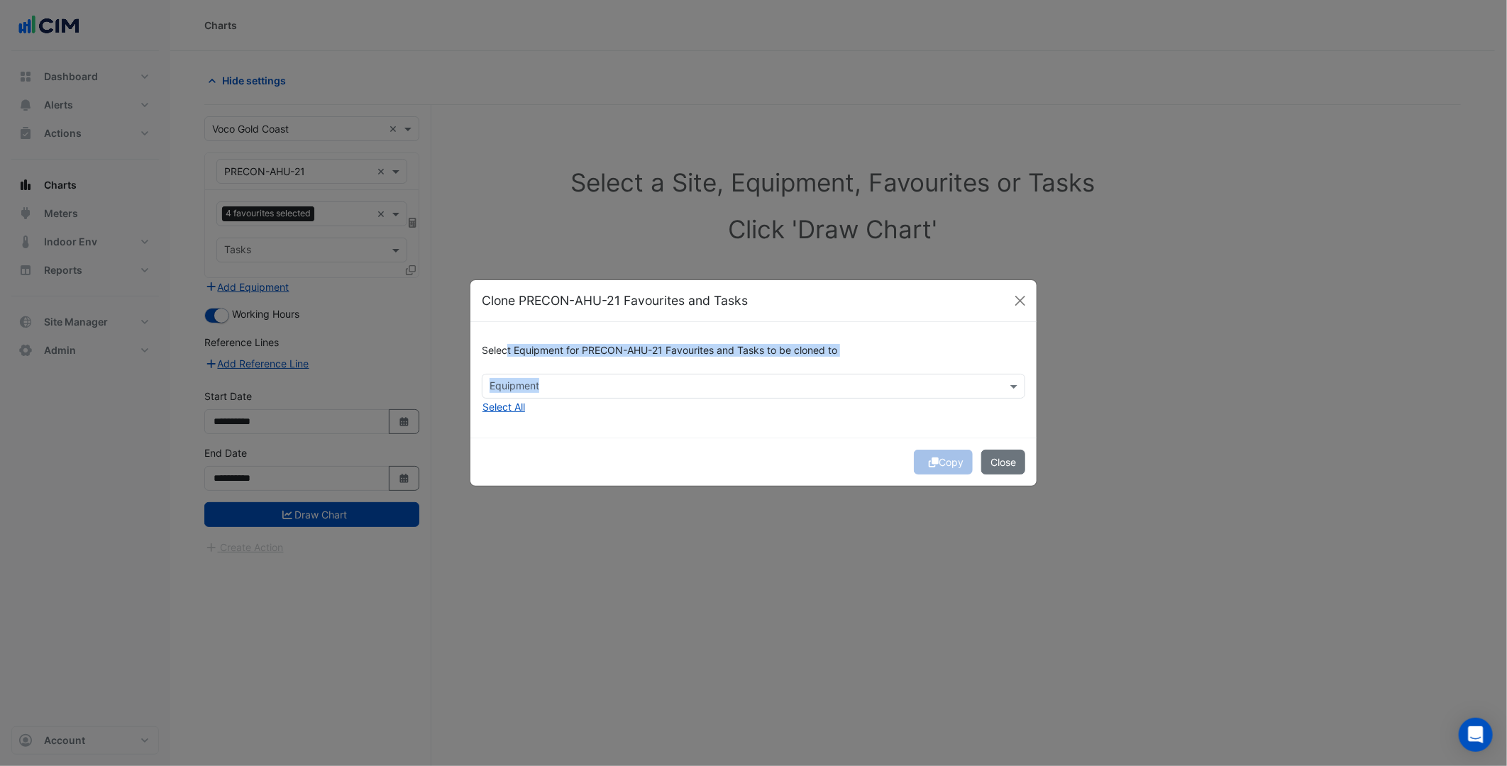
click at [520, 377] on div "Select Equipment for PRECON-AHU-21 Favourites and Tasks to be cloned to Equipme…" at bounding box center [753, 380] width 566 height 116
drag, startPoint x: 520, startPoint y: 377, endPoint x: 538, endPoint y: 387, distance: 20.0
click at [538, 387] on input "text" at bounding box center [746, 387] width 512 height 15
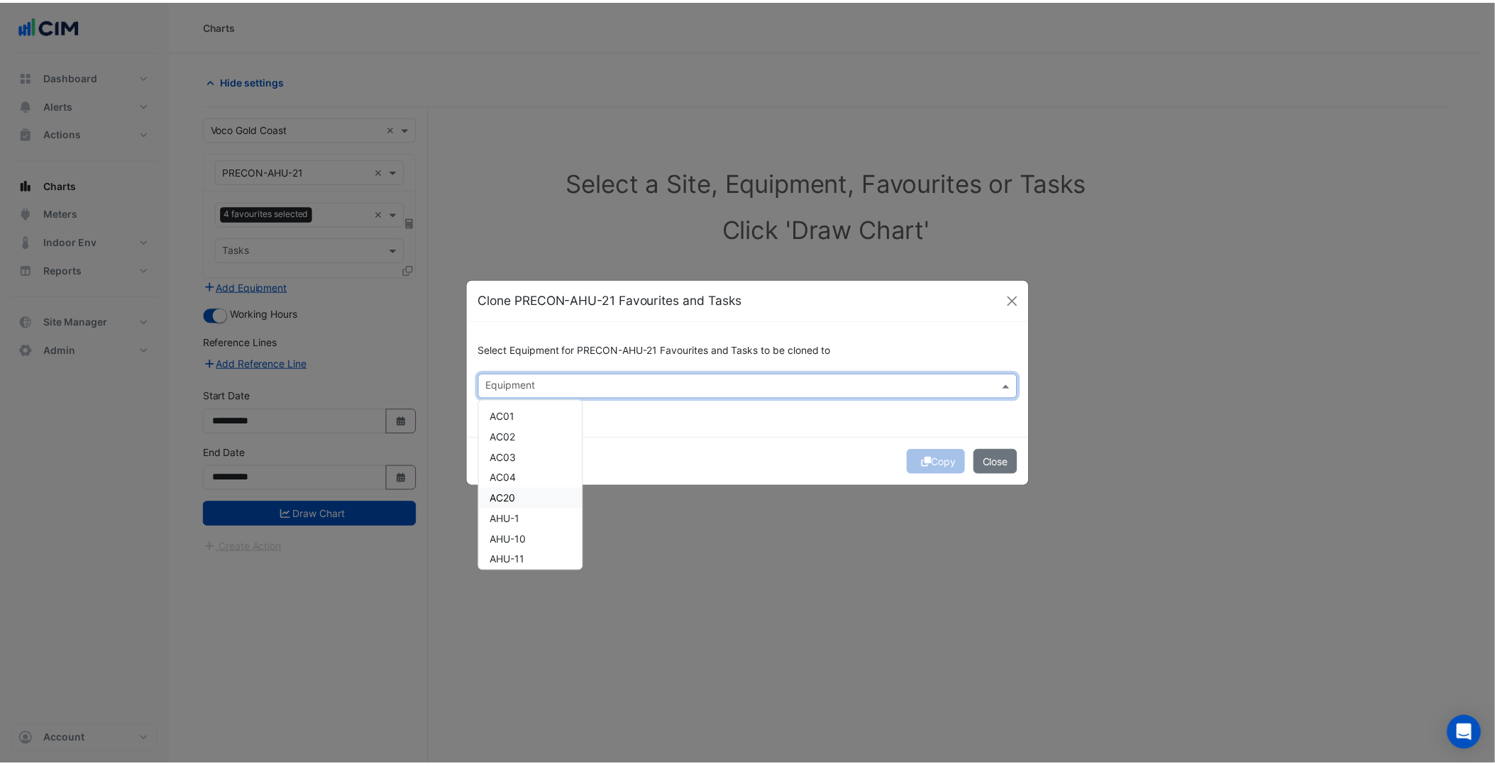
scroll to position [355, 0]
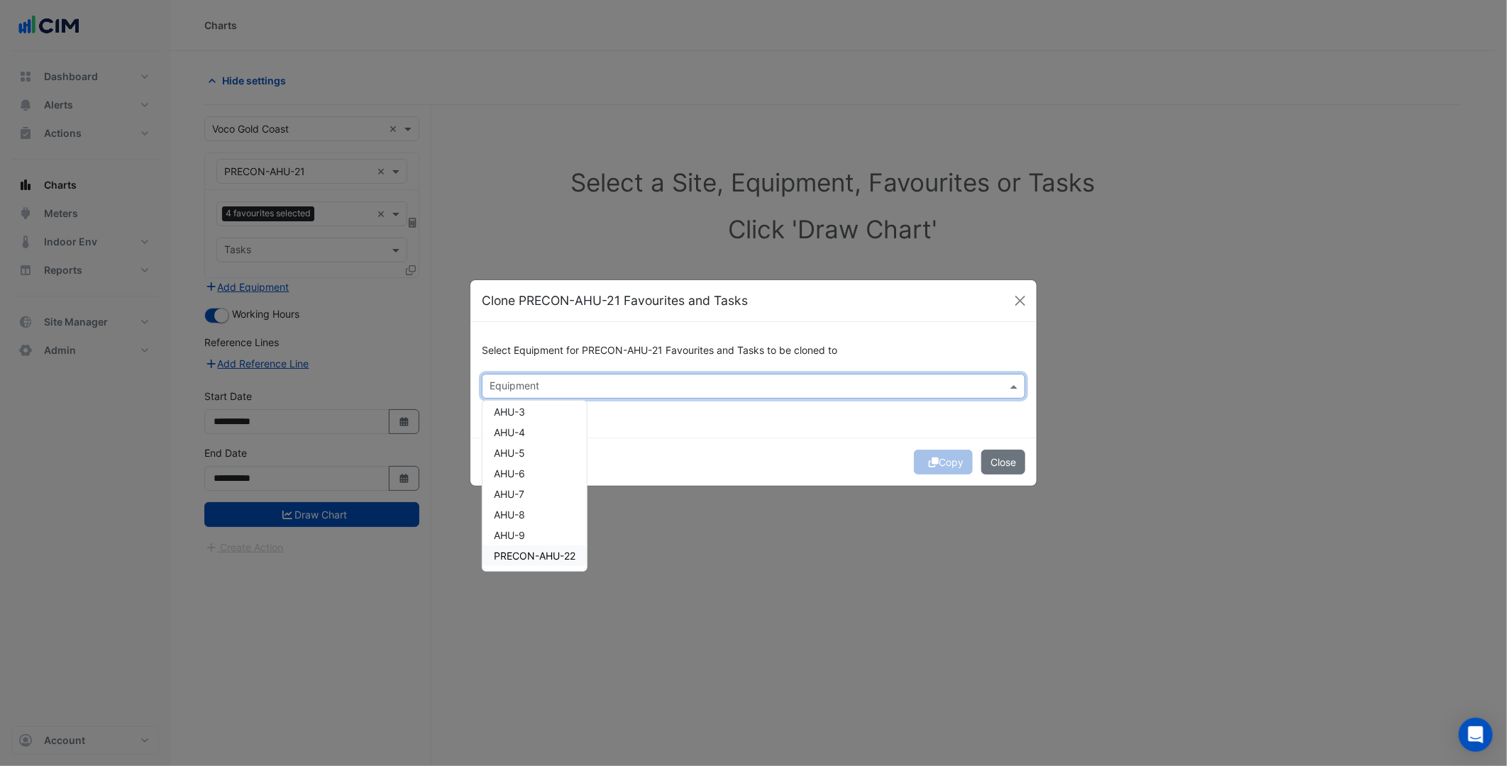
click at [547, 560] on span "PRECON-AHU-22" at bounding box center [535, 556] width 82 height 12
click at [784, 462] on div "Copy Close" at bounding box center [753, 462] width 566 height 48
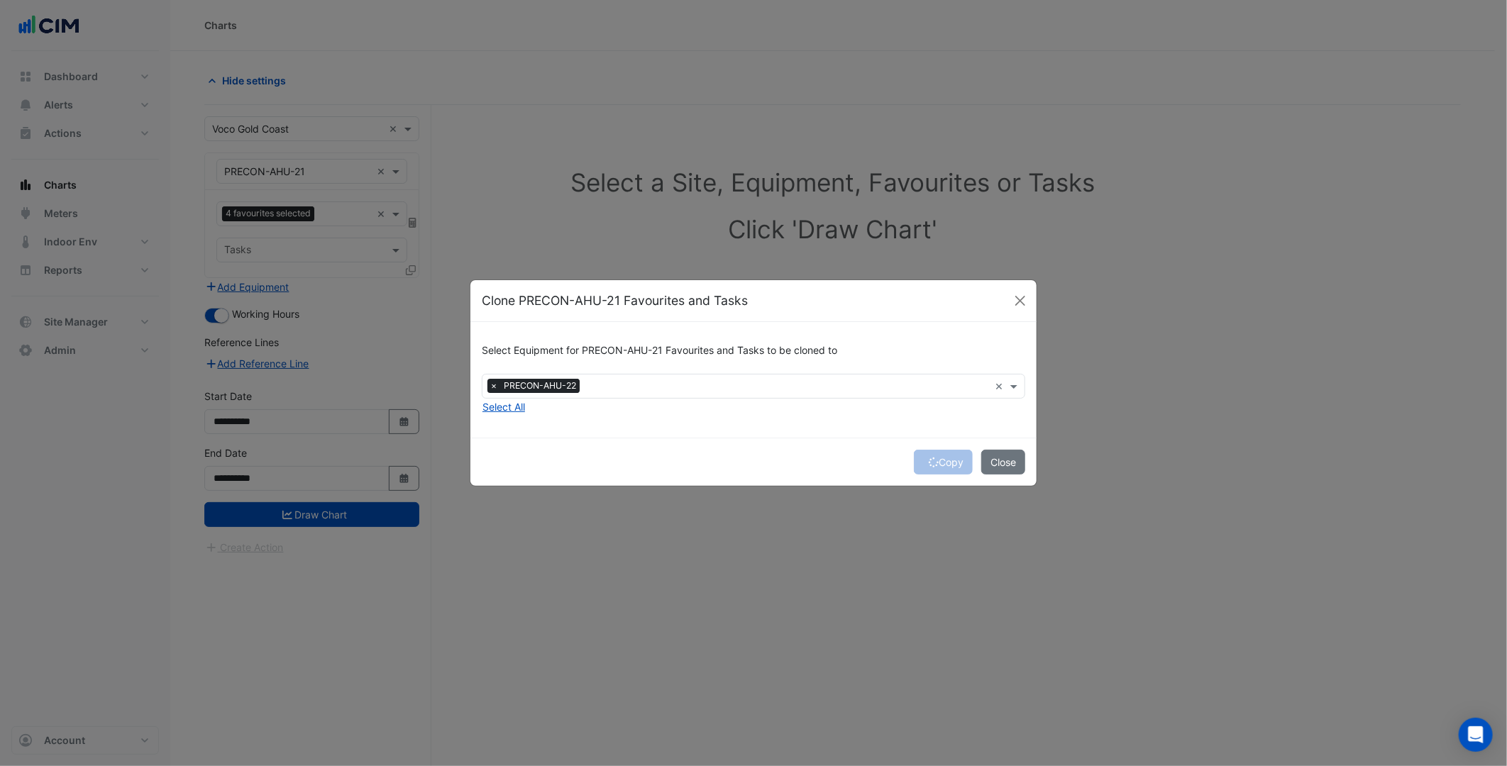
click at [951, 460] on div "Copy Close" at bounding box center [753, 462] width 566 height 48
click at [951, 460] on button "Copy" at bounding box center [943, 462] width 59 height 25
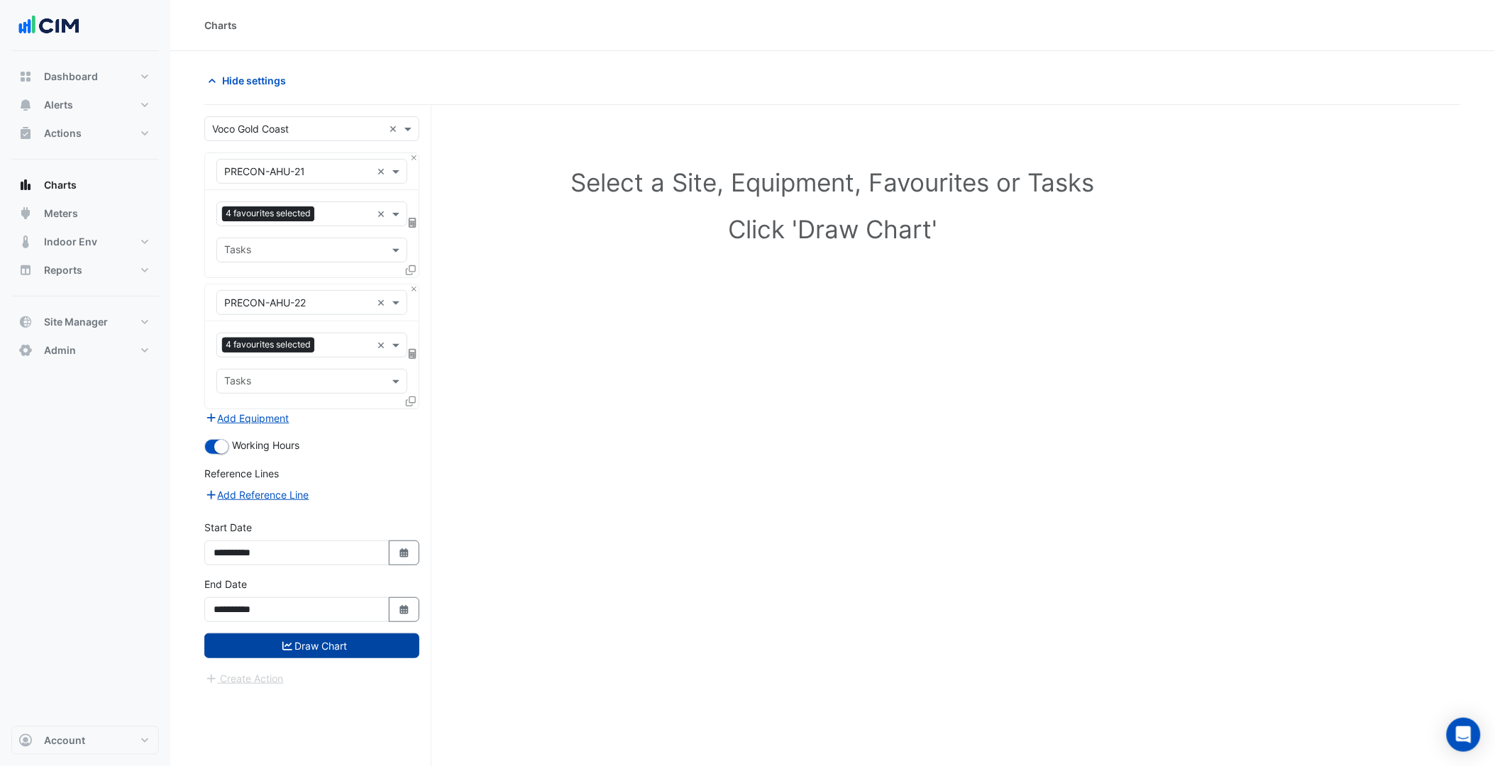
click at [328, 644] on button "Draw Chart" at bounding box center [311, 646] width 215 height 25
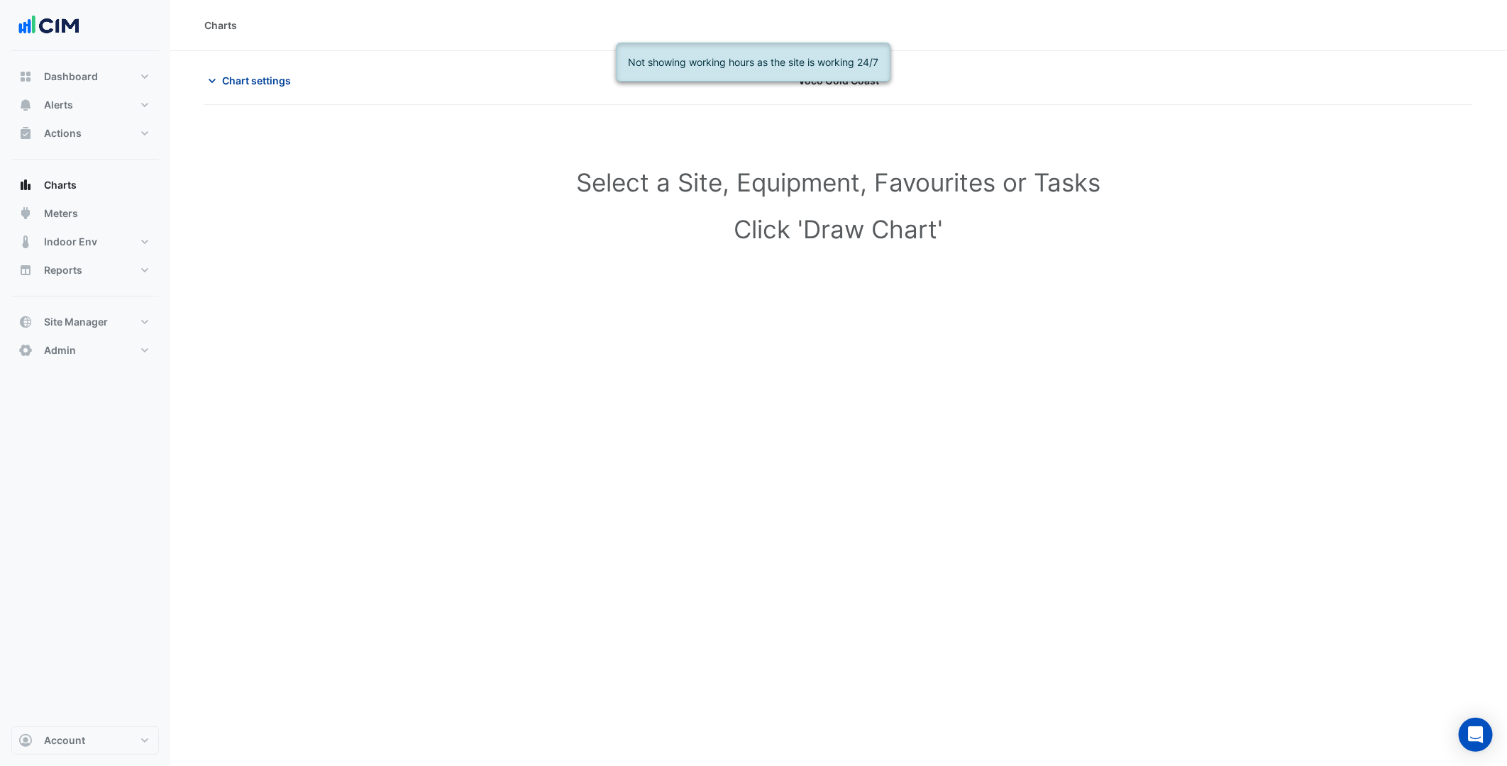
click at [261, 78] on span "Chart settings" at bounding box center [256, 80] width 69 height 15
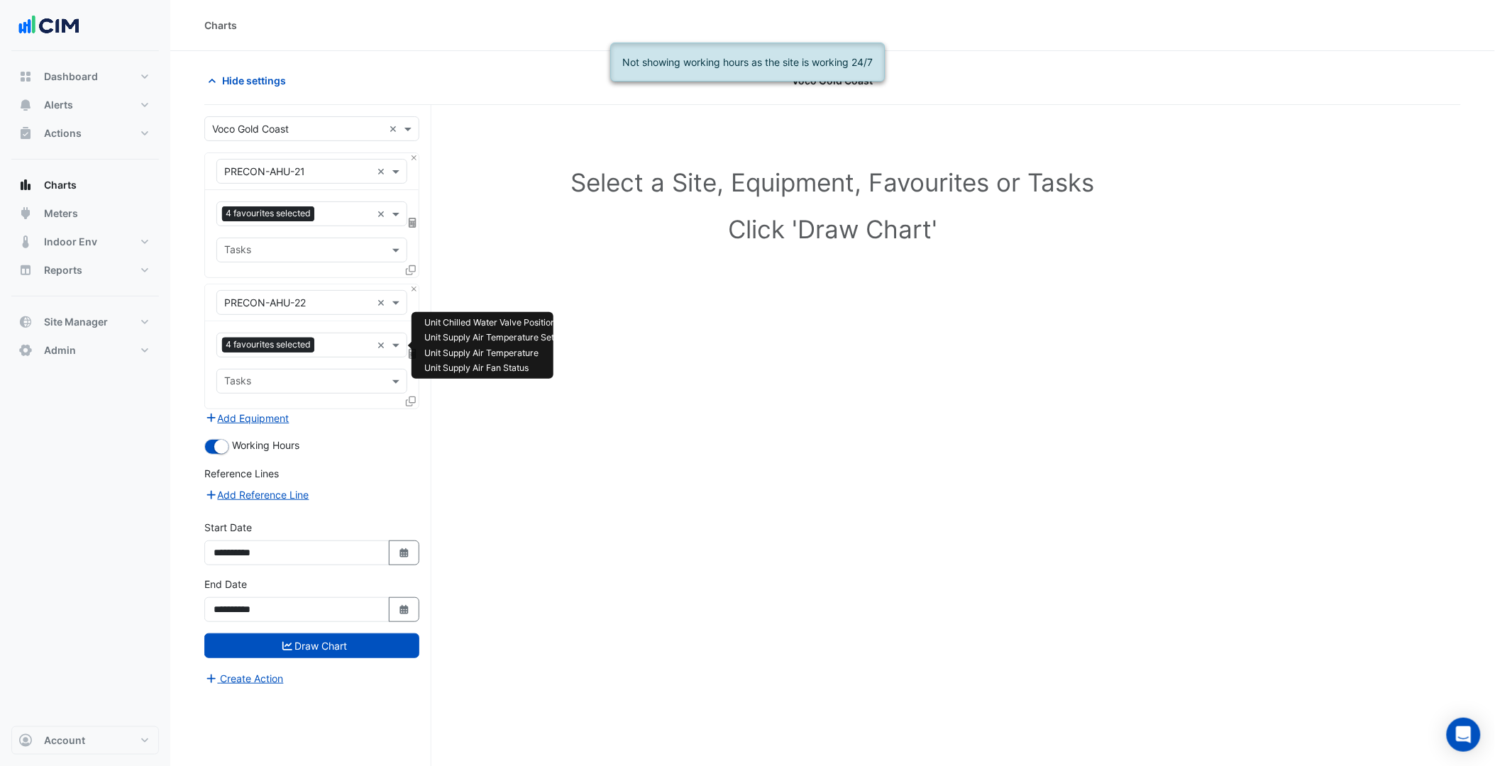
scroll to position [54, 0]
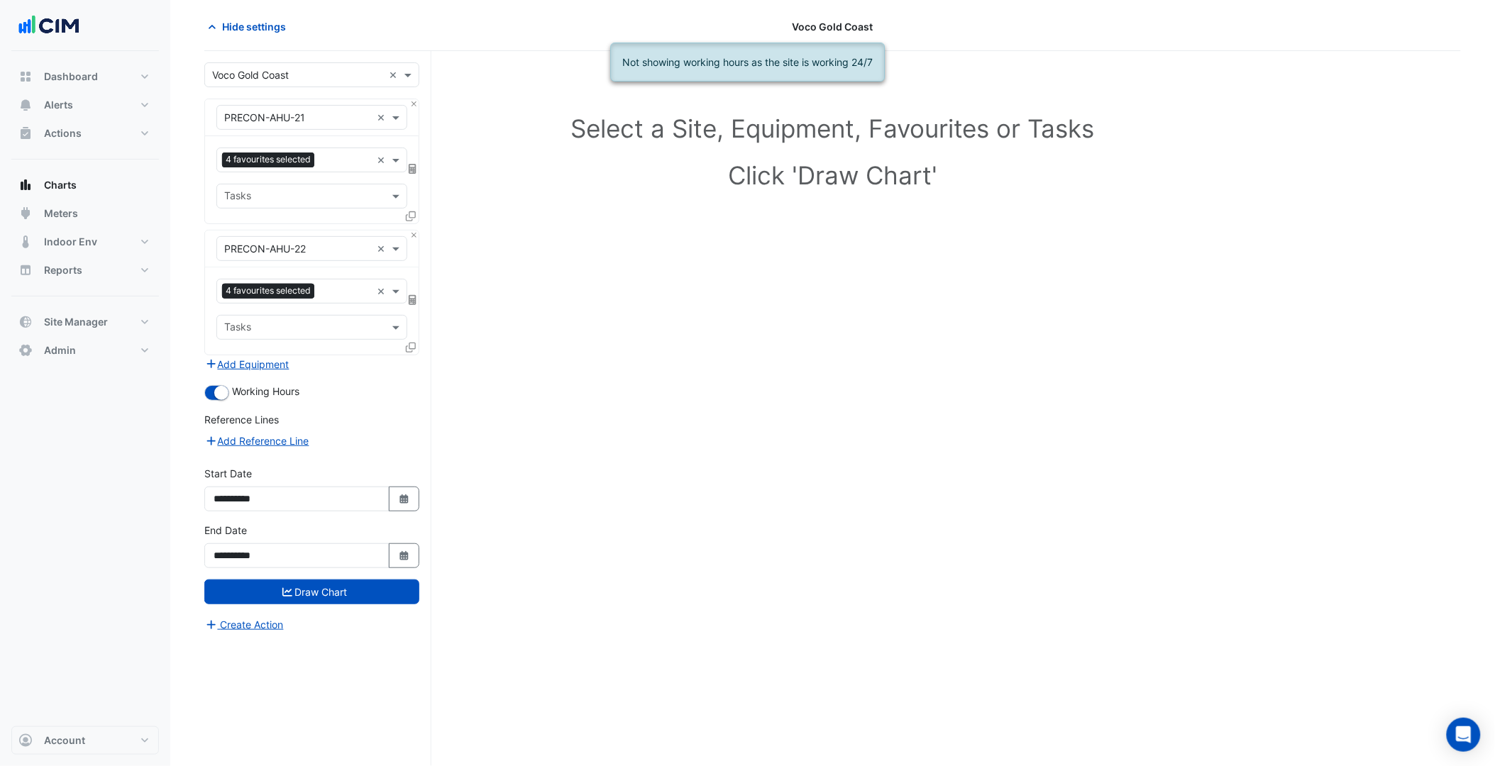
click at [216, 382] on form "× Voco Gold Coast × × PRECON-AHU-21 × 4 favourites selected × Tasks × PRECON-AH…" at bounding box center [311, 347] width 215 height 570
click at [218, 400] on form "× Voco Gold Coast × × PRECON-AHU-21 × 4 favourites selected × Tasks × PRECON-AH…" at bounding box center [311, 347] width 215 height 570
click at [210, 387] on button "button" at bounding box center [216, 393] width 25 height 16
click at [324, 590] on button "Draw Chart" at bounding box center [311, 592] width 215 height 25
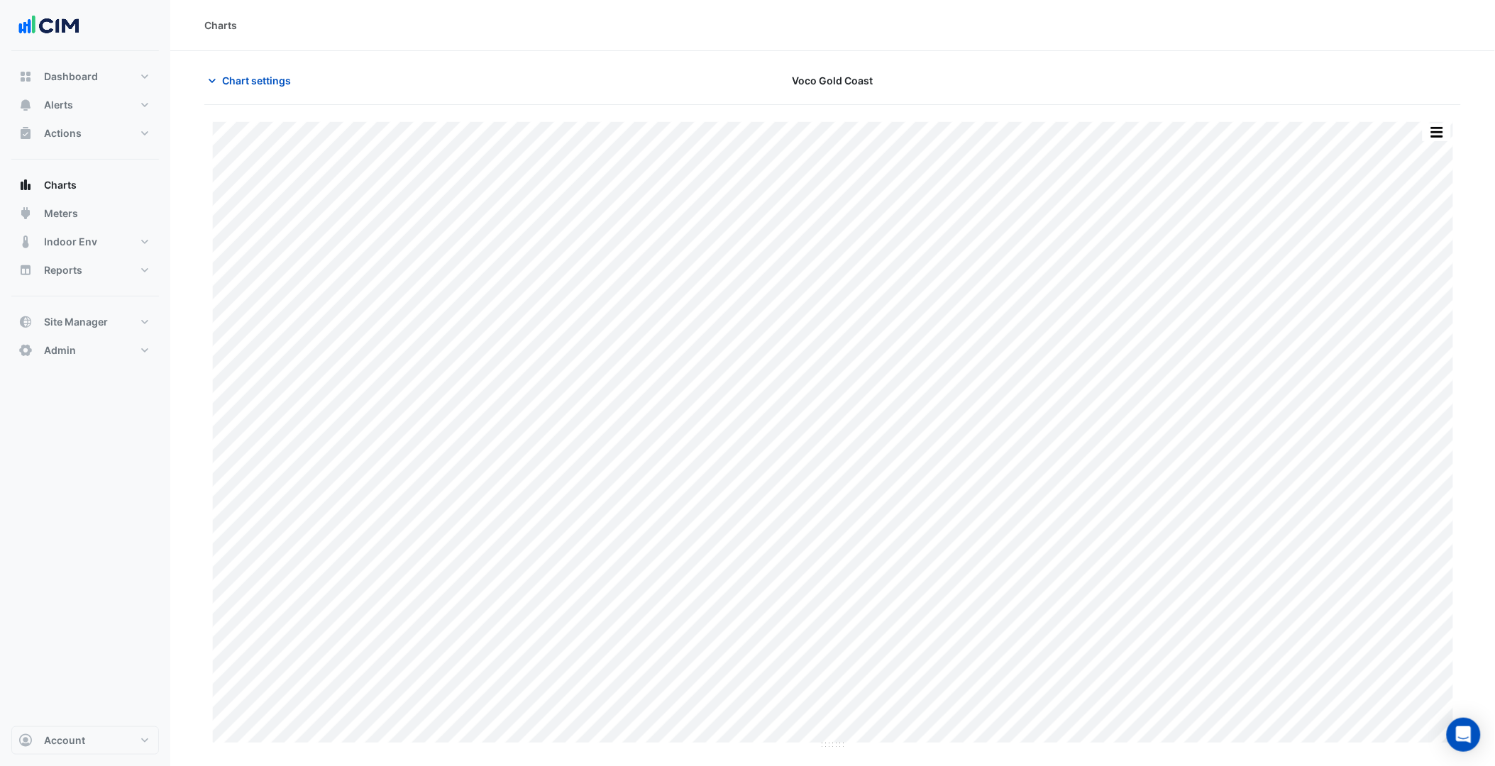
click at [1439, 133] on button "button" at bounding box center [1437, 132] width 28 height 18
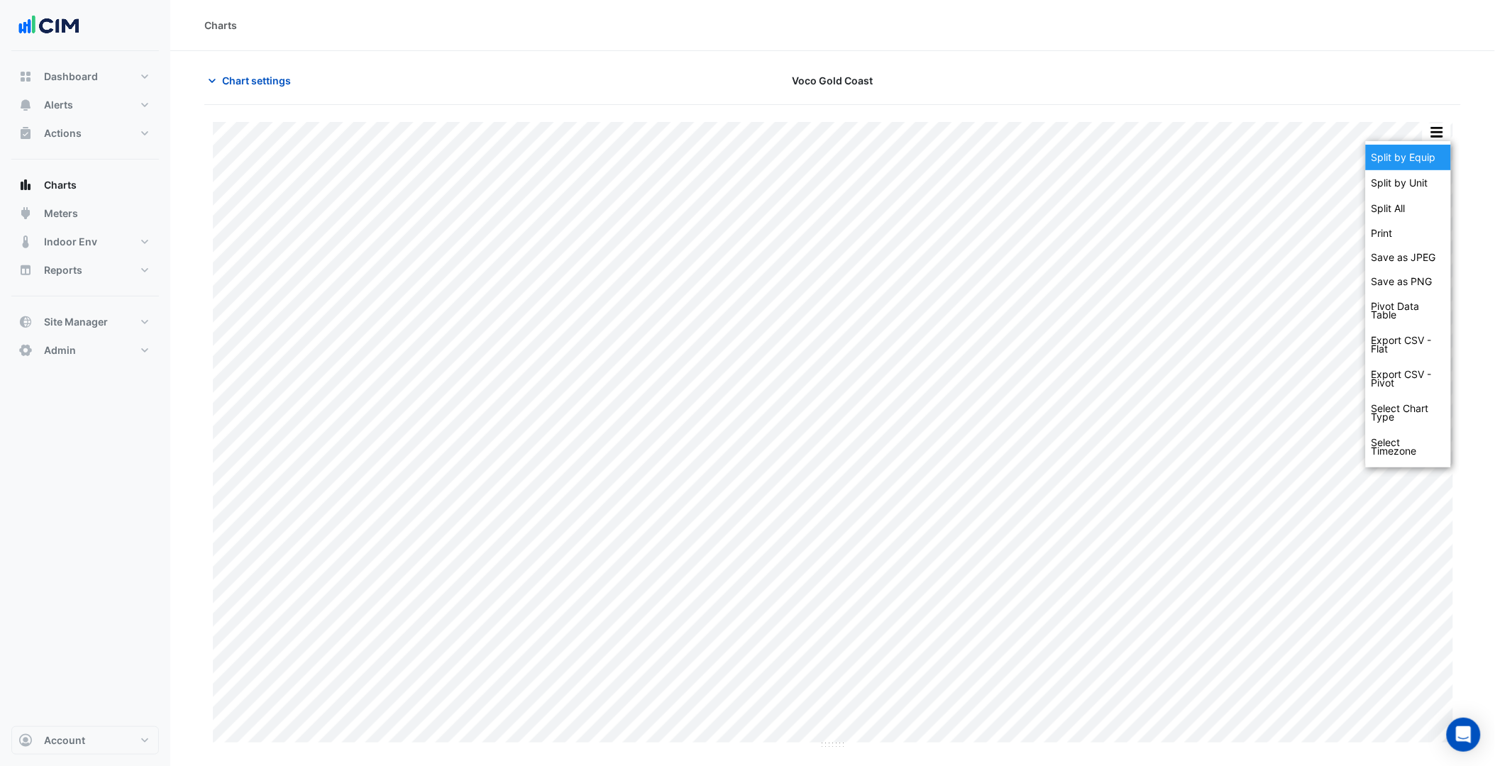
click at [1425, 160] on div "Split by Equip" at bounding box center [1408, 158] width 85 height 26
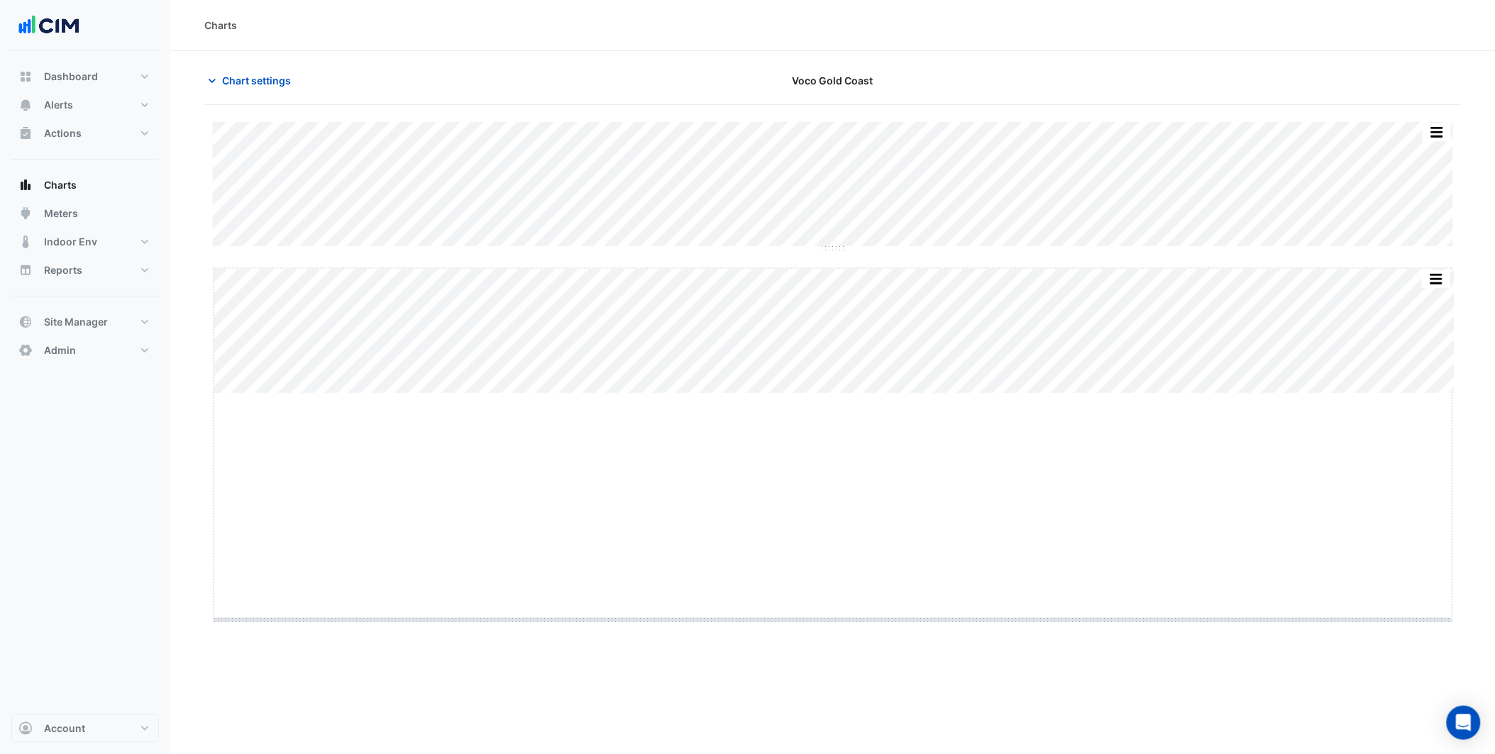
drag, startPoint x: 839, startPoint y: 393, endPoint x: 827, endPoint y: 620, distance: 227.4
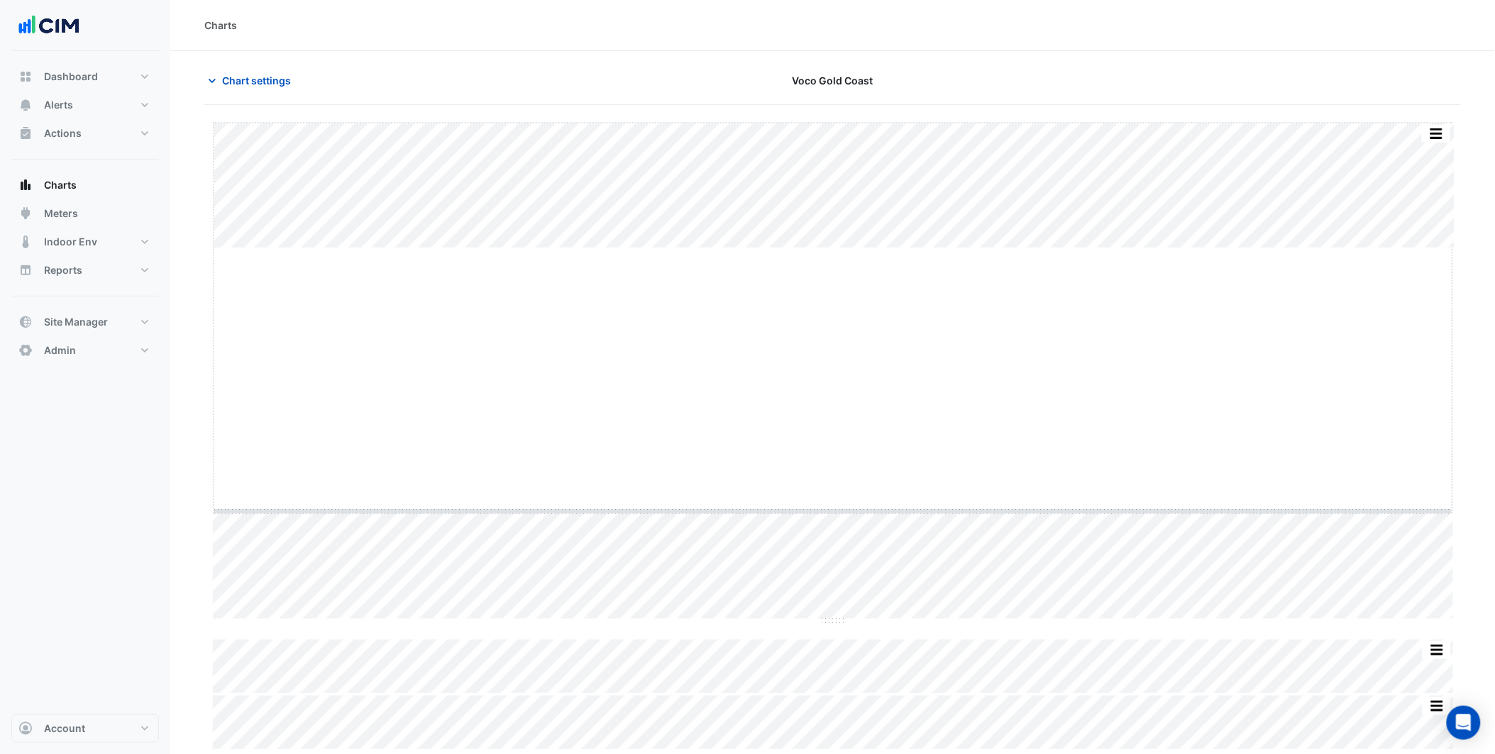
drag, startPoint x: 832, startPoint y: 248, endPoint x: 859, endPoint y: 668, distance: 420.9
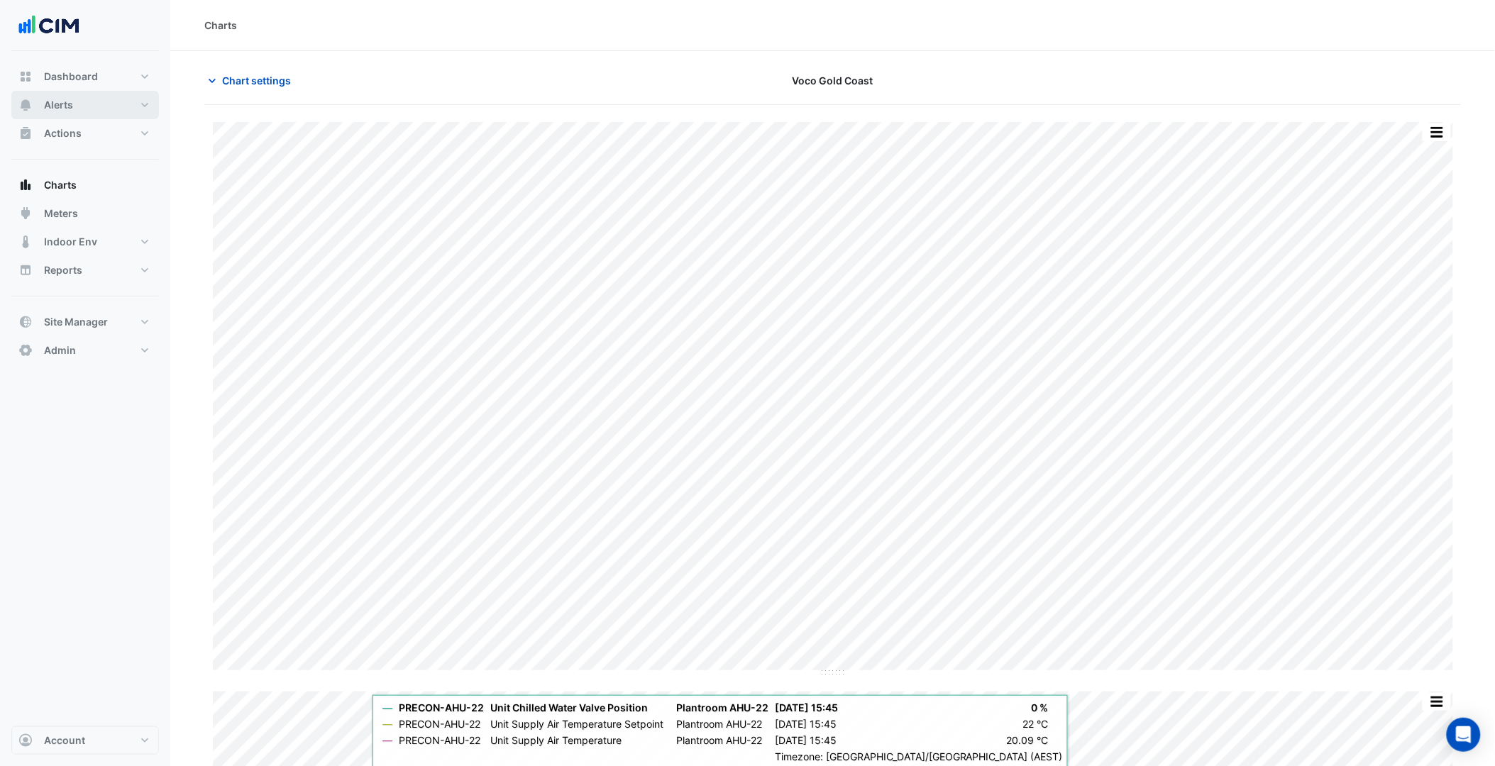
click at [98, 101] on button "Alerts" at bounding box center [85, 105] width 148 height 28
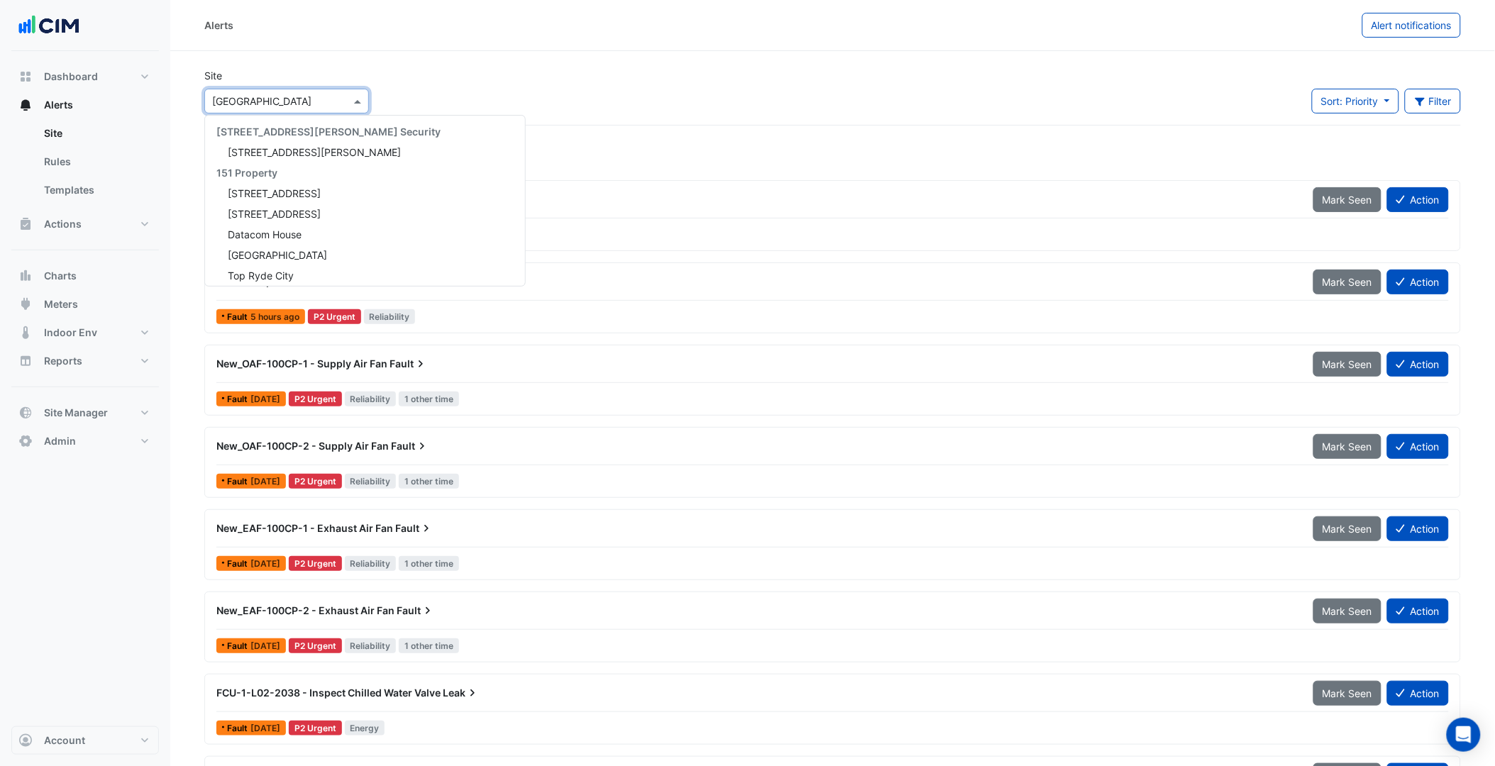
click at [252, 98] on input "text" at bounding box center [272, 101] width 121 height 15
type input "***"
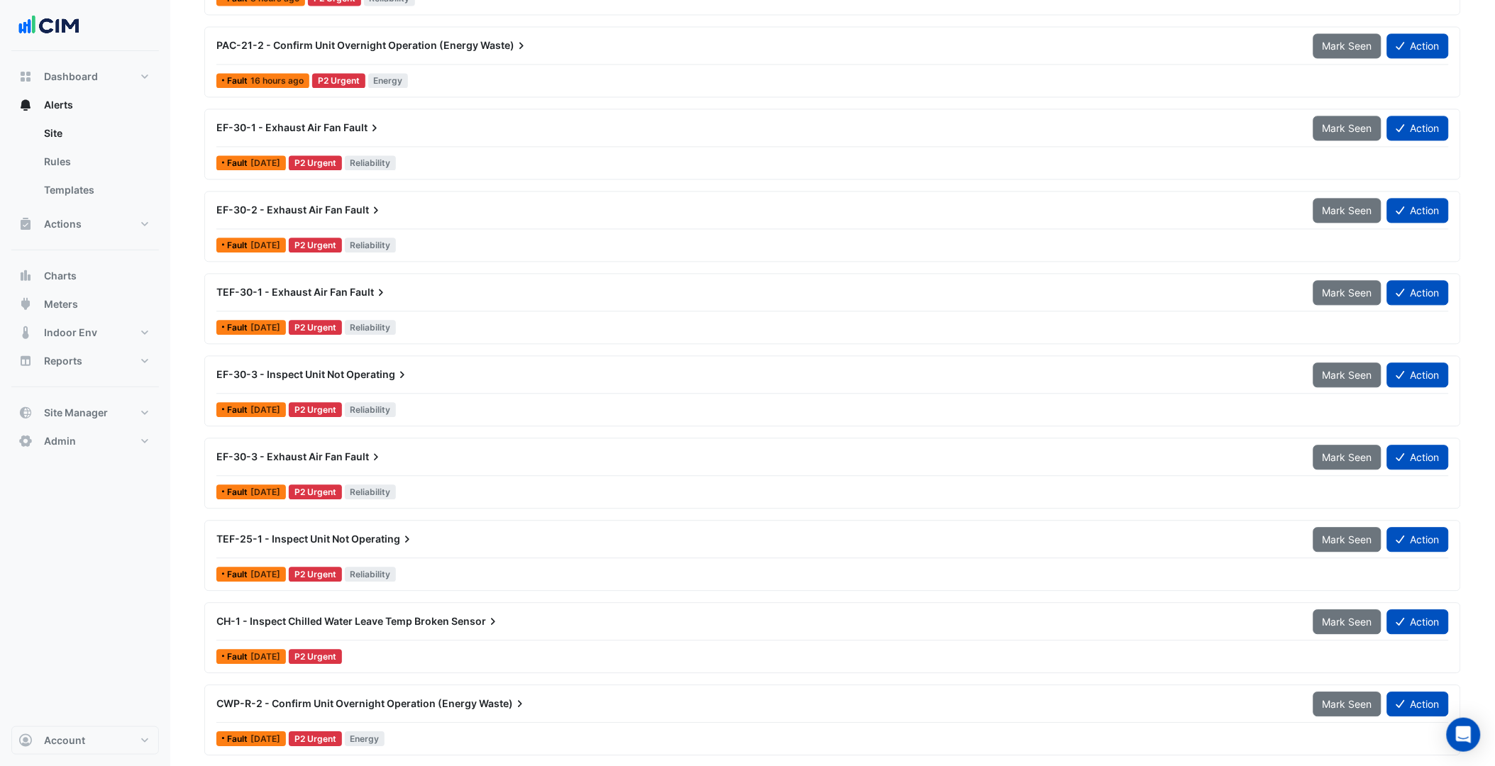
scroll to position [978, 0]
